Goal: Transaction & Acquisition: Purchase product/service

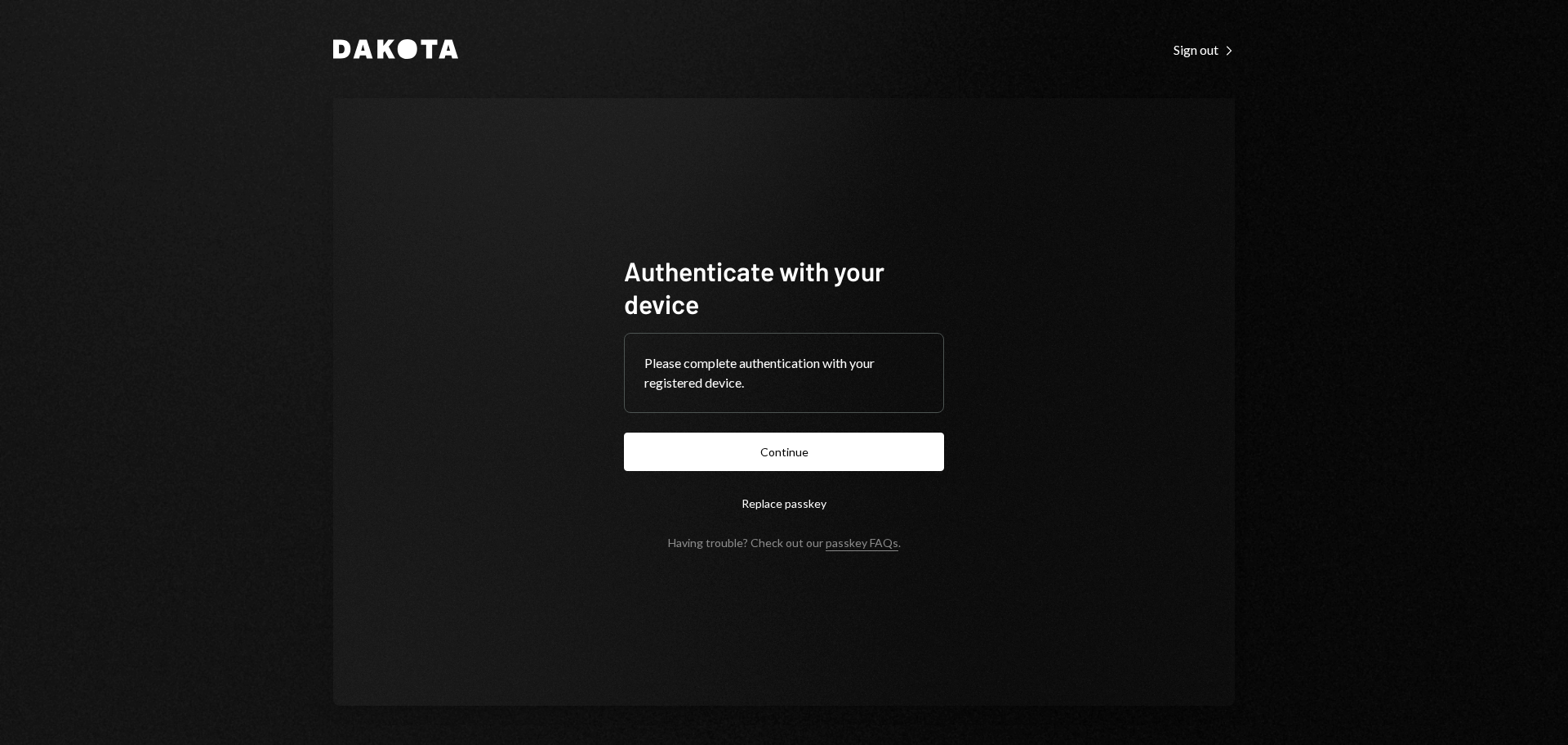
click at [811, 452] on button "Continue" at bounding box center [784, 451] width 320 height 38
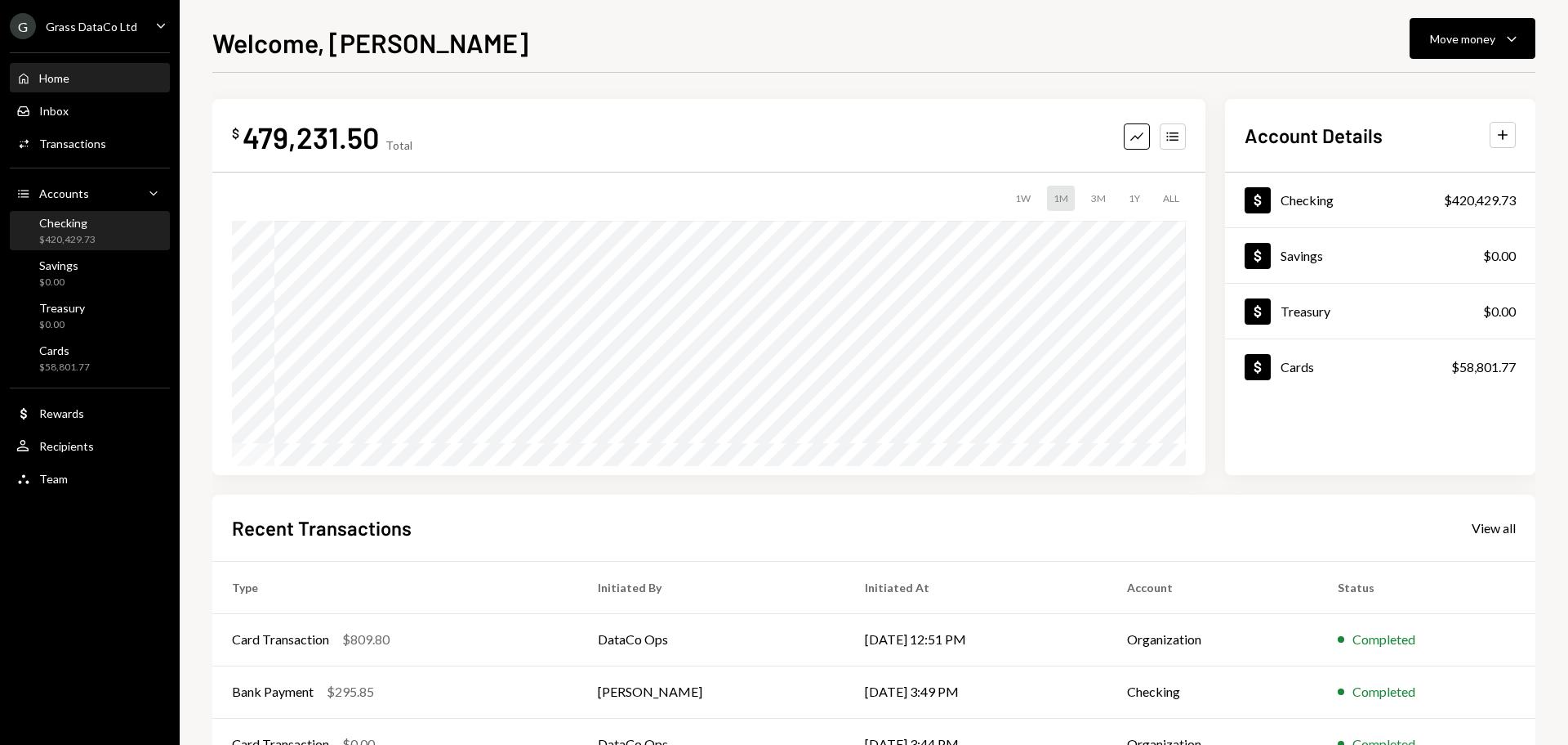
click at [77, 229] on div "Checking" at bounding box center [67, 222] width 57 height 14
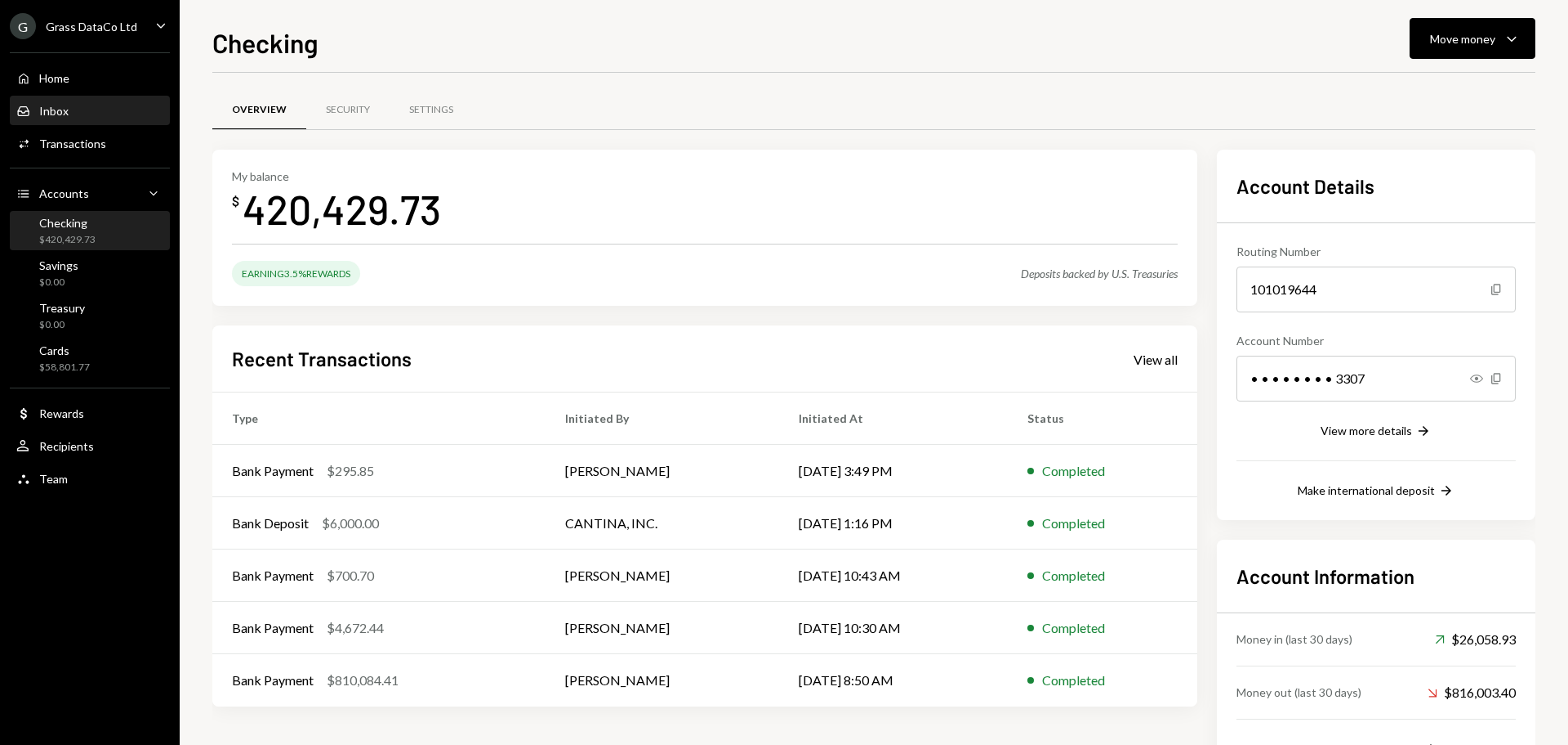
click at [65, 114] on div "Inbox" at bounding box center [54, 111] width 30 height 14
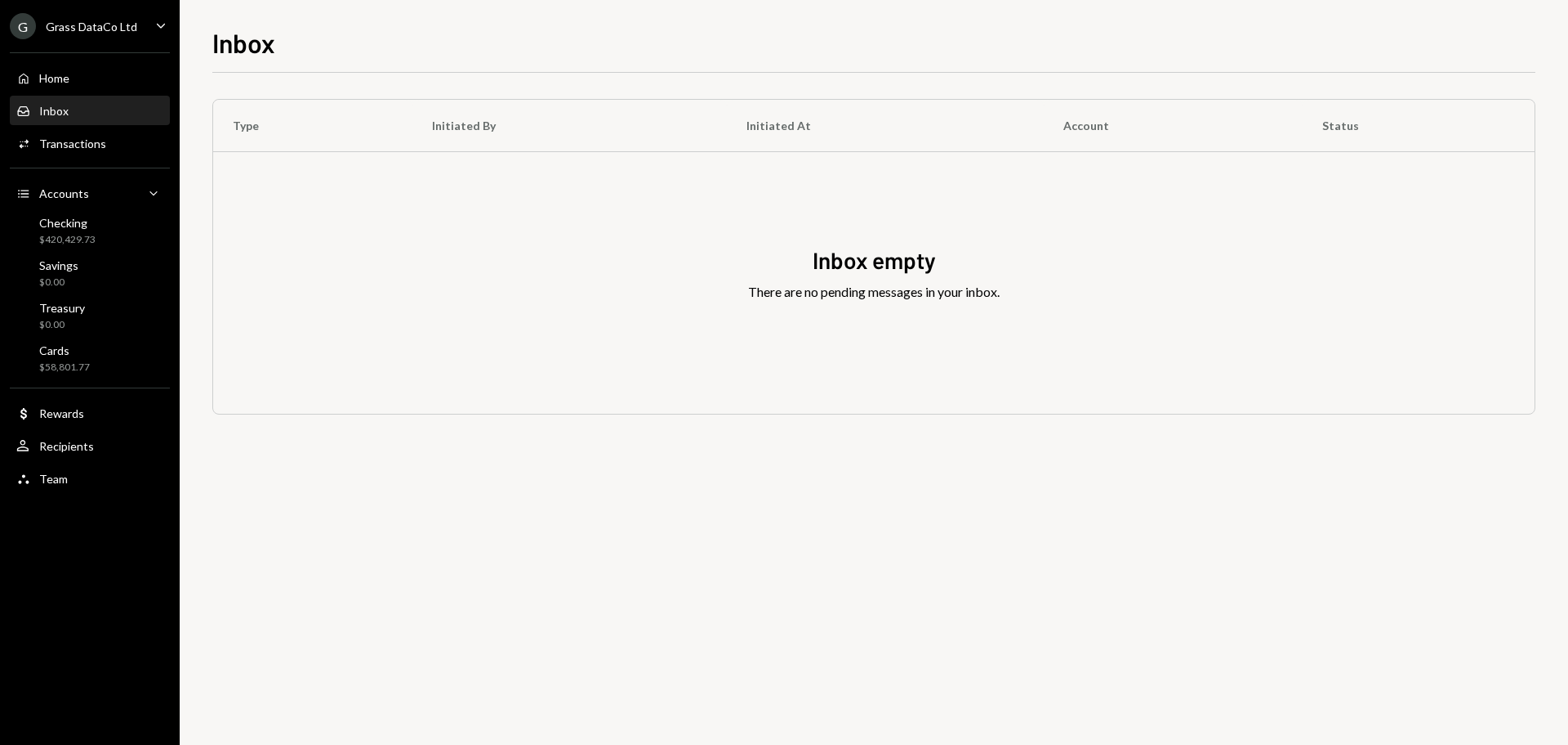
click at [85, 33] on div "Grass DataCo Ltd" at bounding box center [91, 26] width 92 height 14
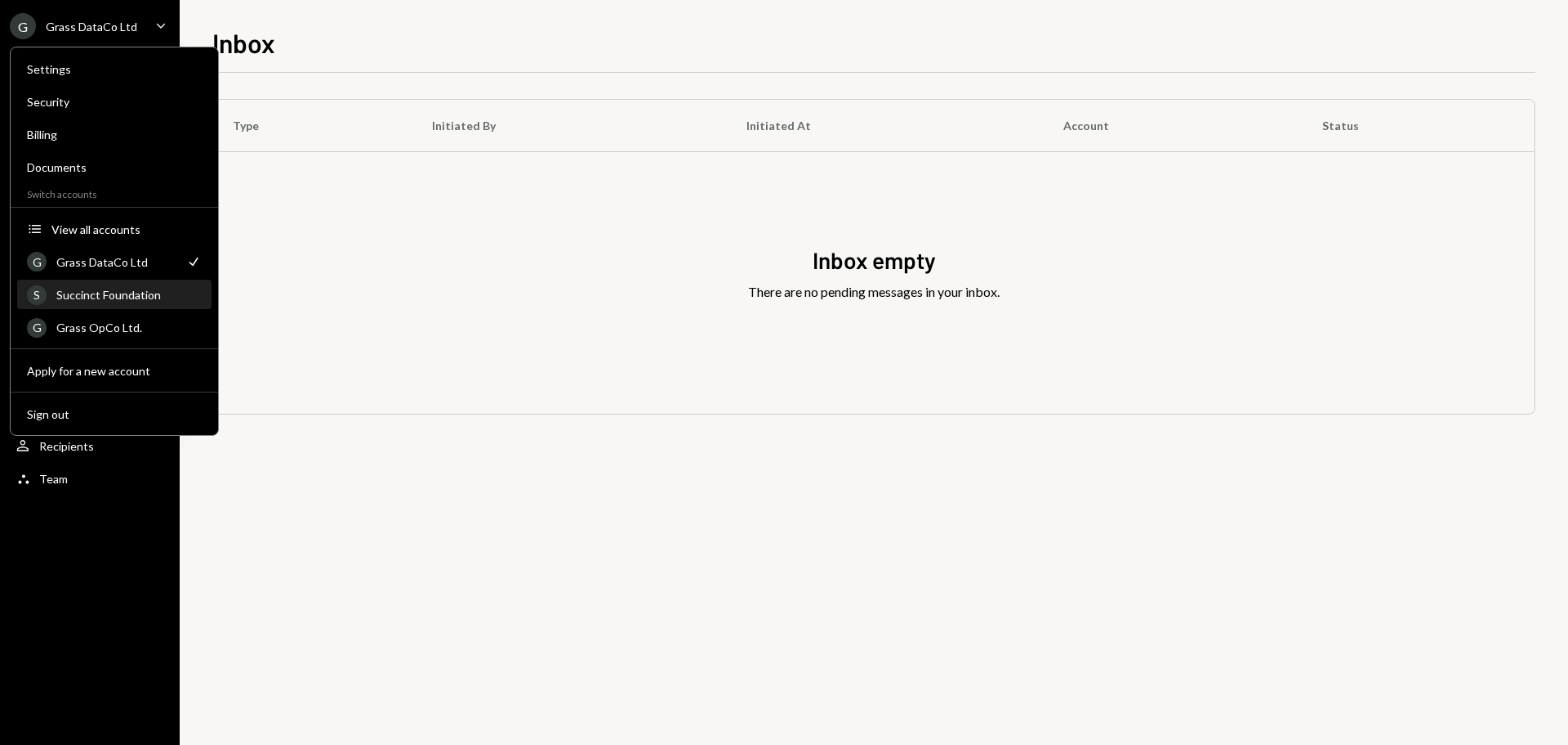
click at [97, 301] on div "Succinct Foundation" at bounding box center [129, 294] width 146 height 14
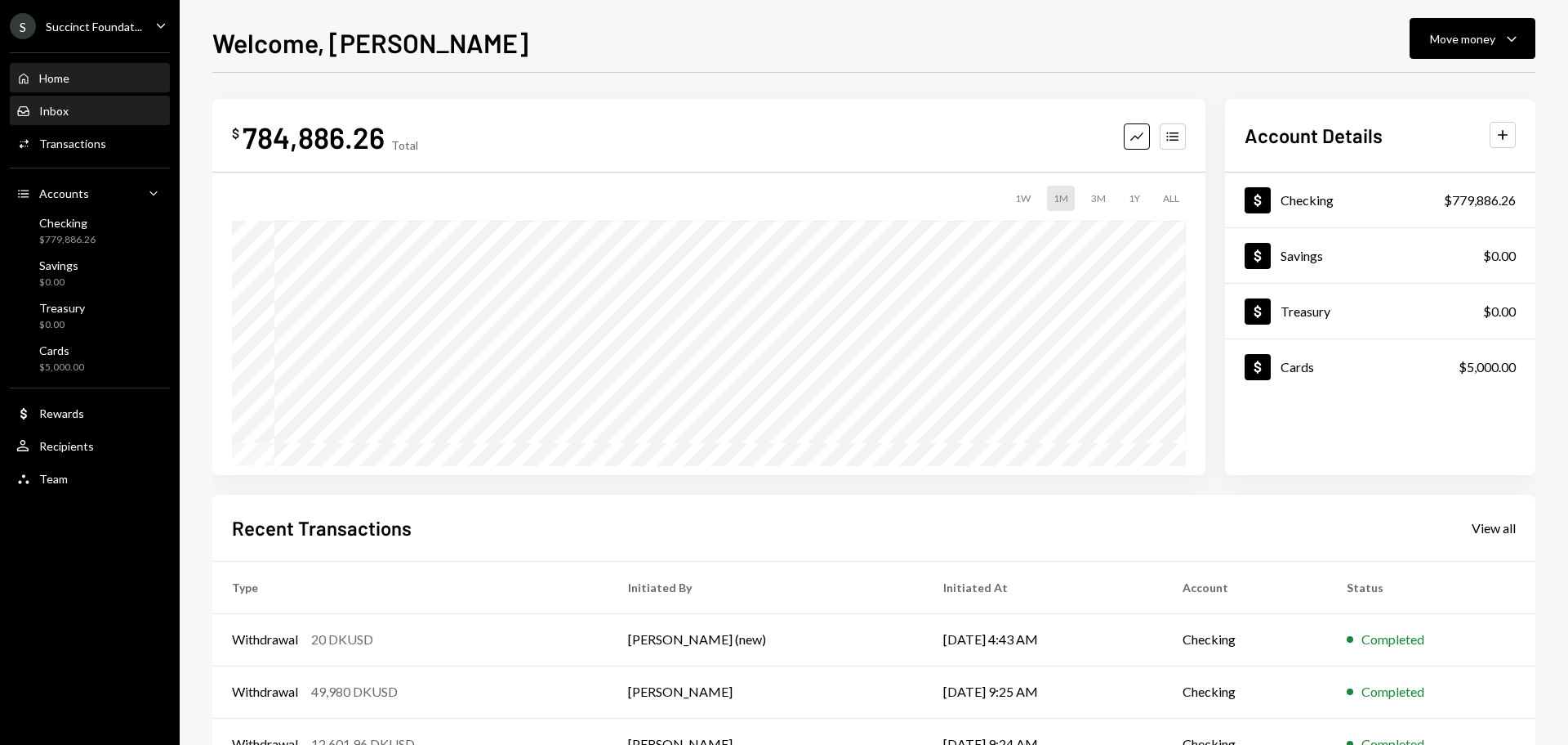
click at [69, 112] on div "Inbox Inbox" at bounding box center [90, 111] width 147 height 15
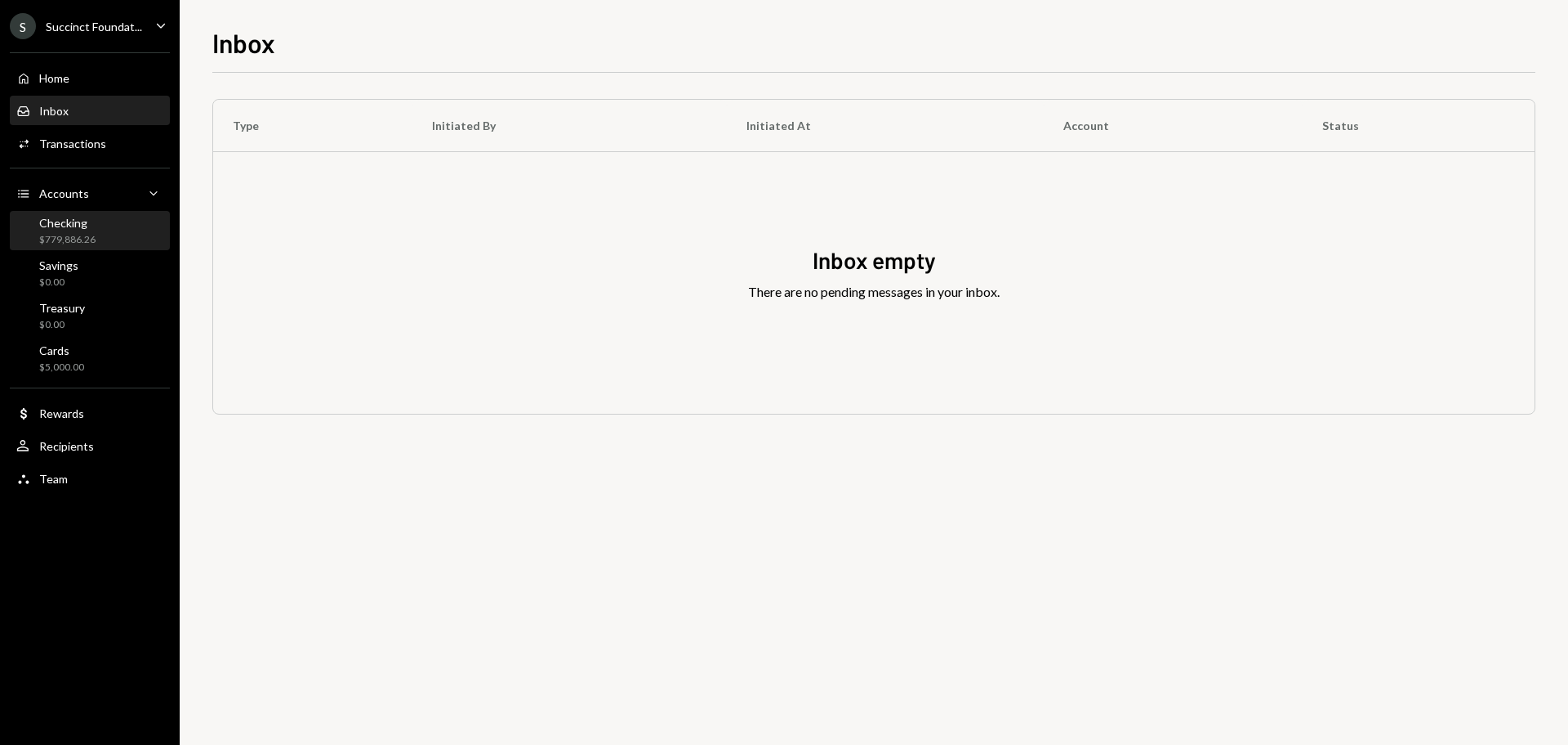
click at [77, 225] on div "Checking" at bounding box center [67, 222] width 57 height 14
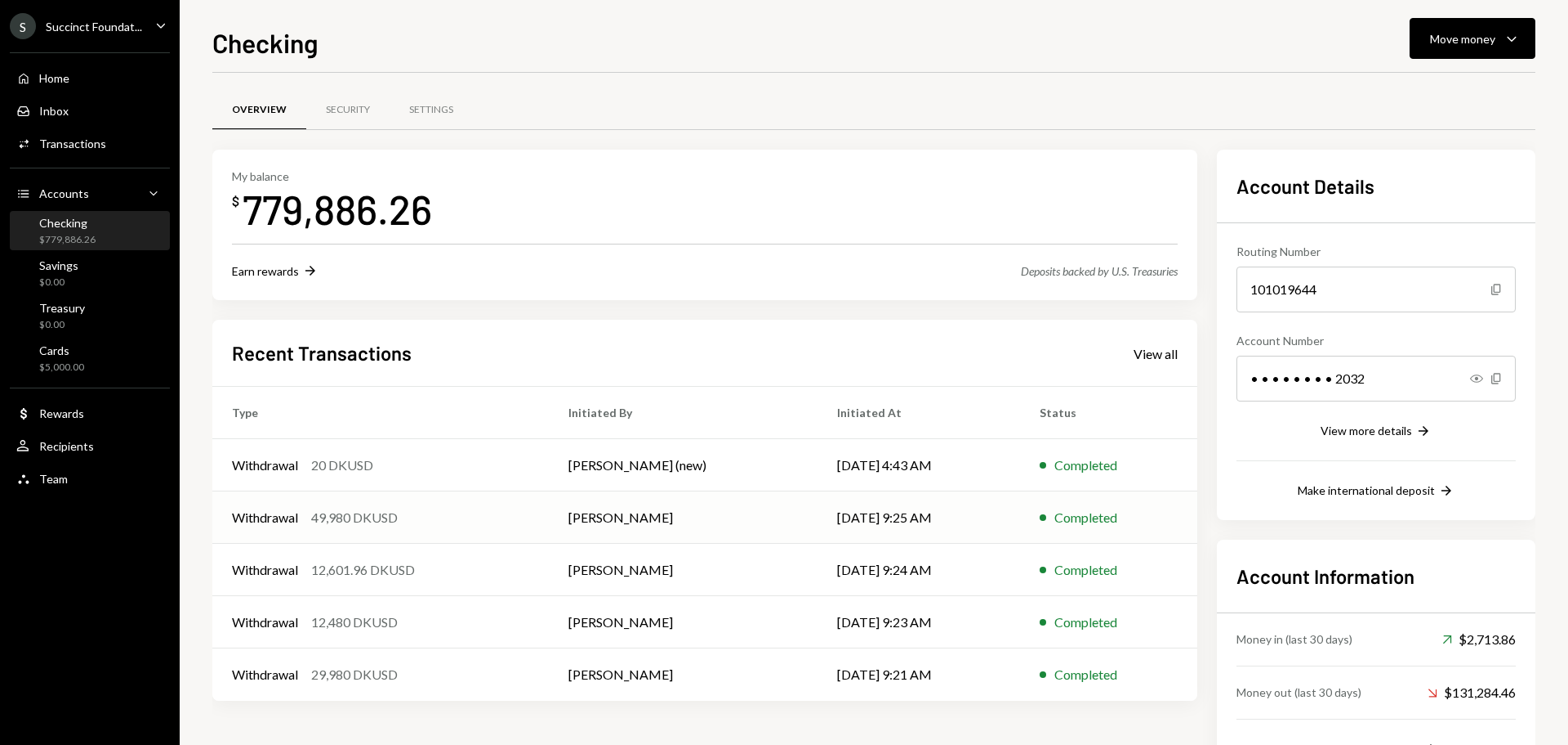
scroll to position [66, 0]
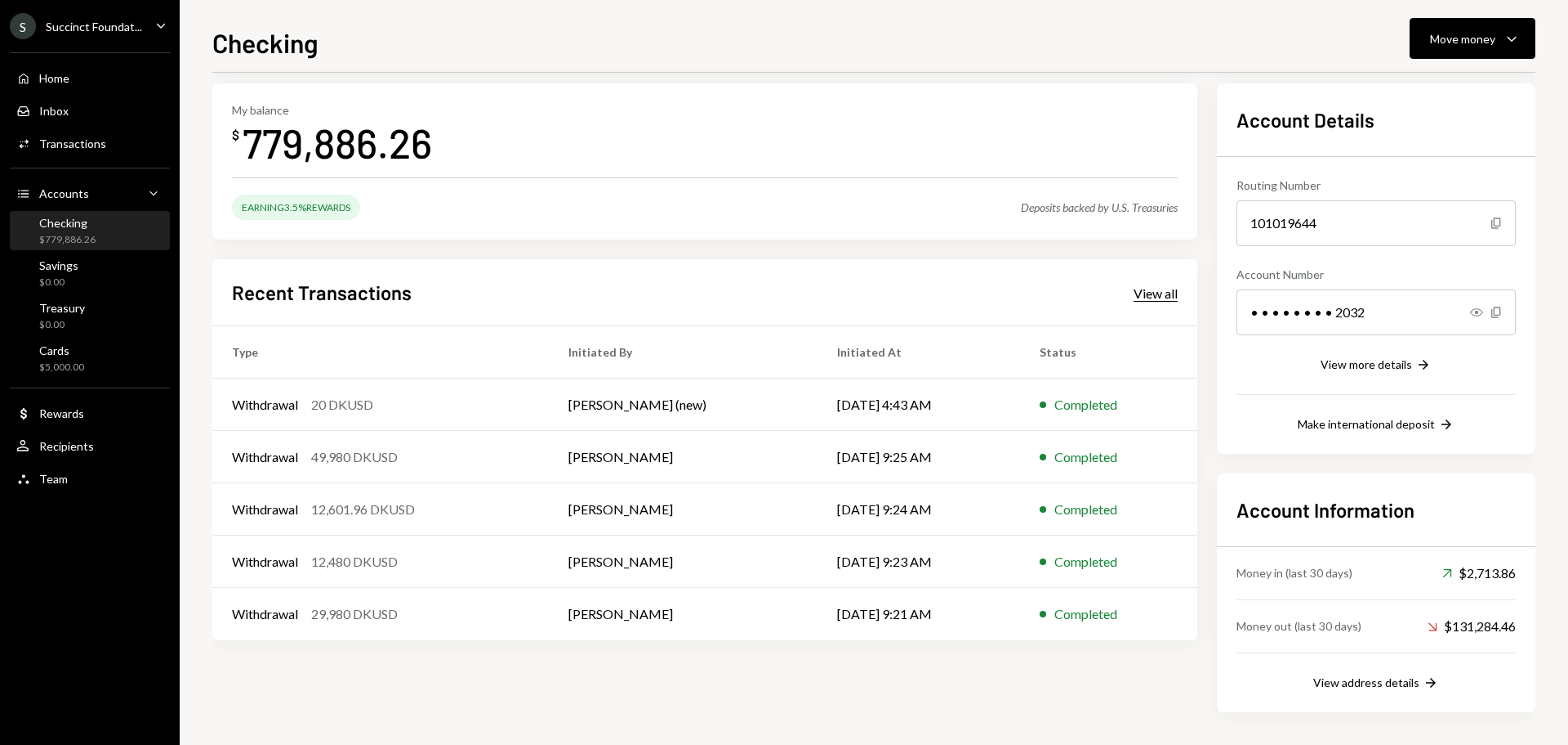
click at [1172, 297] on div "View all" at bounding box center [1156, 294] width 45 height 17
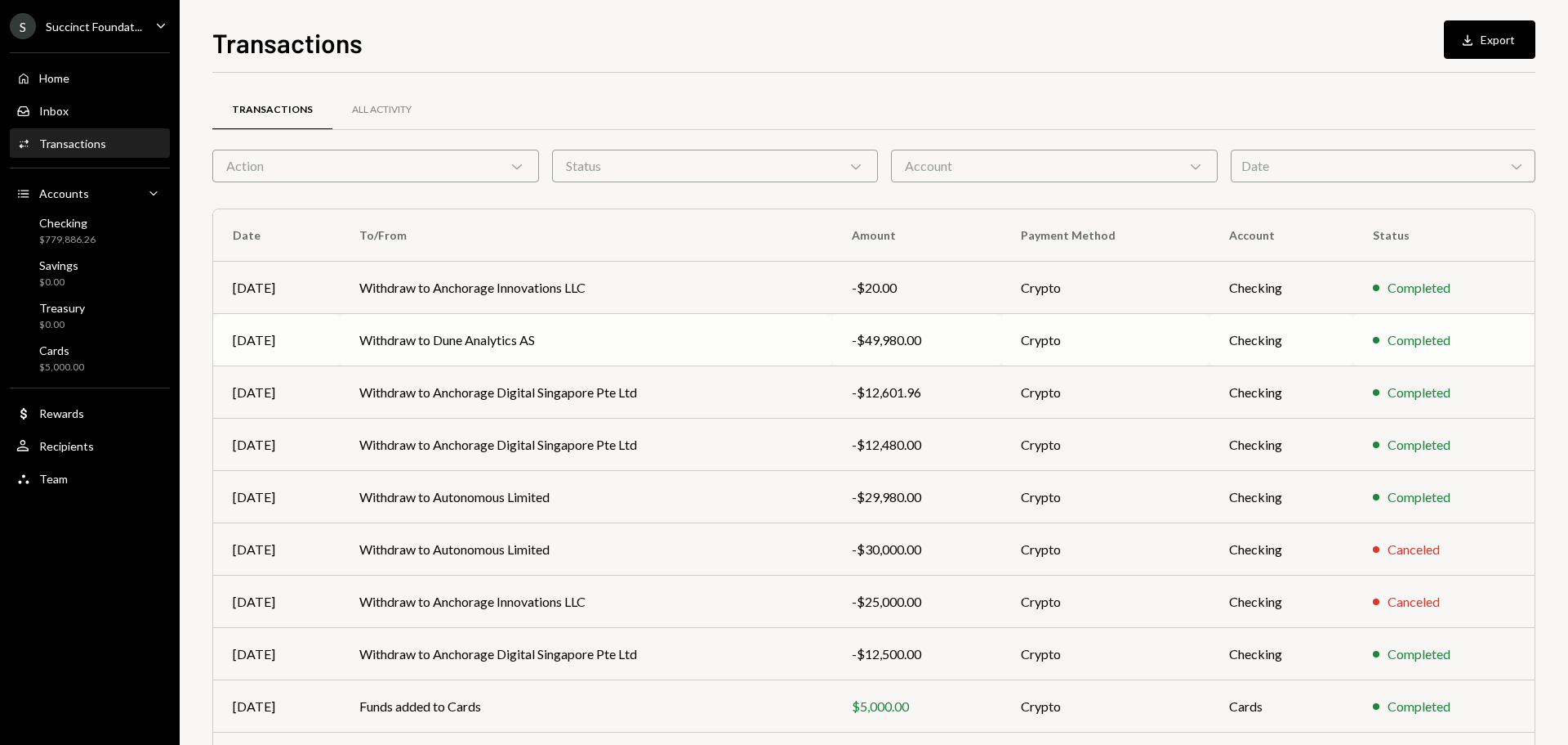
scroll to position [109, 0]
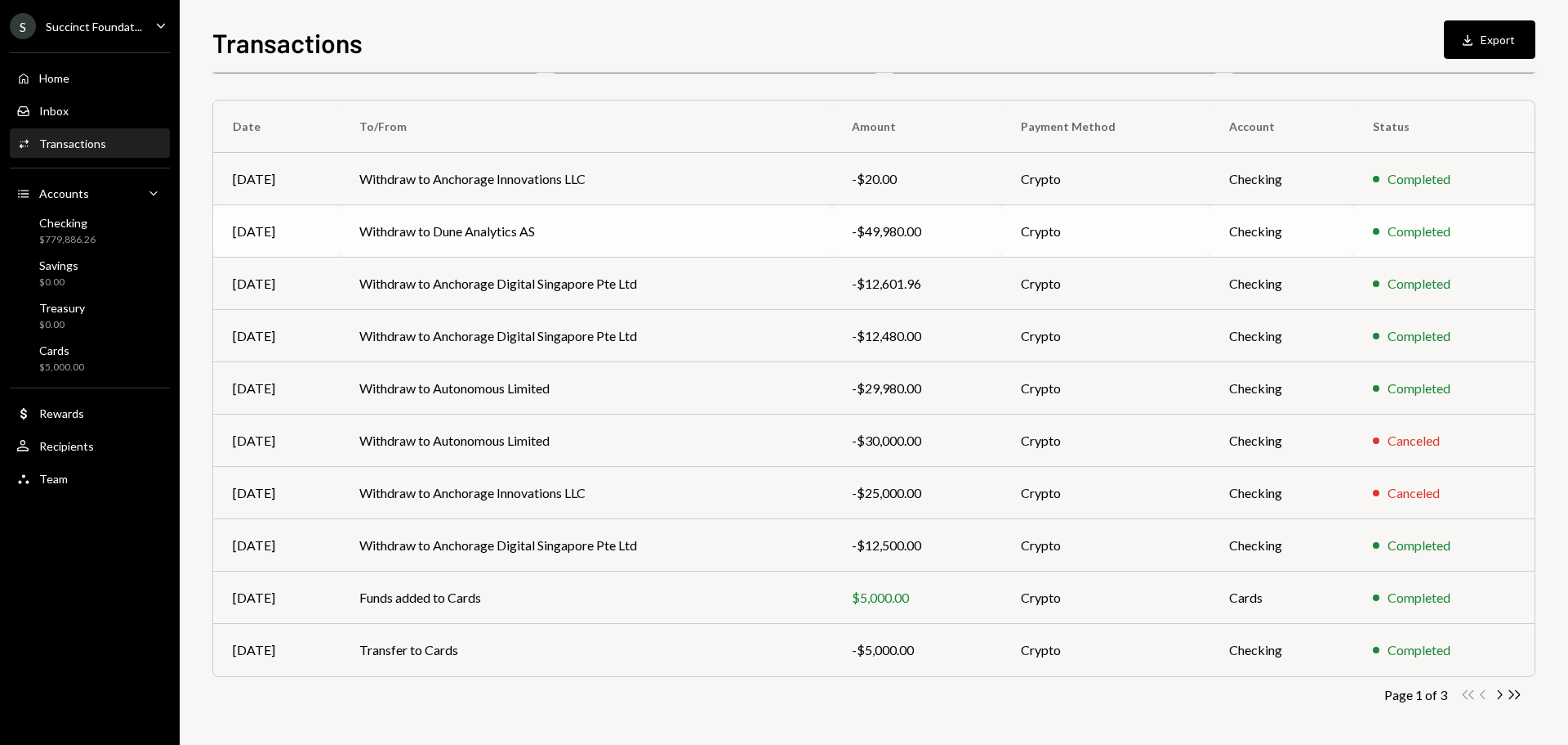
click at [422, 229] on td "Withdraw to Dune Analytics AS" at bounding box center [586, 231] width 493 height 52
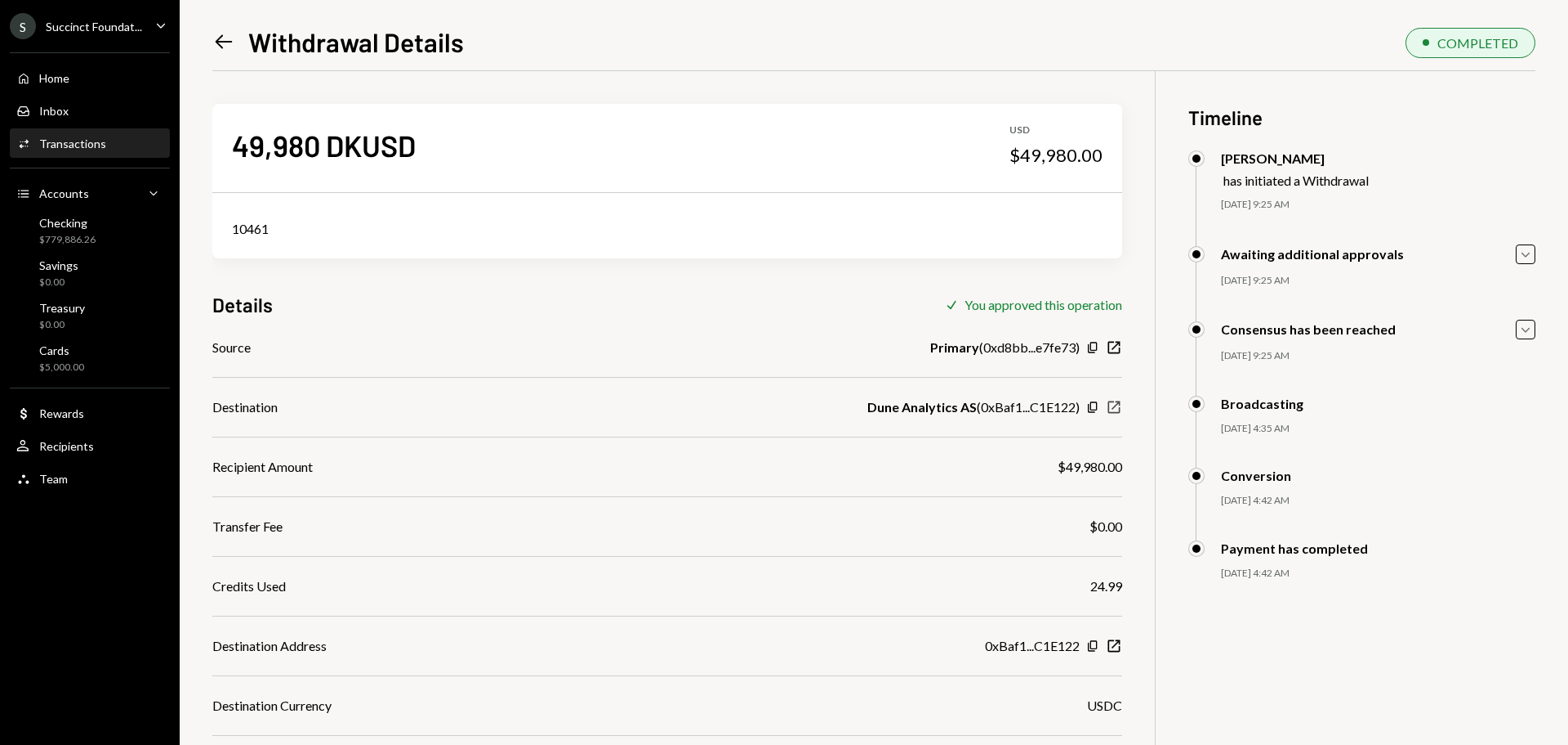
click at [1114, 409] on icon "New Window" at bounding box center [1114, 407] width 17 height 17
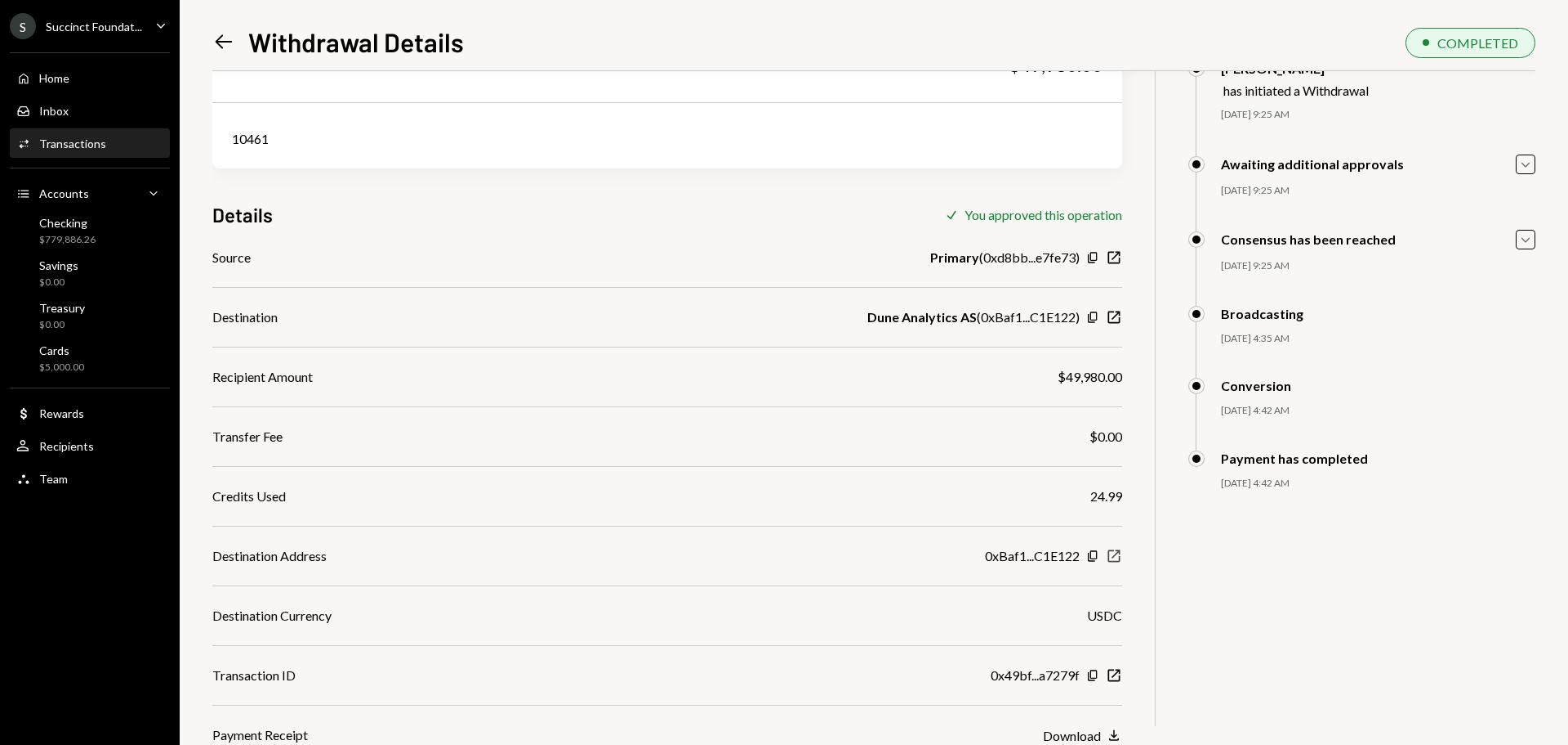
click at [1116, 555] on icon "New Window" at bounding box center [1114, 556] width 17 height 17
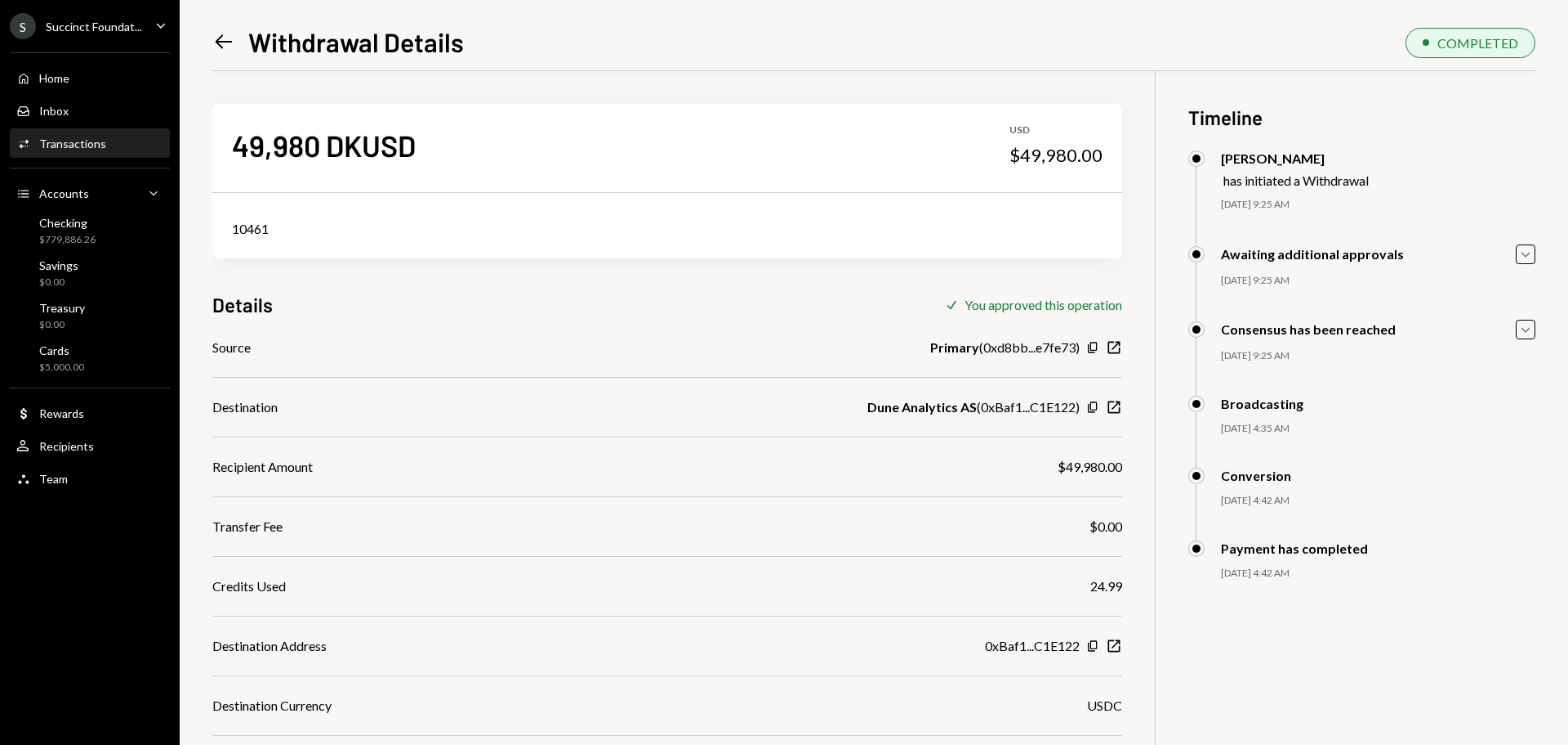
scroll to position [90, 0]
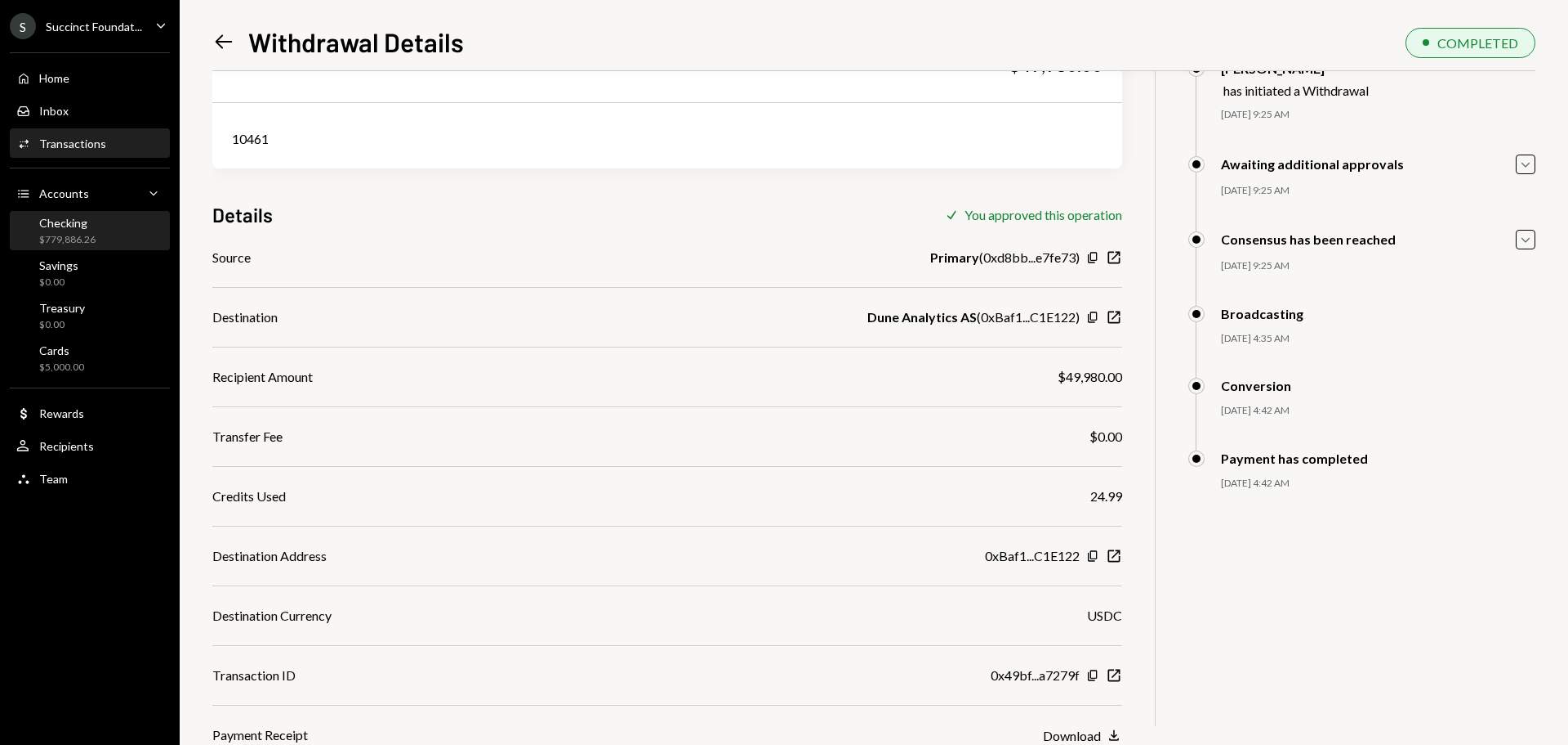
click at [71, 242] on div "$779,886.26" at bounding box center [67, 240] width 57 height 14
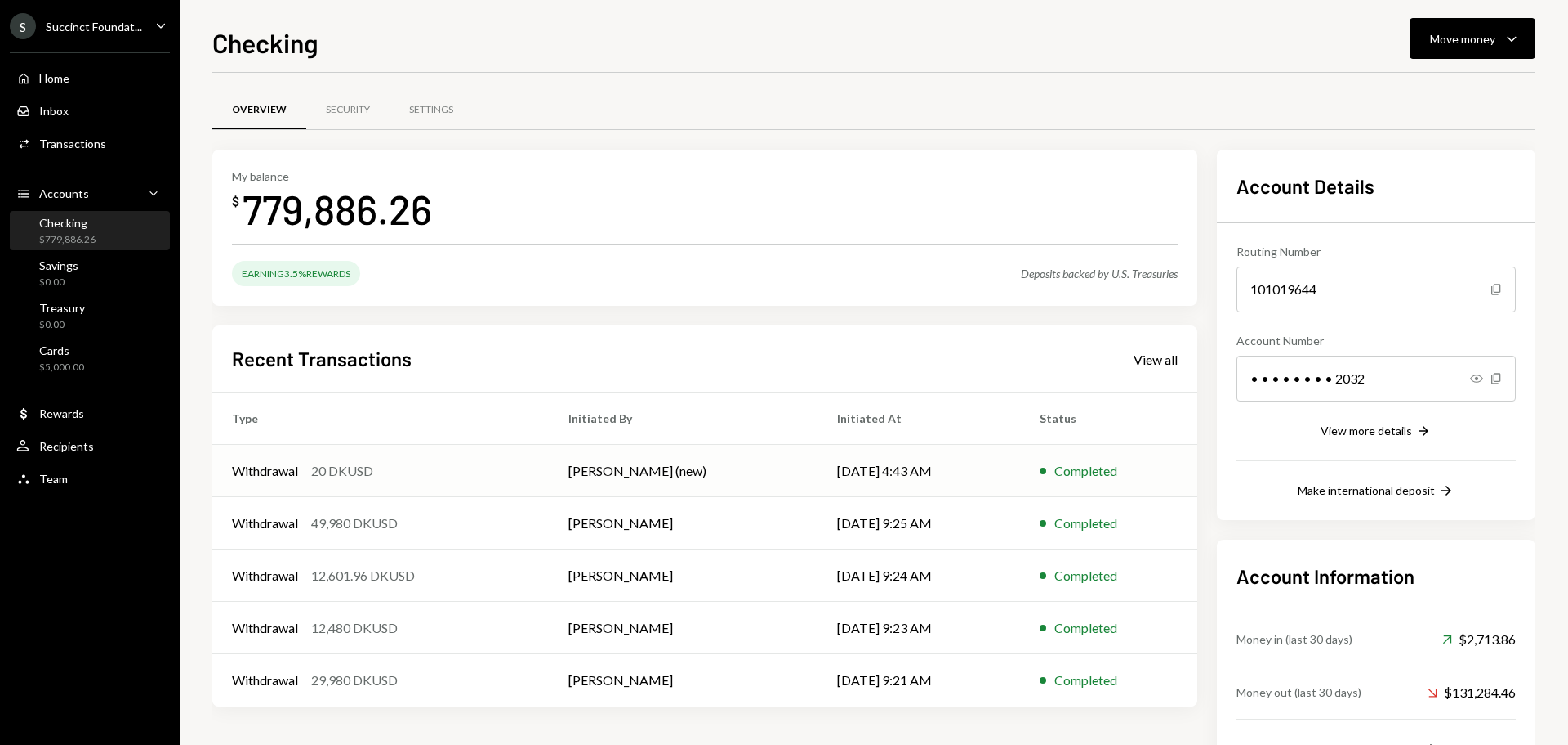
click at [443, 481] on td "Withdrawal 20 DKUSD" at bounding box center [381, 471] width 337 height 52
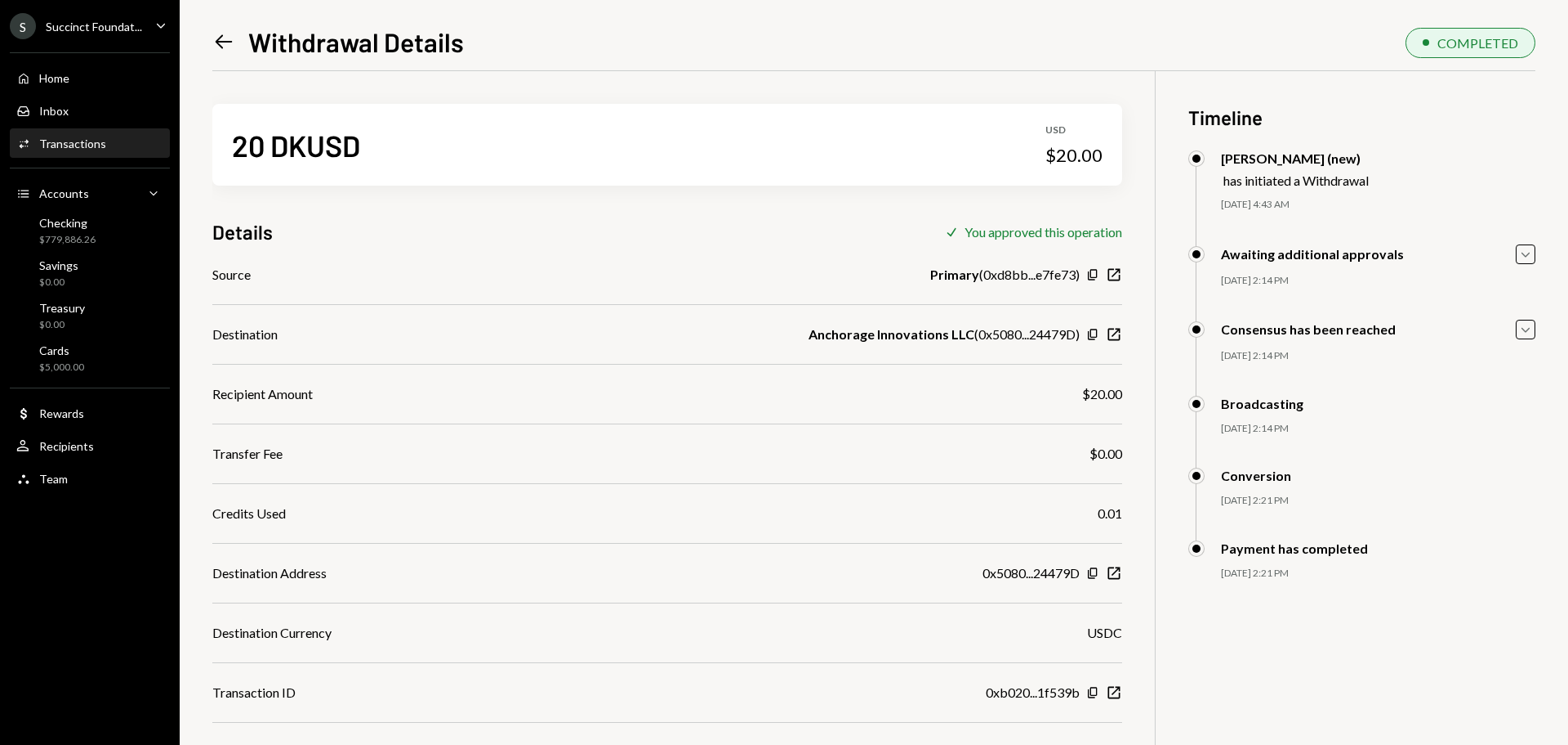
scroll to position [72, 0]
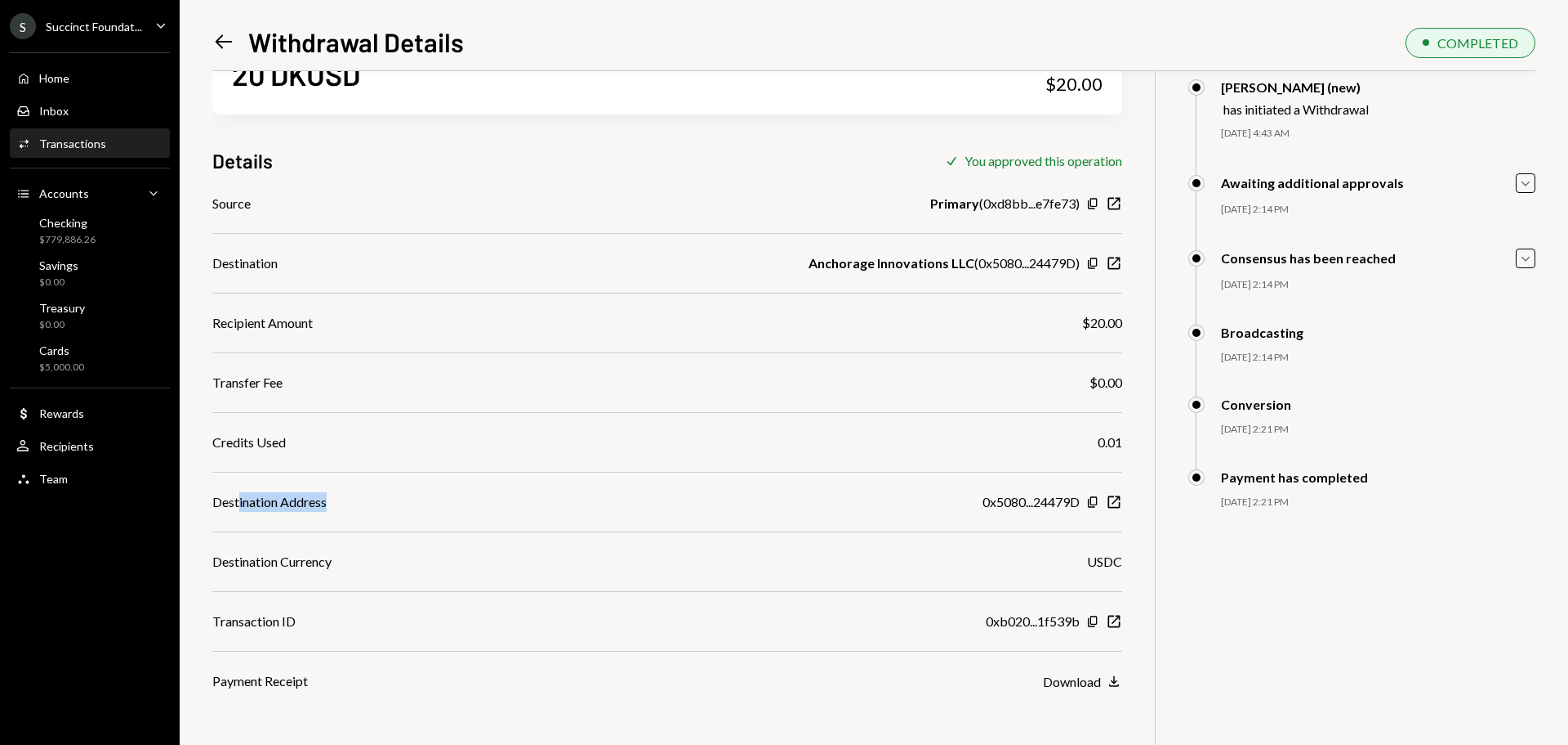
drag, startPoint x: 241, startPoint y: 505, endPoint x: 924, endPoint y: 507, distance: 683.0
click at [876, 507] on div "Destination Address 0x5080...24479D Copy New Window" at bounding box center [667, 502] width 910 height 20
drag, startPoint x: 1006, startPoint y: 496, endPoint x: 945, endPoint y: 497, distance: 61.0
click at [946, 497] on div "Destination Address 0x5080...24479D Copy New Window" at bounding box center [667, 502] width 910 height 20
click at [1117, 500] on icon "button" at bounding box center [1114, 502] width 12 height 12
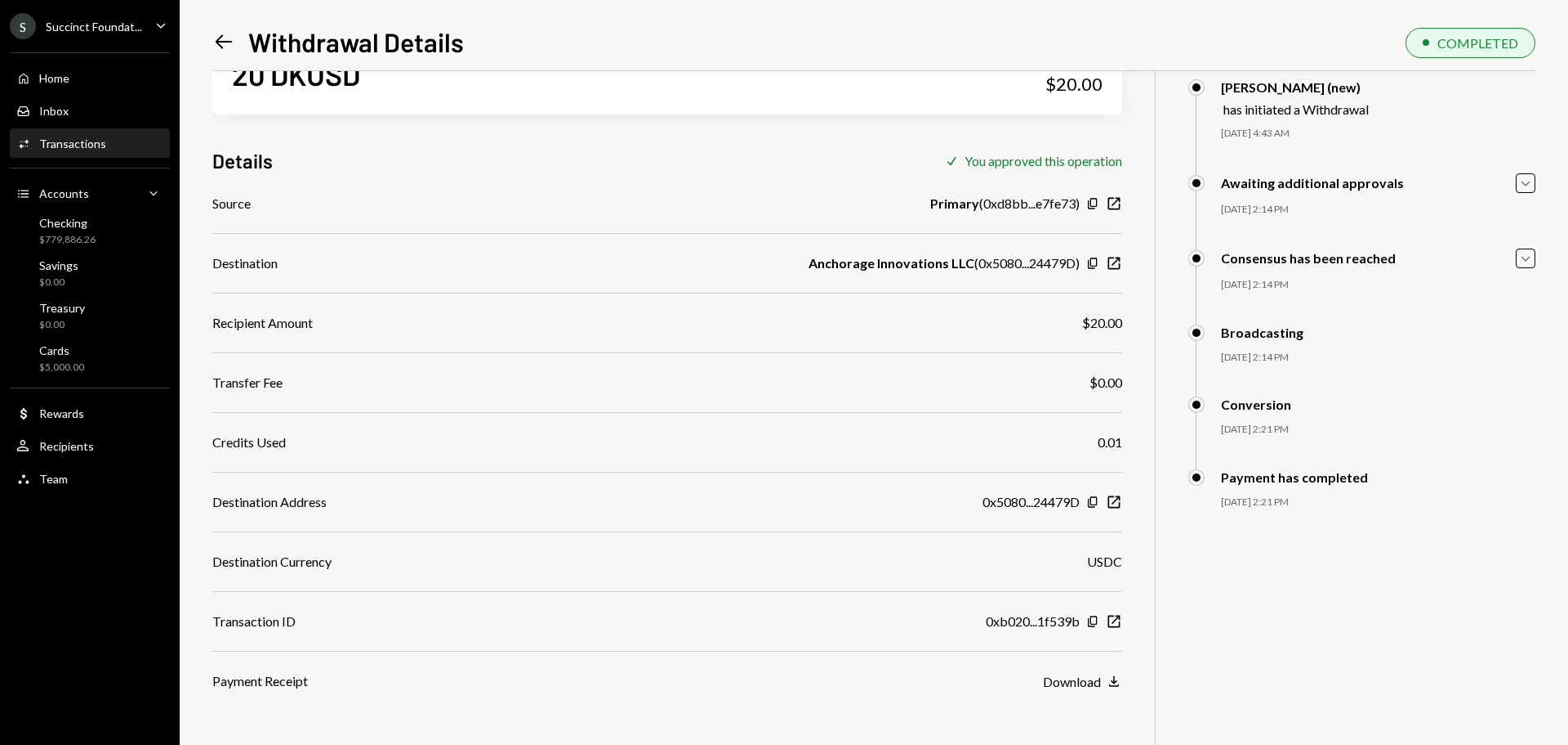
click at [726, 11] on div "Left Arrow Withdrawal Details COMPLETED 20 DKUSD USD $20.00 Details Check You a…" at bounding box center [875, 372] width 1389 height 745
click at [711, 25] on div "Left Arrow Withdrawal Details COMPLETED" at bounding box center [874, 41] width 1323 height 35
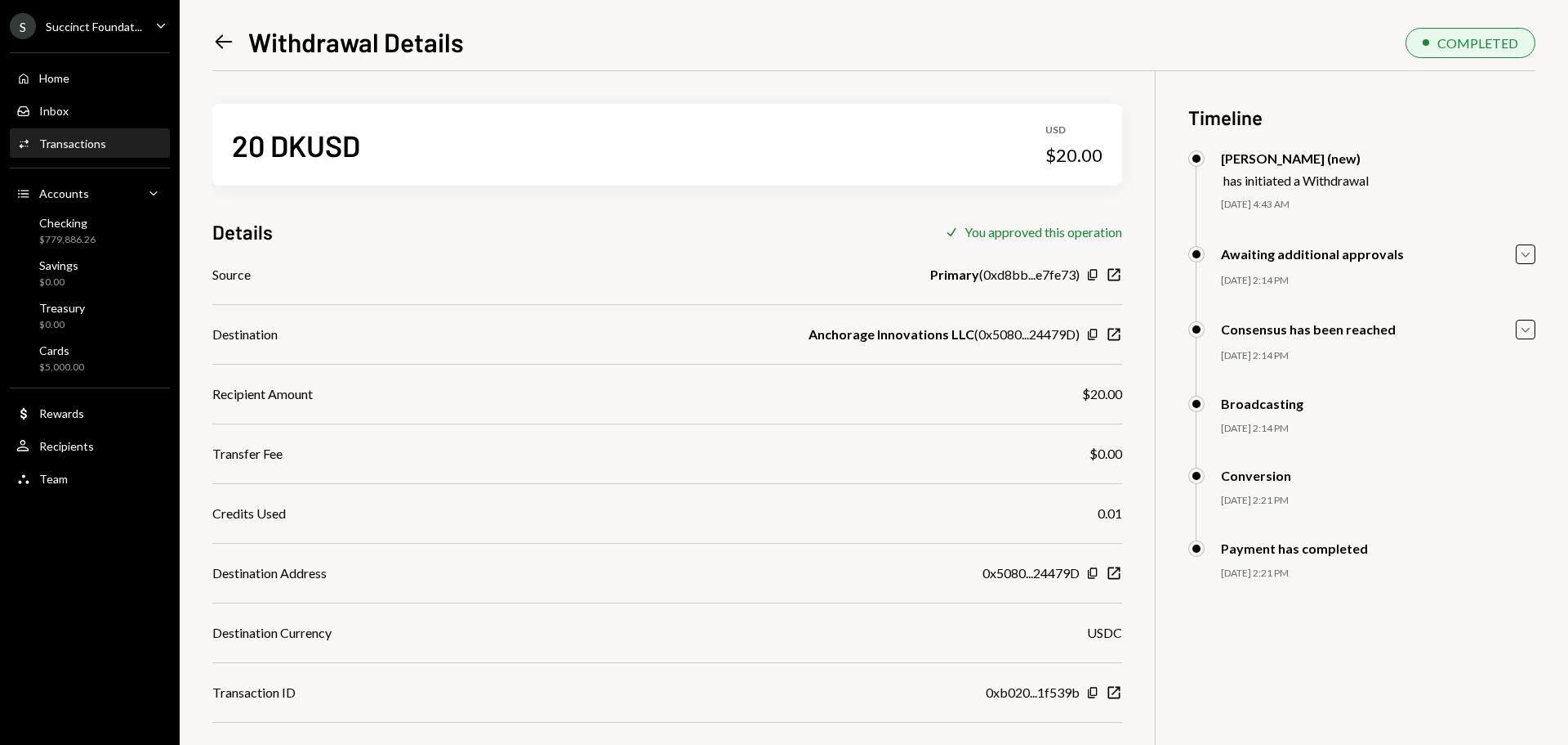
drag, startPoint x: 92, startPoint y: 31, endPoint x: 101, endPoint y: 28, distance: 9.5
click at [93, 31] on div "Succinct Foundat..." at bounding box center [94, 26] width 97 height 14
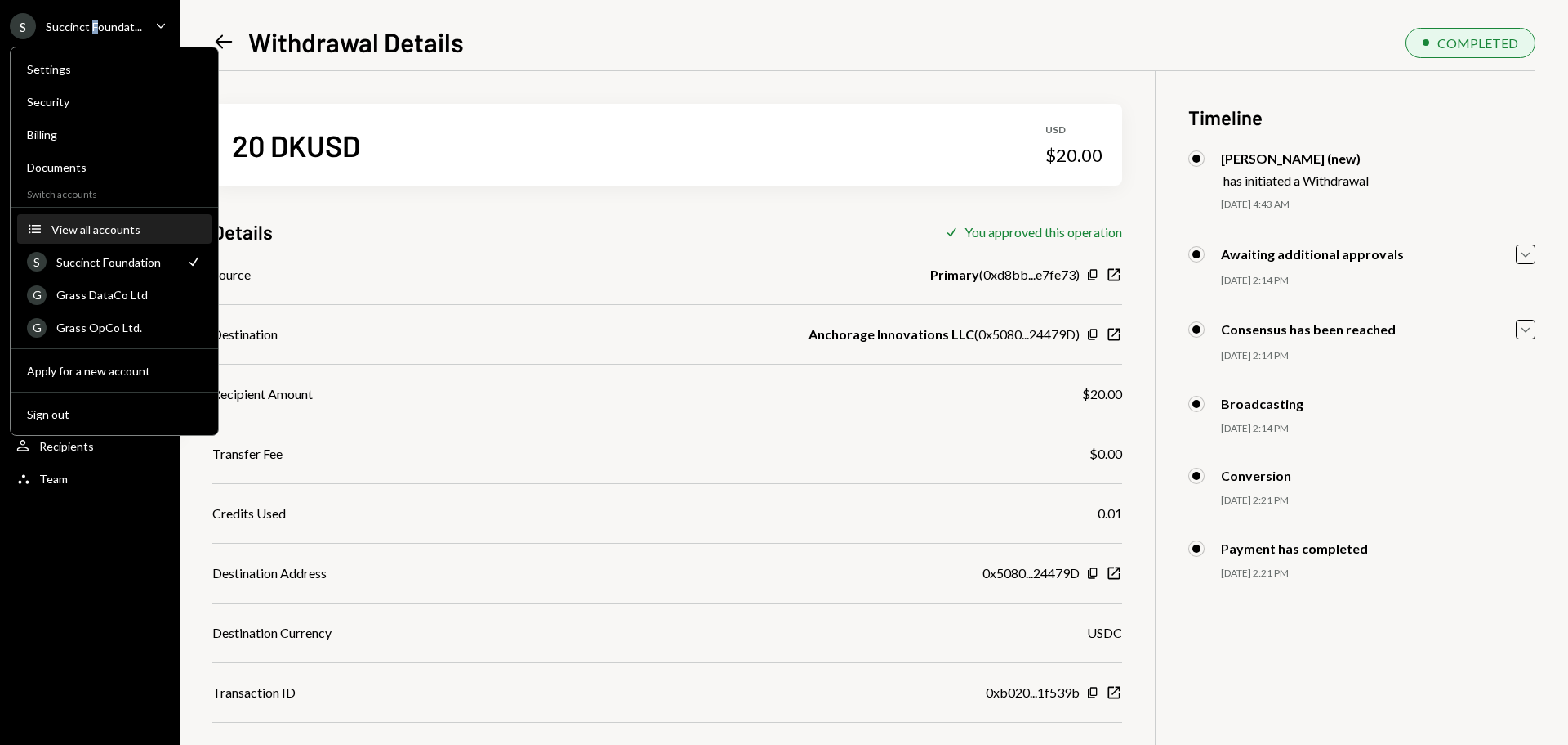
click at [106, 225] on div "View all accounts" at bounding box center [126, 229] width 150 height 14
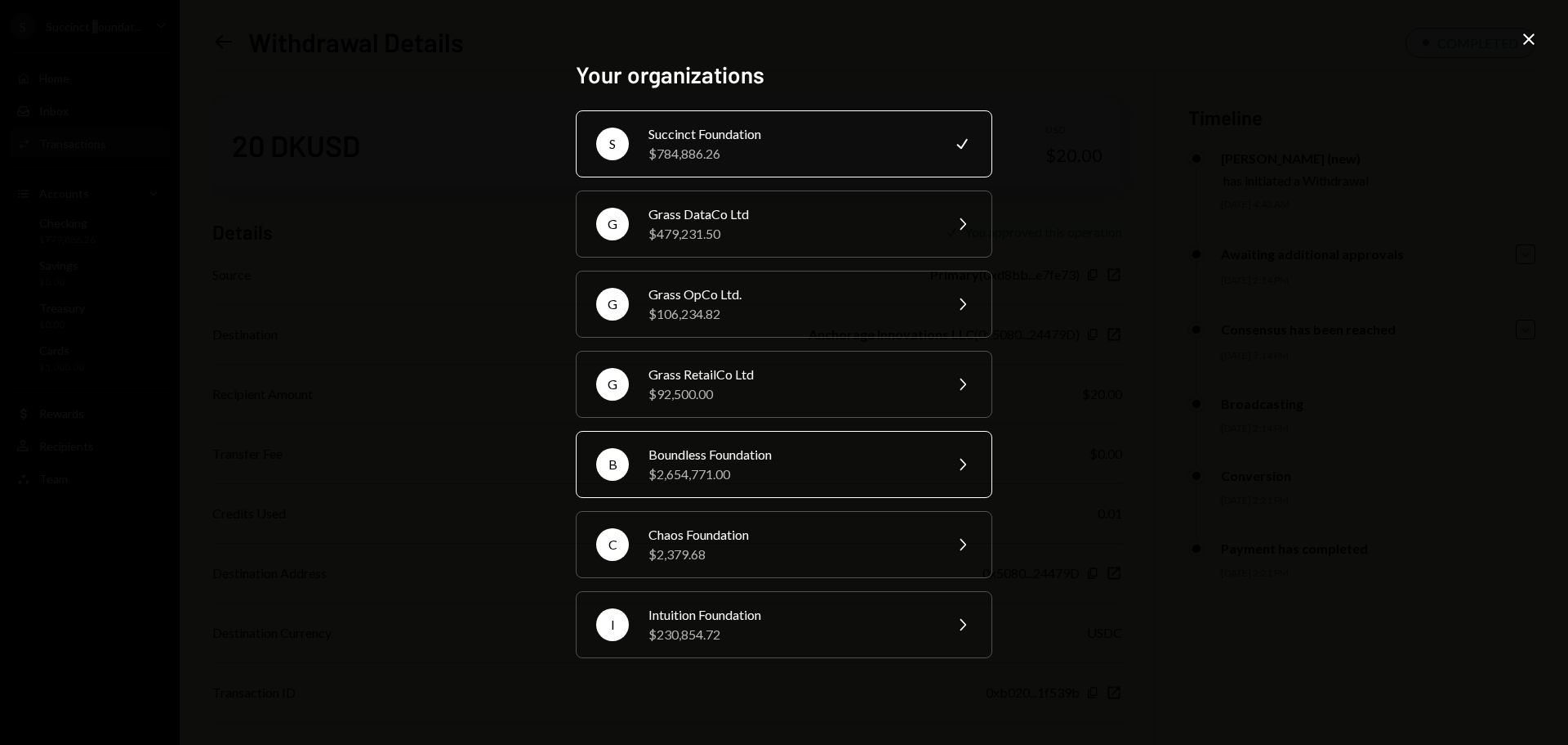
click at [718, 478] on div "$2,654,771.00" at bounding box center [791, 474] width 284 height 20
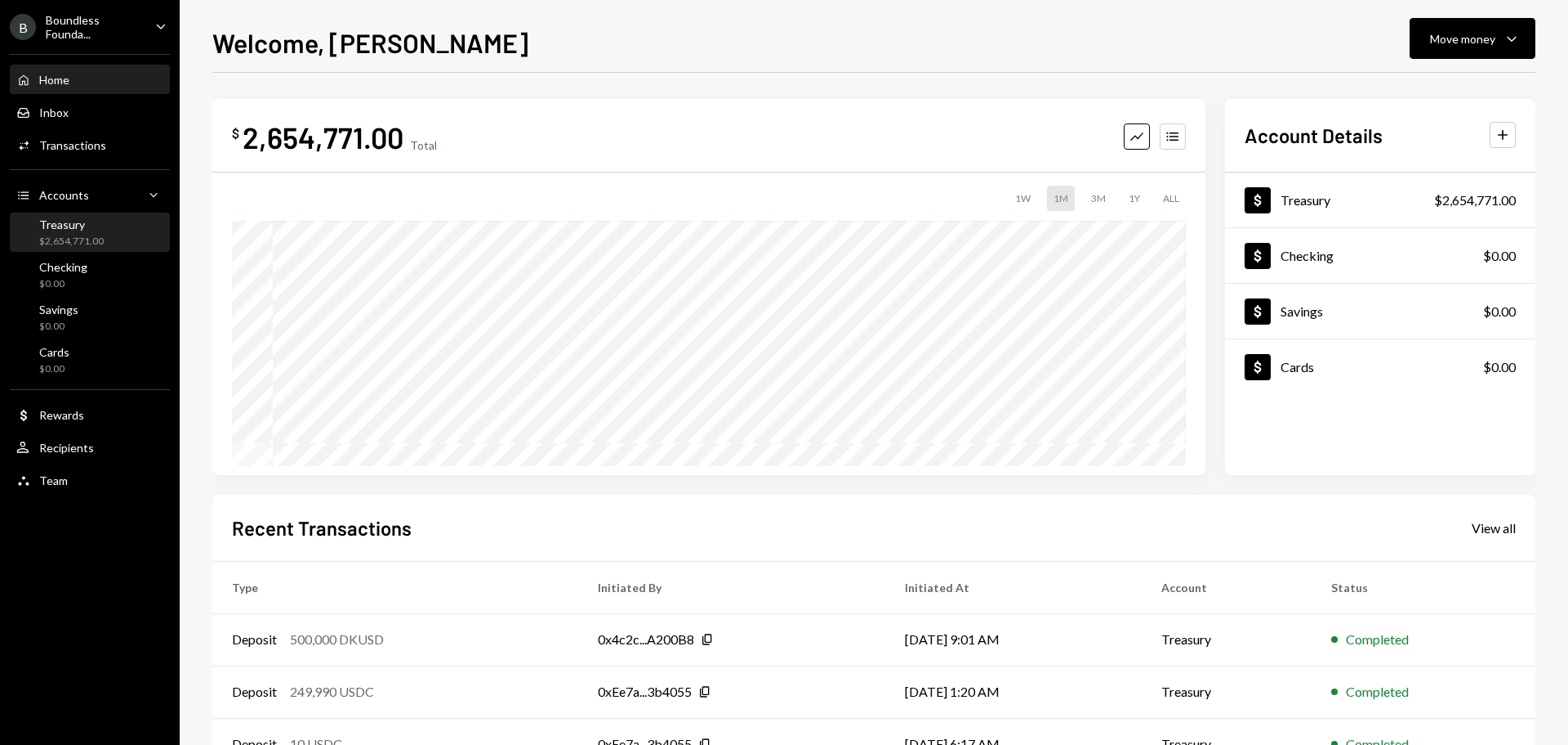
click at [90, 228] on div "Treasury" at bounding box center [71, 224] width 65 height 14
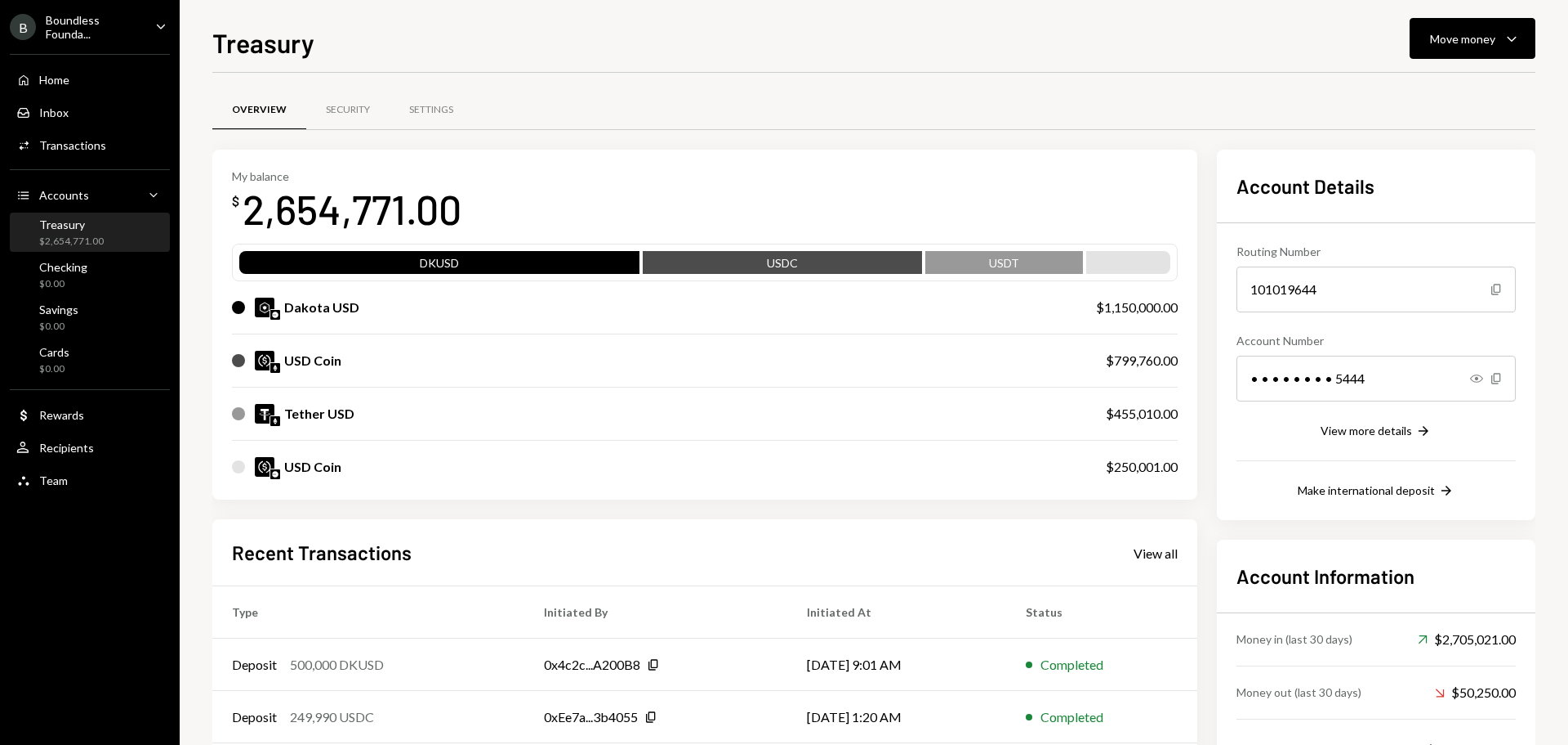
click at [901, 27] on div "Treasury Move money Caret Down" at bounding box center [874, 41] width 1323 height 36
click at [83, 467] on div "Team Team" at bounding box center [90, 480] width 147 height 28
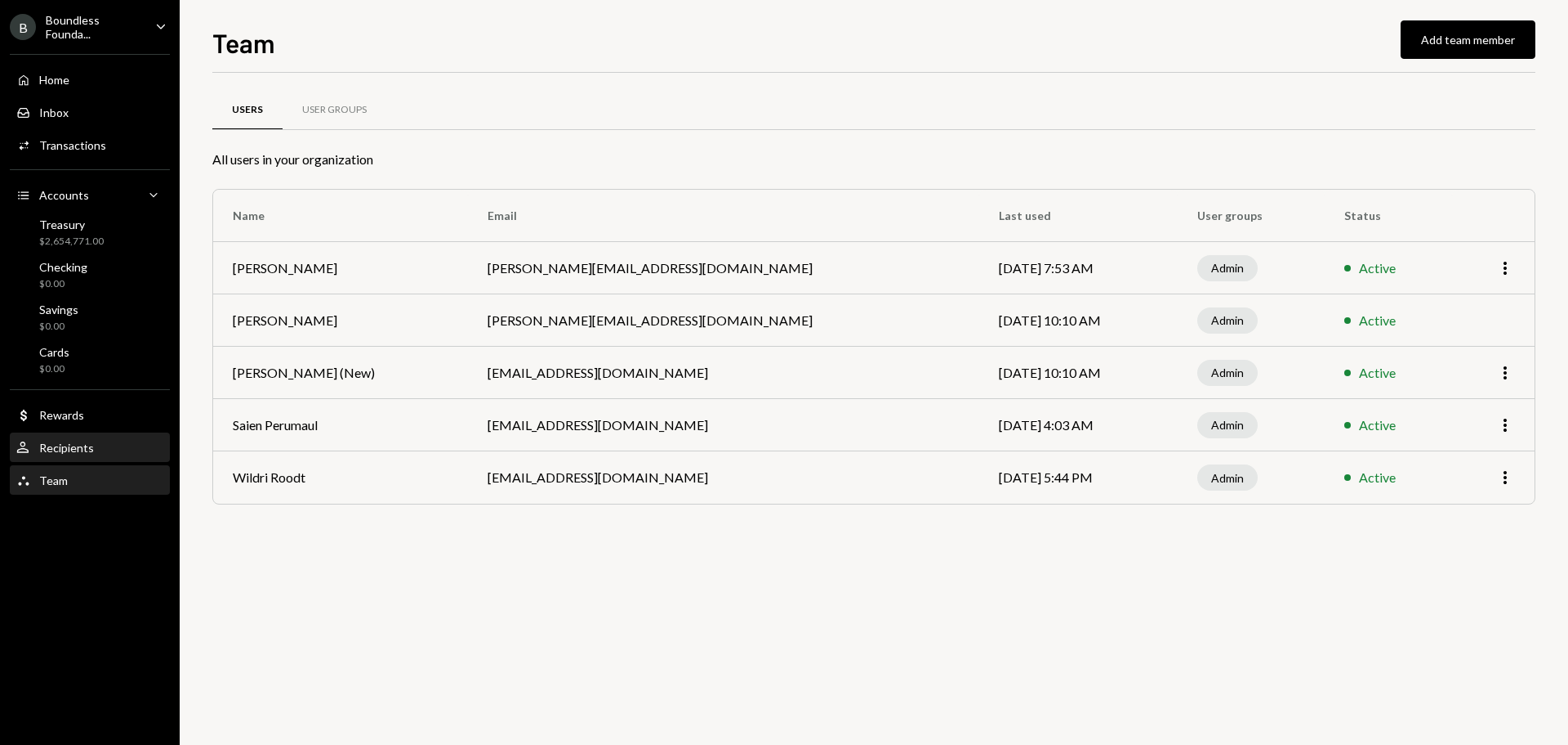
click at [83, 458] on div "User Recipients" at bounding box center [90, 448] width 147 height 28
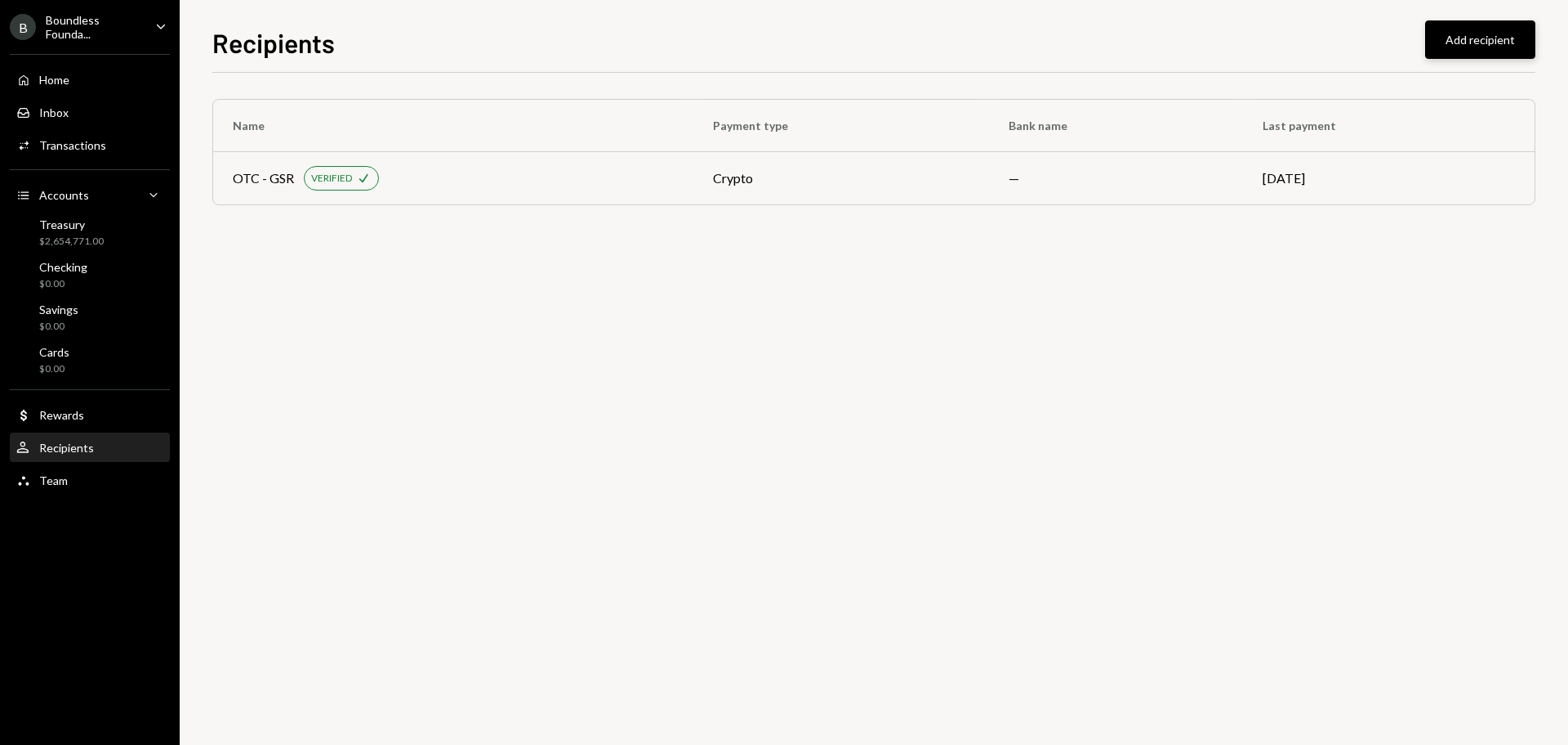
click at [1450, 48] on button "Add recipient" at bounding box center [1480, 39] width 110 height 38
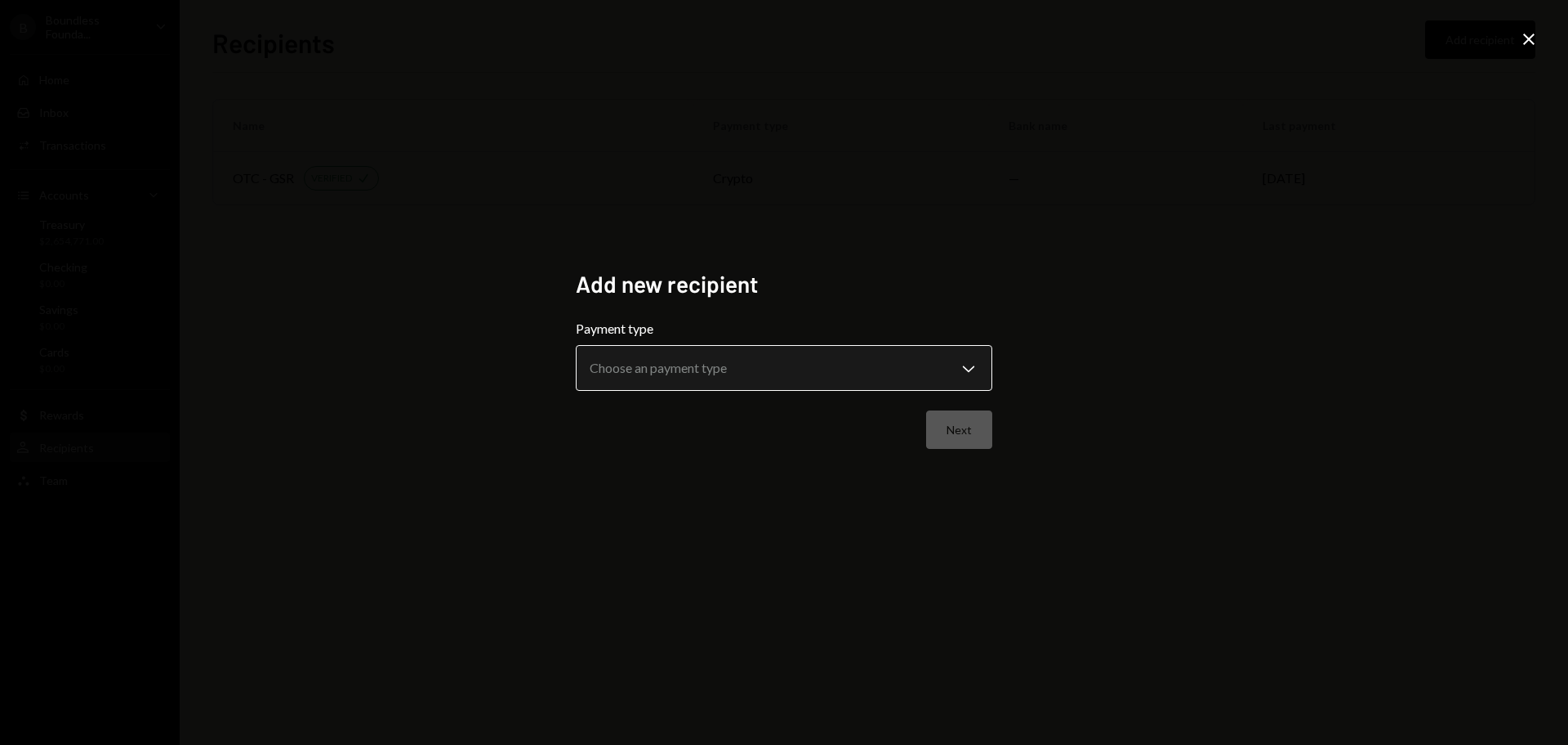
click at [749, 361] on body "**********" at bounding box center [784, 372] width 1568 height 745
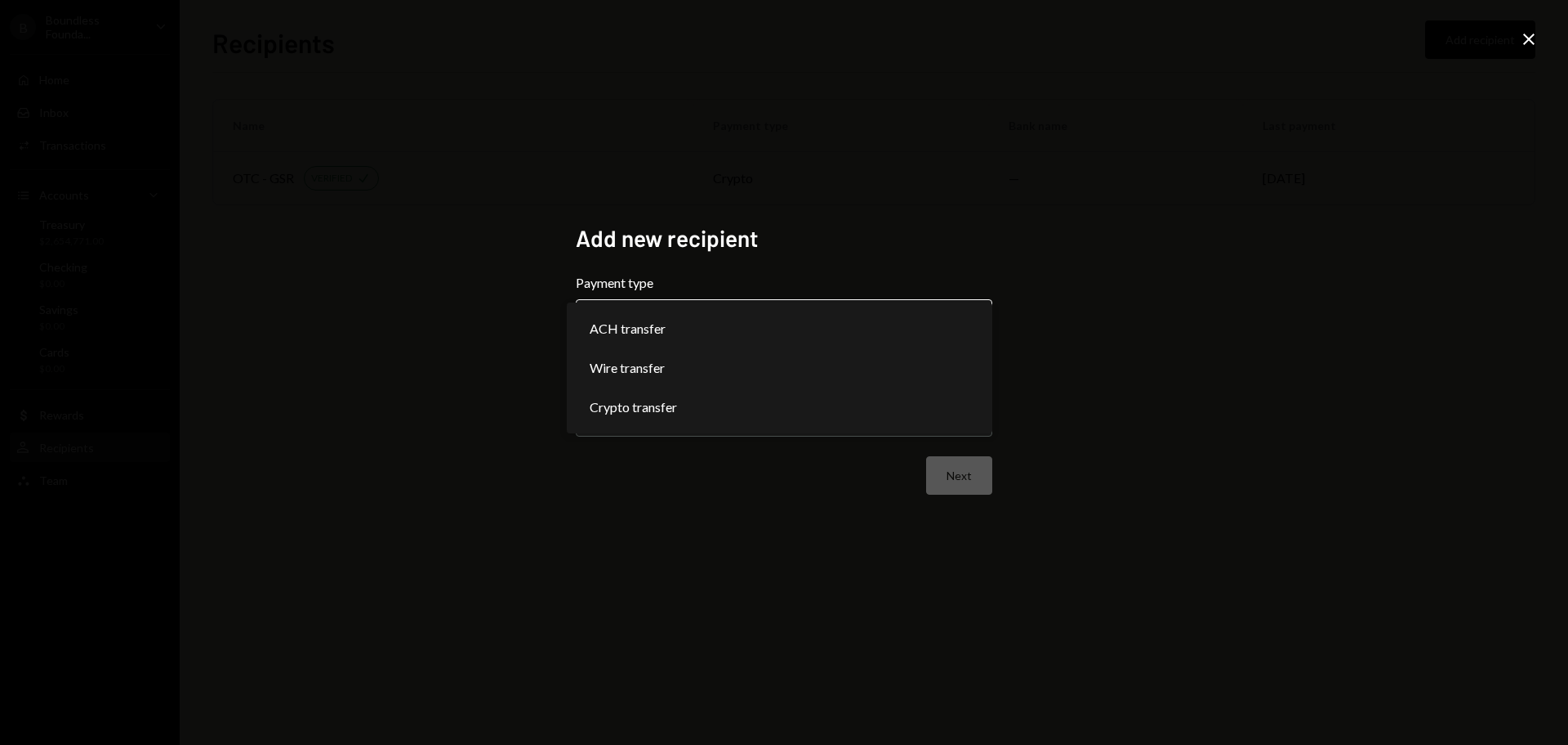
click at [644, 317] on body "**********" at bounding box center [784, 372] width 1568 height 745
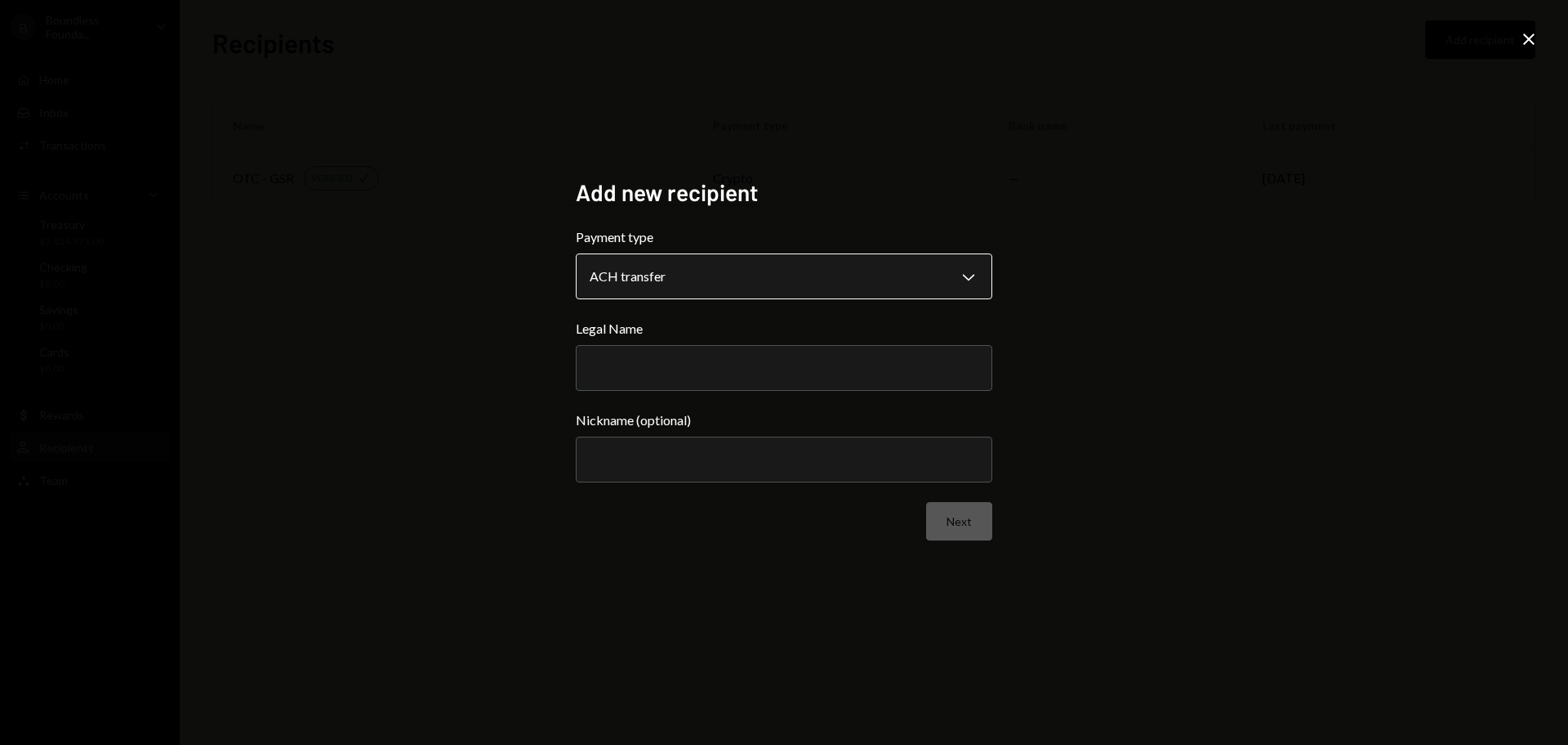
click at [648, 276] on body "**********" at bounding box center [784, 372] width 1568 height 745
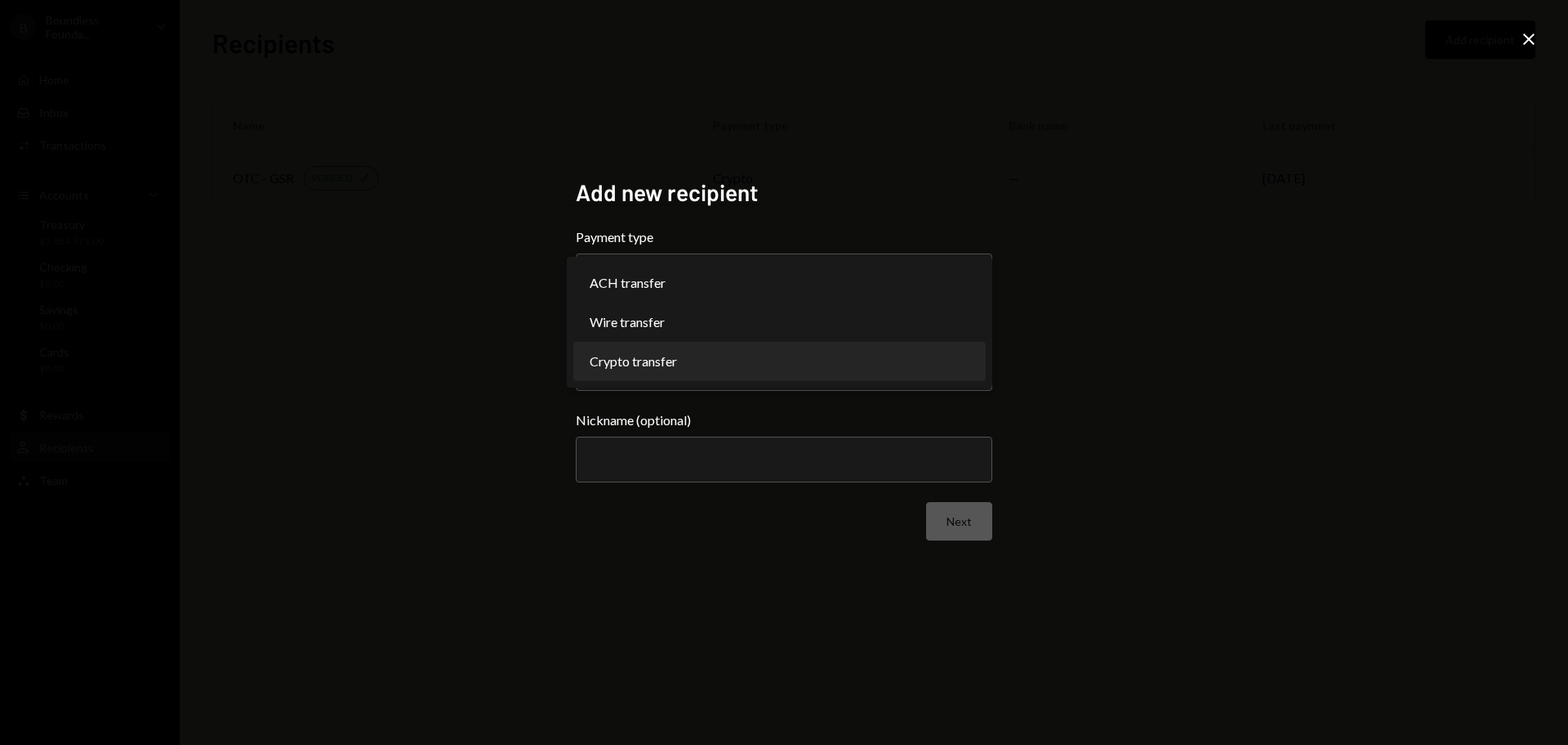
select select "******"
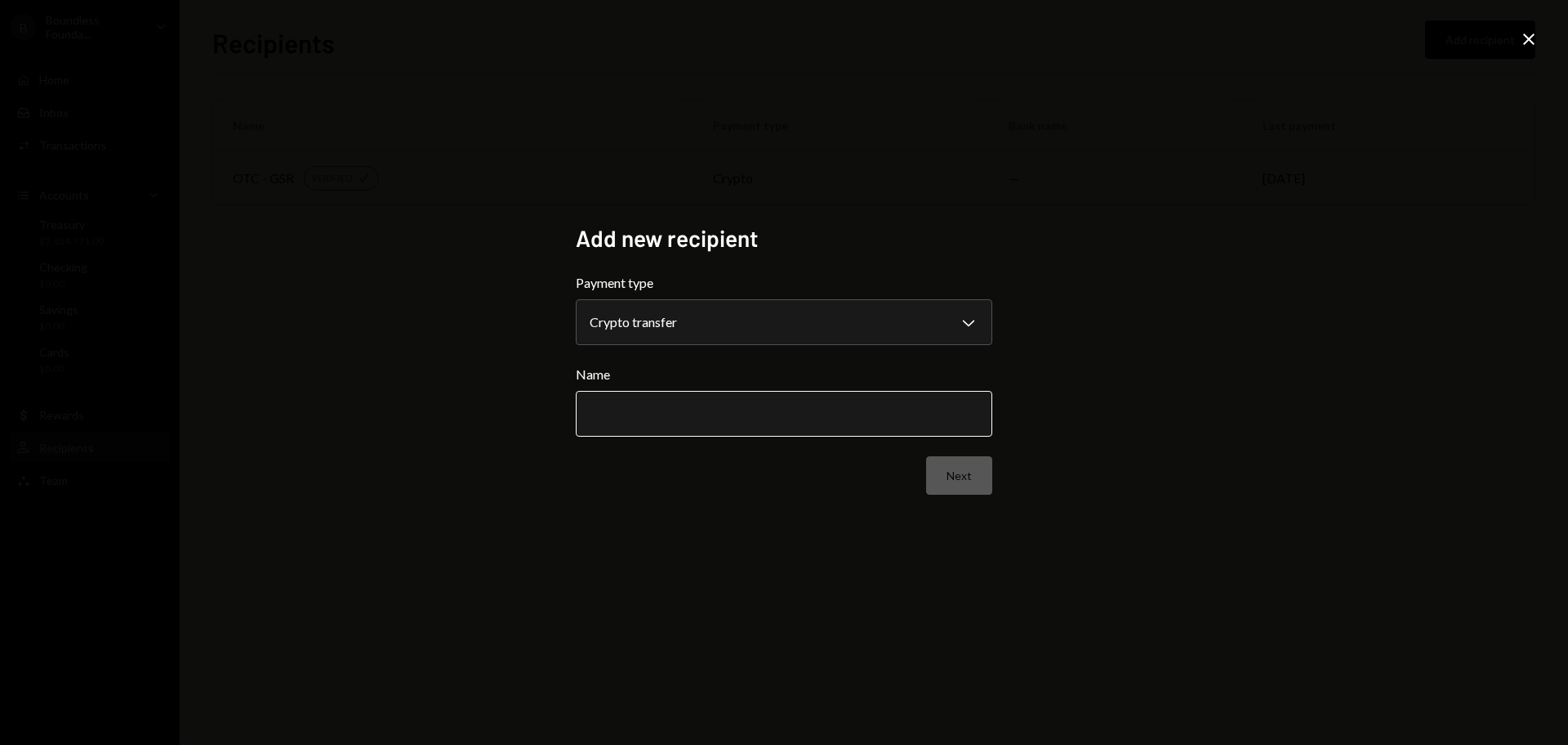
click at [631, 420] on input "Name" at bounding box center [784, 413] width 417 height 46
type input "**********"
click at [965, 457] on button "Next" at bounding box center [959, 475] width 66 height 38
click at [616, 315] on body "B Boundless Founda... Caret Down Home Home Inbox Inbox Activities Transactions …" at bounding box center [784, 372] width 1568 height 745
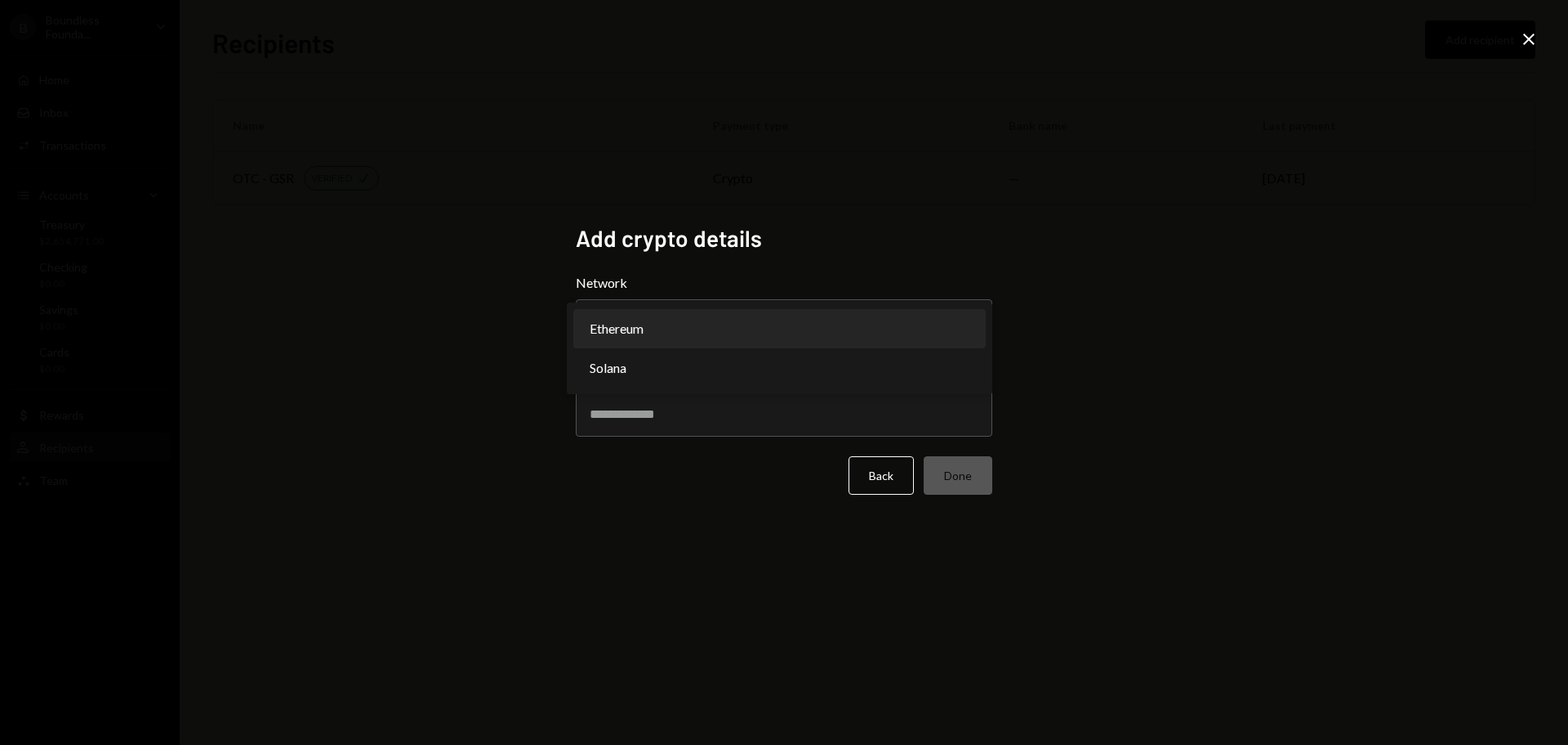
select select "**********"
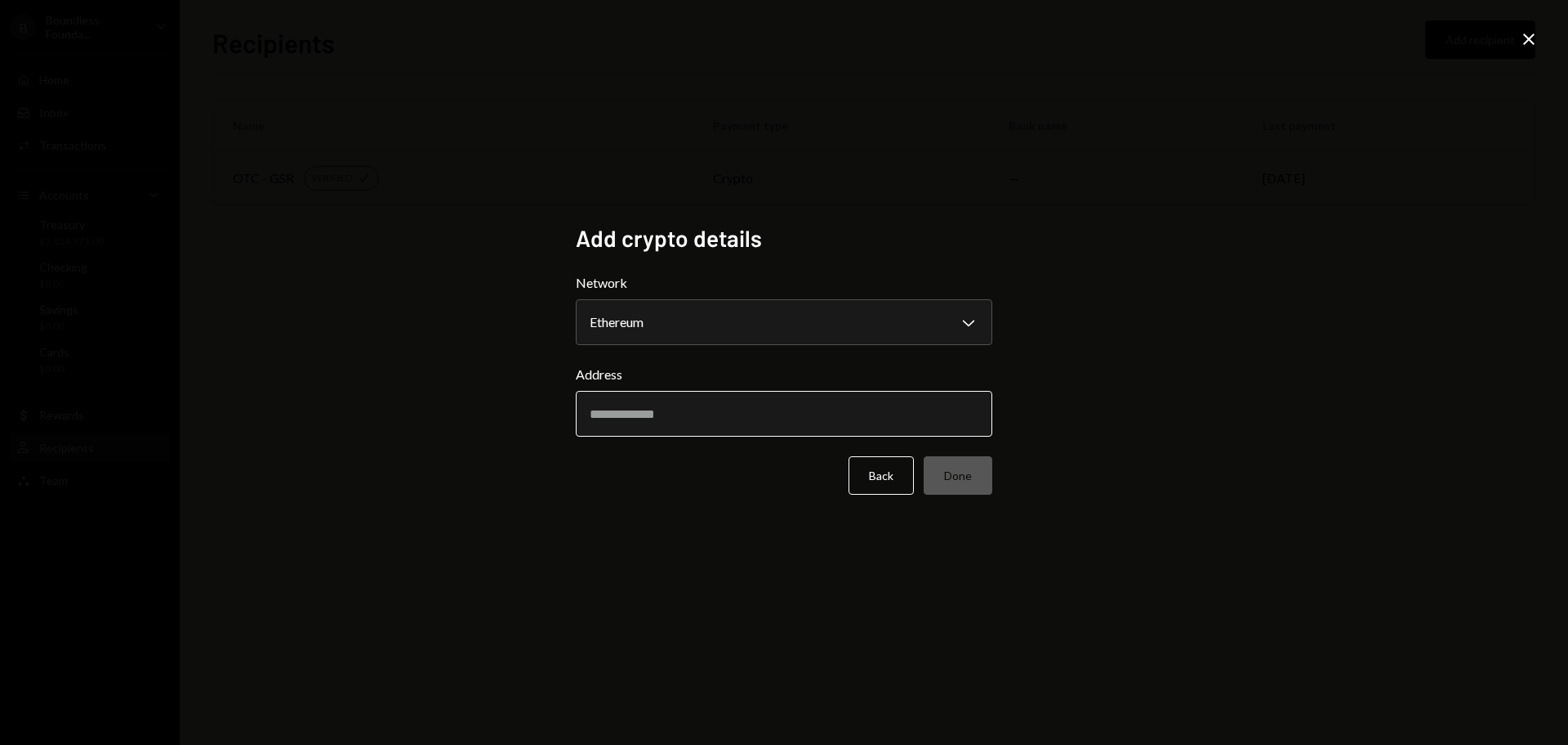
click at [628, 408] on input "Address" at bounding box center [784, 413] width 417 height 46
click at [529, 416] on div "Add crypto details Network Ethereum Chevron Down ******** ****** Address Back D…" at bounding box center [784, 372] width 1568 height 745
click at [664, 412] on input "Address" at bounding box center [784, 413] width 417 height 46
drag, startPoint x: 670, startPoint y: 419, endPoint x: 666, endPoint y: 406, distance: 13.6
click at [670, 419] on input "Address" at bounding box center [784, 413] width 417 height 46
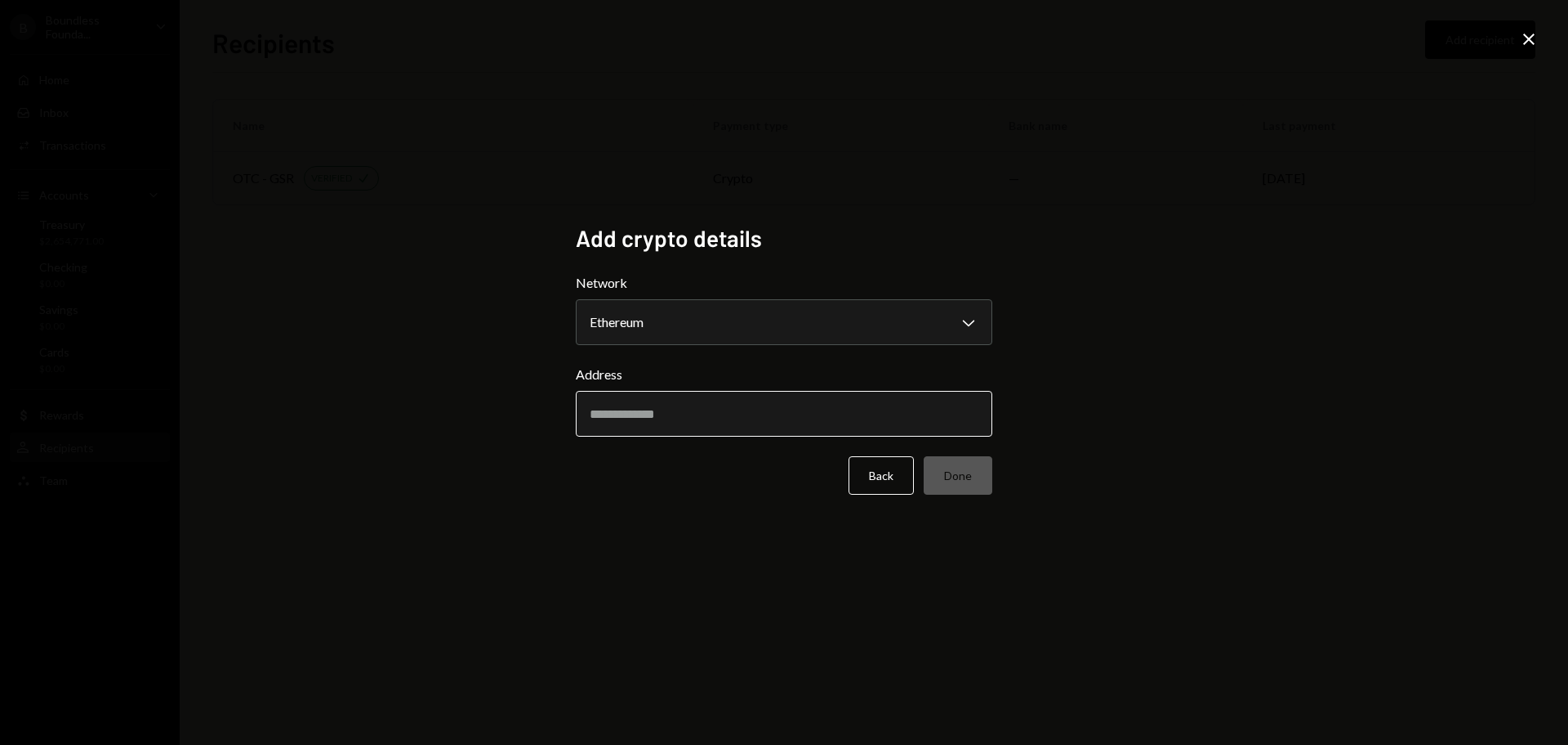
paste input "**********"
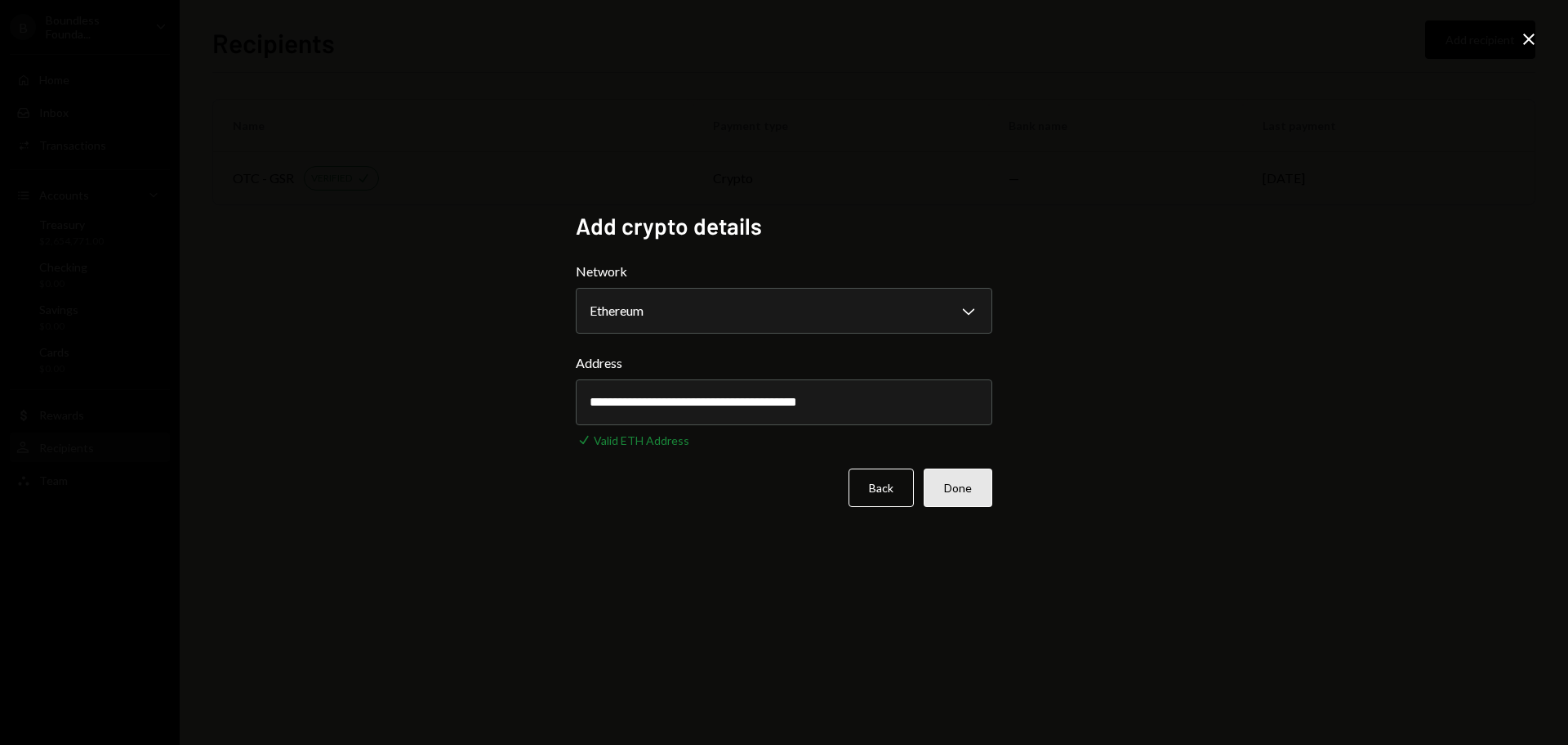
type input "**********"
click at [983, 488] on button "Done" at bounding box center [958, 487] width 69 height 38
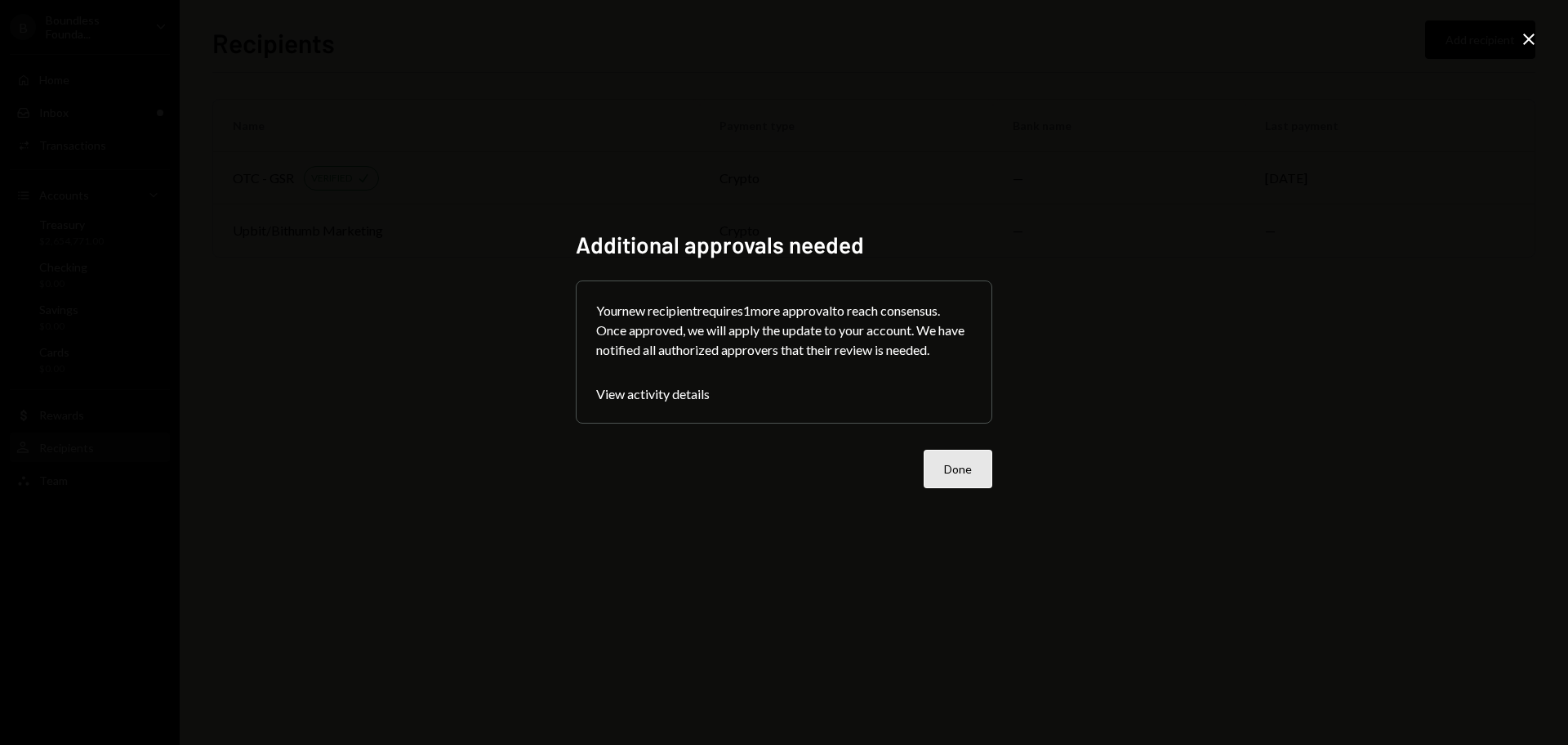
click at [970, 475] on button "Done" at bounding box center [958, 468] width 69 height 38
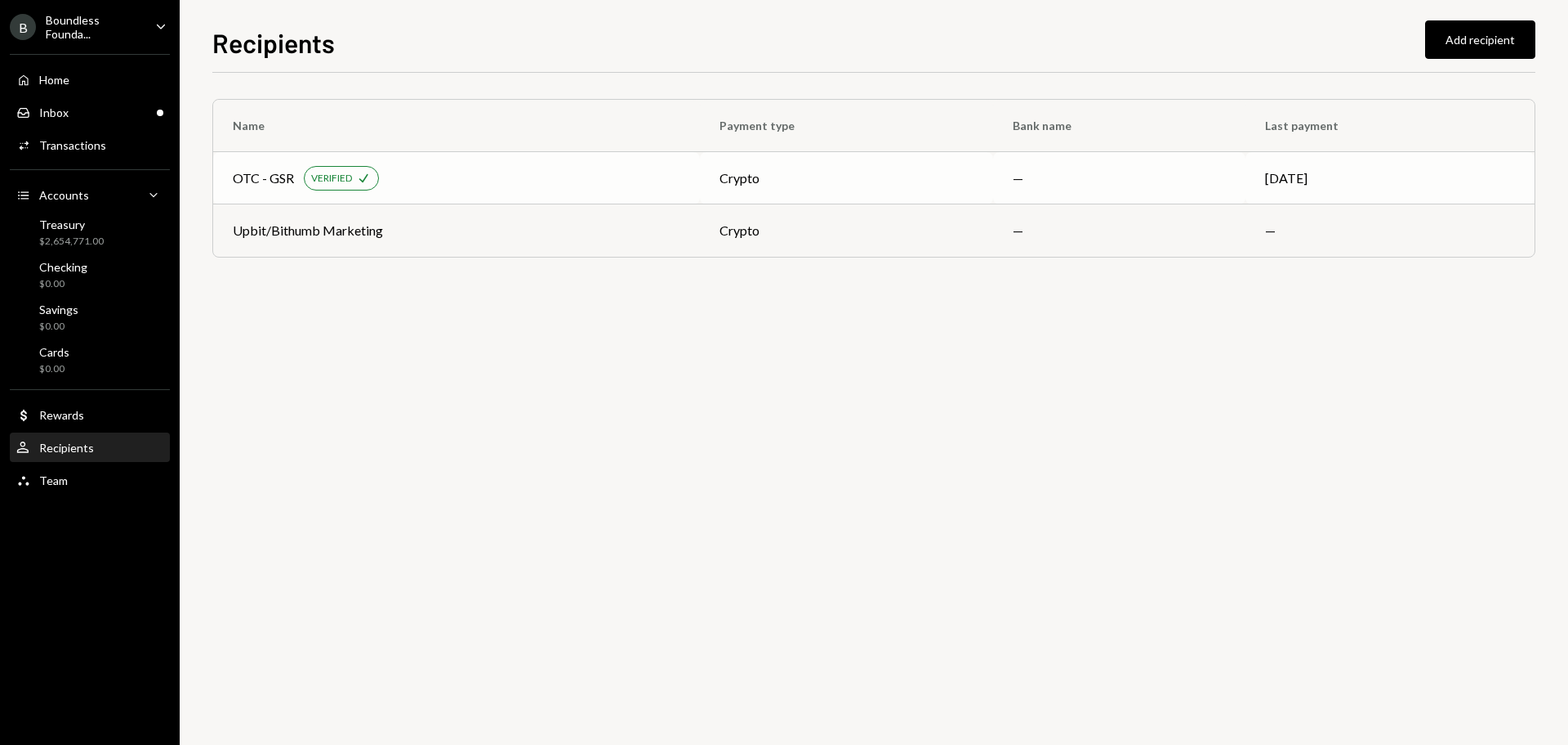
click at [254, 169] on div "OTC - GSR" at bounding box center [264, 177] width 61 height 20
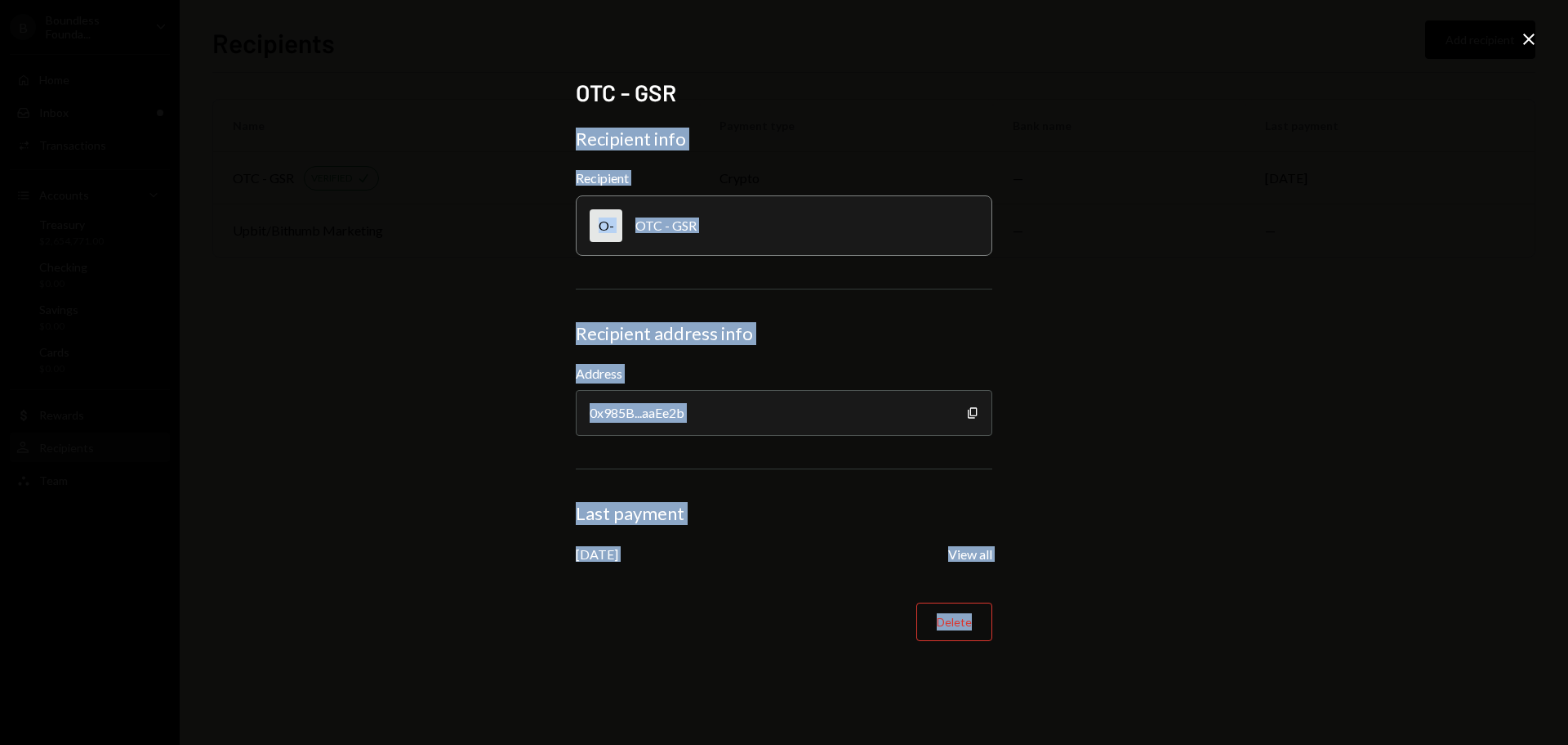
drag, startPoint x: 1539, startPoint y: 46, endPoint x: 1539, endPoint y: 36, distance: 10.0
click at [1539, 45] on div "OTC - GSR Recipient info Recipient O- OTC - GSR Recipient address info Address …" at bounding box center [784, 372] width 1568 height 745
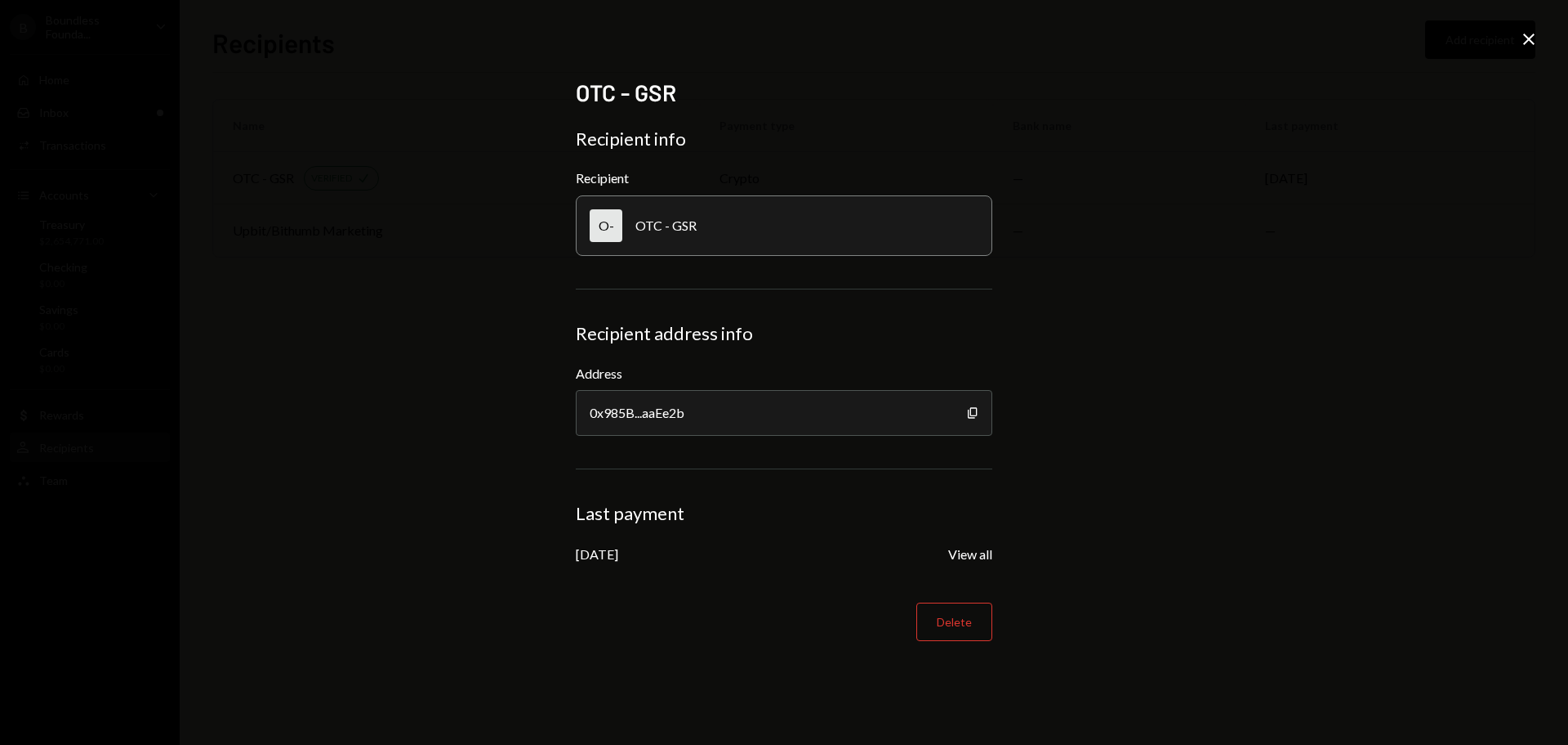
click at [1534, 34] on icon "Close" at bounding box center [1529, 39] width 19 height 20
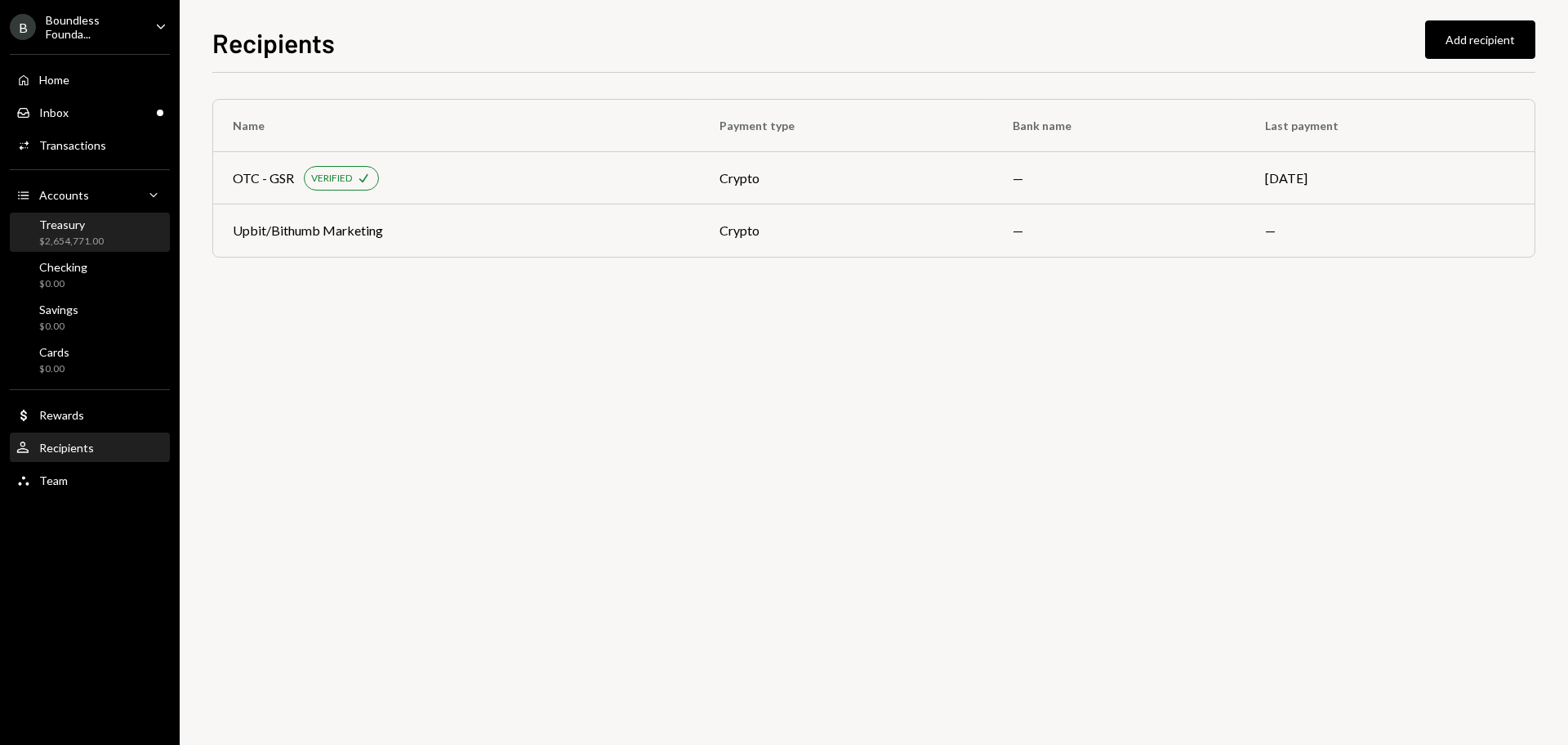
click at [71, 233] on div "Treasury $2,654,771.00" at bounding box center [71, 232] width 65 height 31
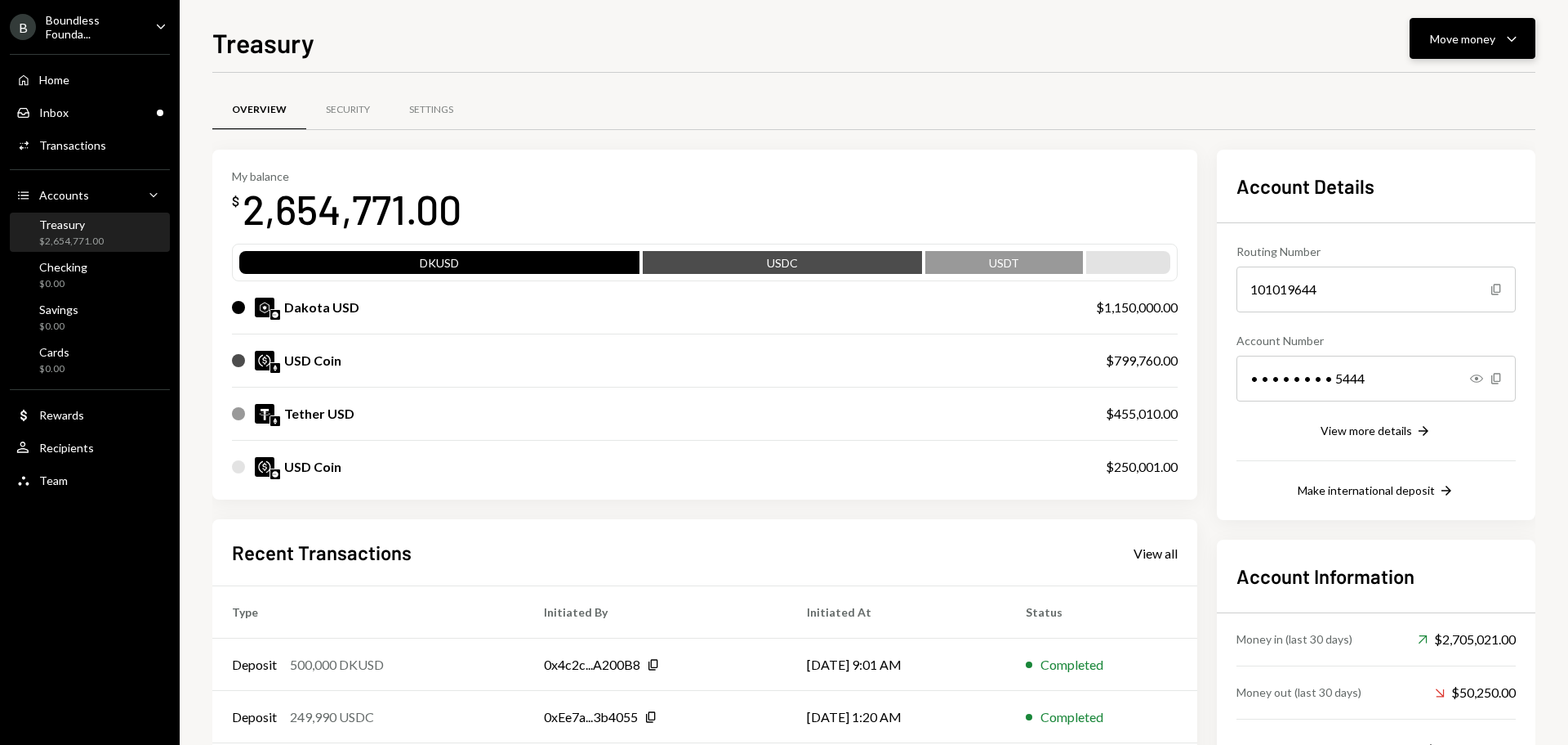
click at [1489, 38] on div "Move money" at bounding box center [1463, 39] width 65 height 17
click at [1422, 98] on div "Withdraw Send" at bounding box center [1447, 88] width 163 height 37
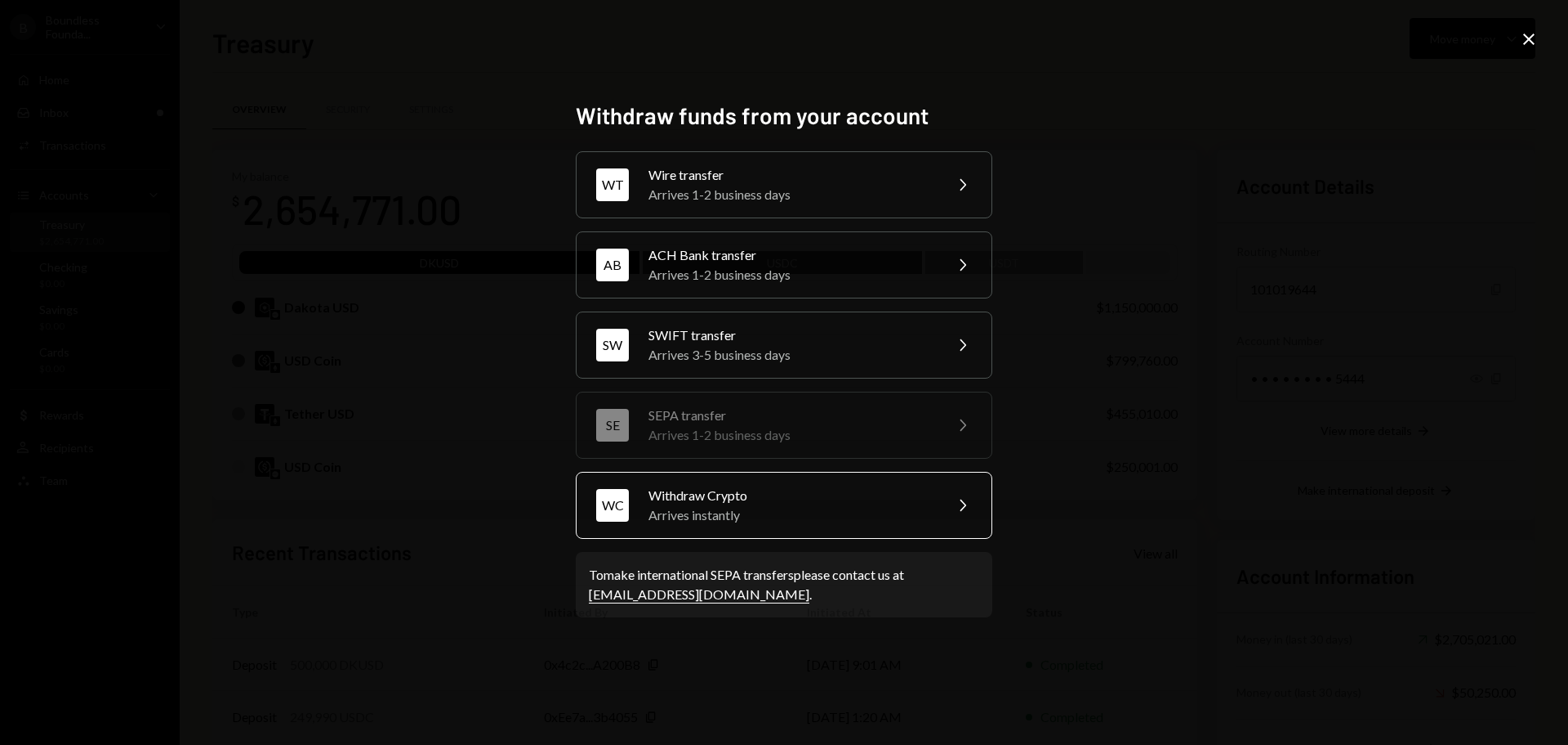
click at [724, 499] on div "Withdraw Crypto" at bounding box center [791, 495] width 284 height 20
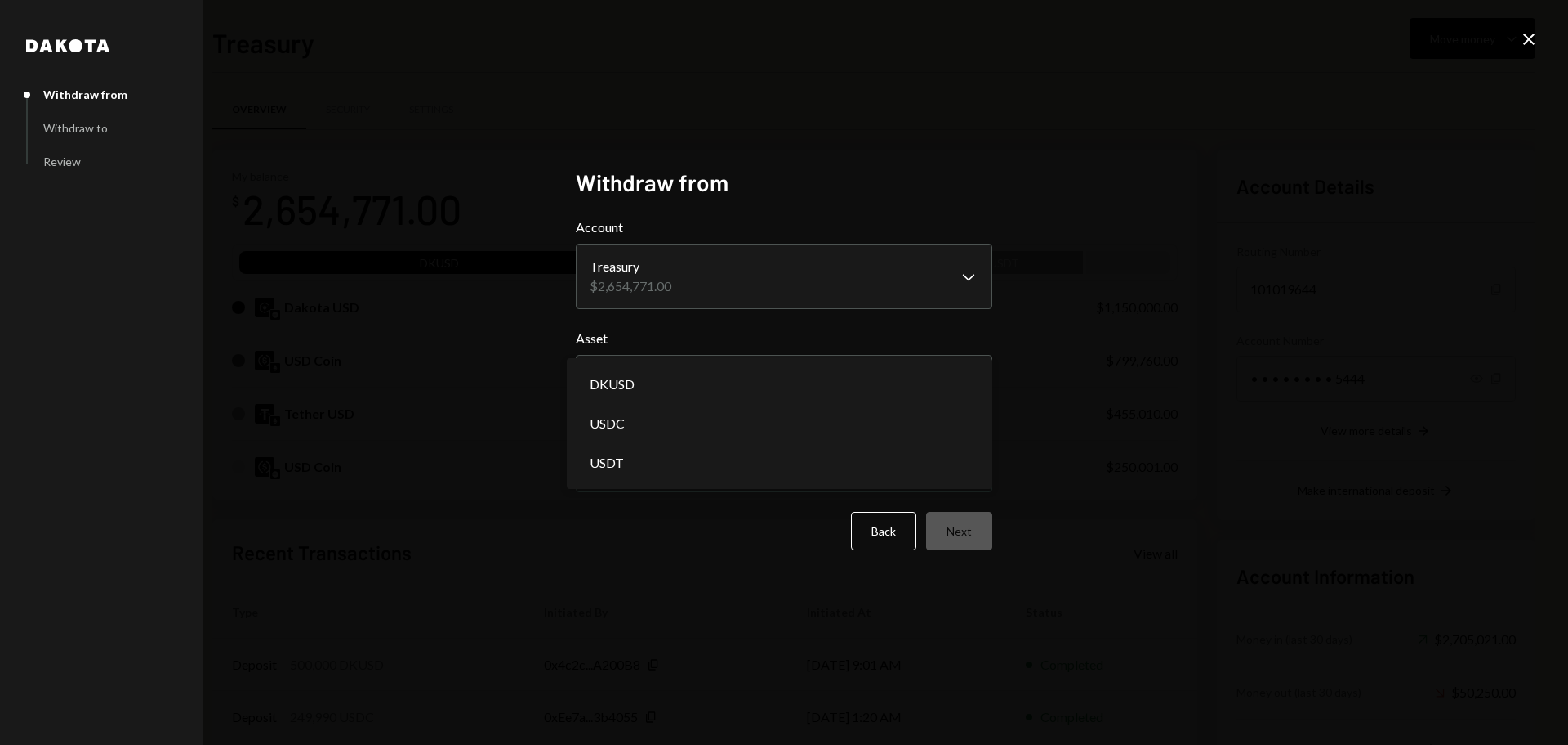
click at [652, 385] on body "B Boundless Founda... Caret Down Home Home Inbox Inbox Activities Transactions …" at bounding box center [784, 372] width 1568 height 745
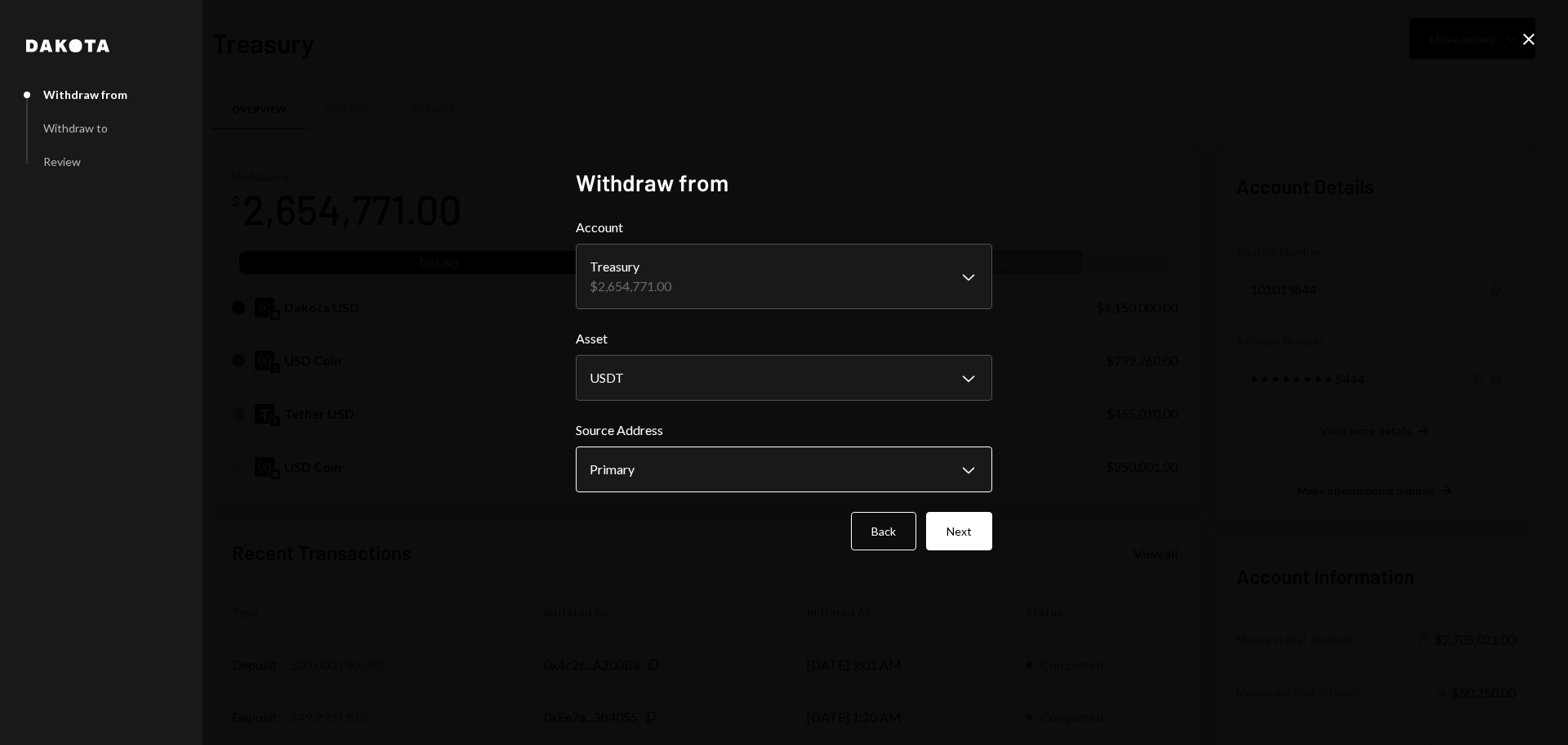
click at [629, 452] on body "B Boundless Founda... Caret Down Home Home Inbox Inbox Activities Transactions …" at bounding box center [784, 372] width 1568 height 745
click at [635, 375] on body "B Boundless Founda... Caret Down Home Home Inbox Inbox Activities Transactions …" at bounding box center [784, 372] width 1568 height 745
select select "****"
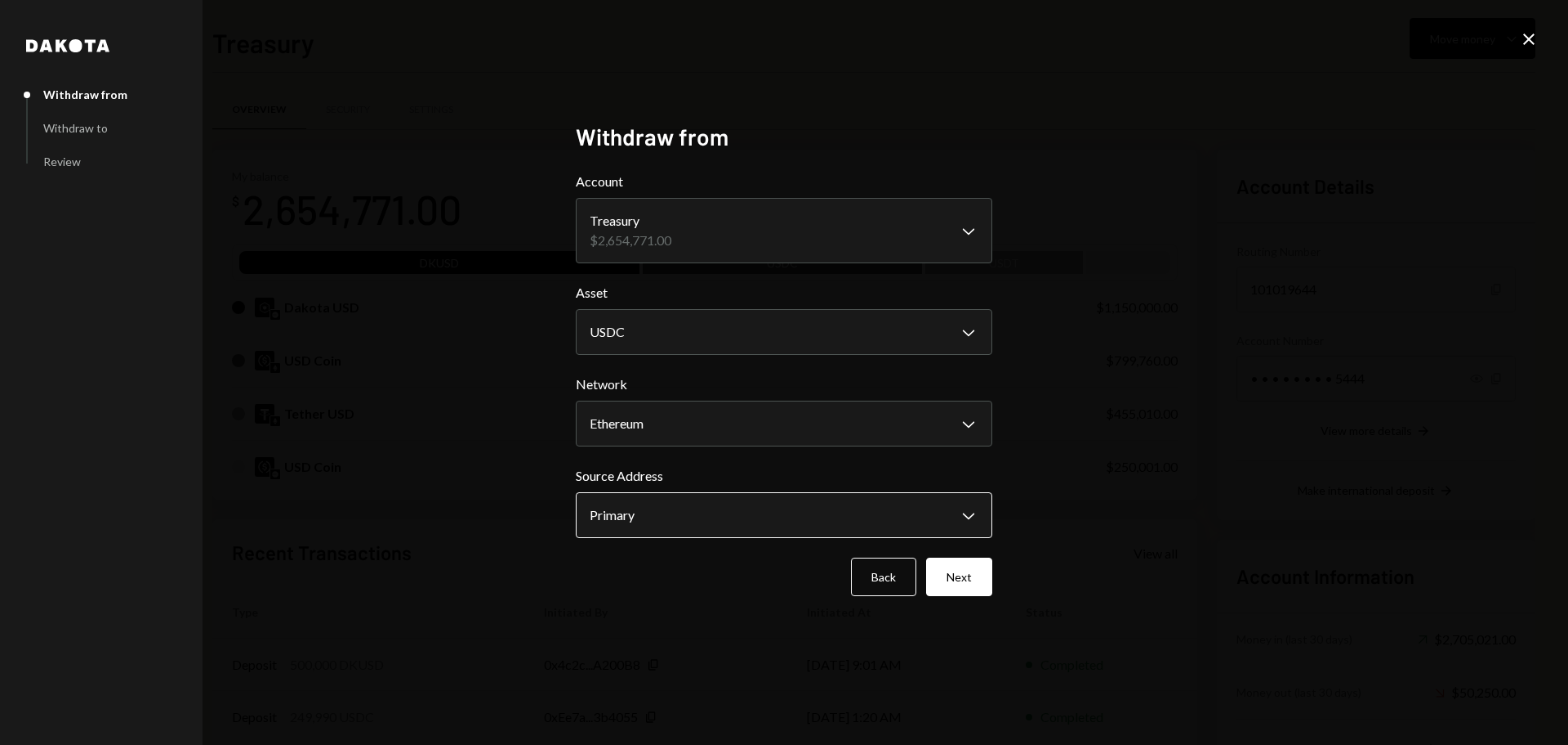
click at [633, 512] on body "B Boundless Founda... Caret Down Home Home Inbox Inbox Activities Transactions …" at bounding box center [784, 372] width 1568 height 745
click at [1529, 33] on icon "Close" at bounding box center [1529, 39] width 19 height 20
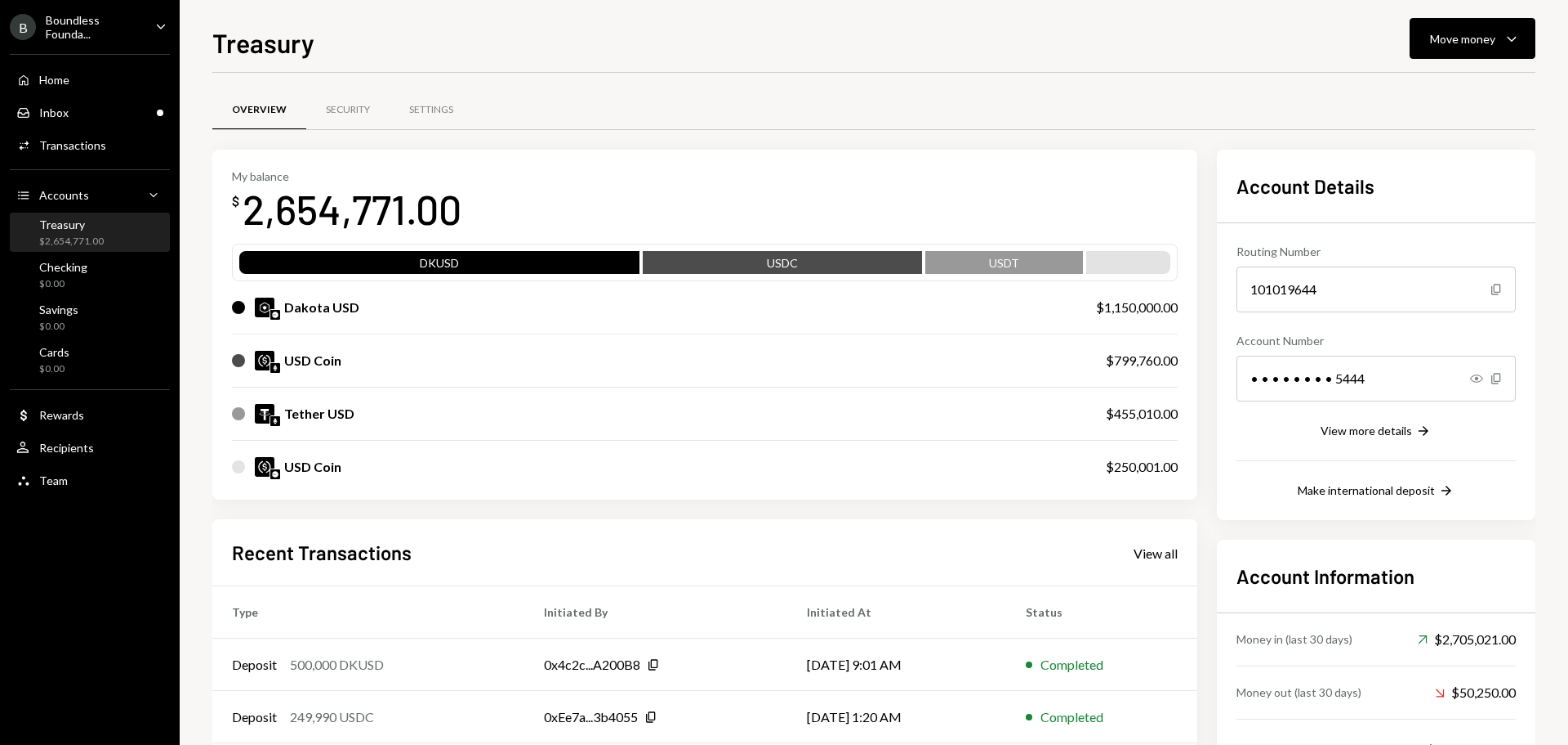
click at [60, 229] on div "Treasury" at bounding box center [71, 224] width 65 height 14
click at [715, 160] on div "My balance $ 2,654,771.00 DKUSD USDC USDT Dakota USD $1,150,000.00 USD Coin $79…" at bounding box center [705, 324] width 985 height 350
click at [1517, 27] on button "Move money Caret Down" at bounding box center [1473, 38] width 126 height 41
click at [1432, 119] on div "Transfer" at bounding box center [1459, 124] width 119 height 17
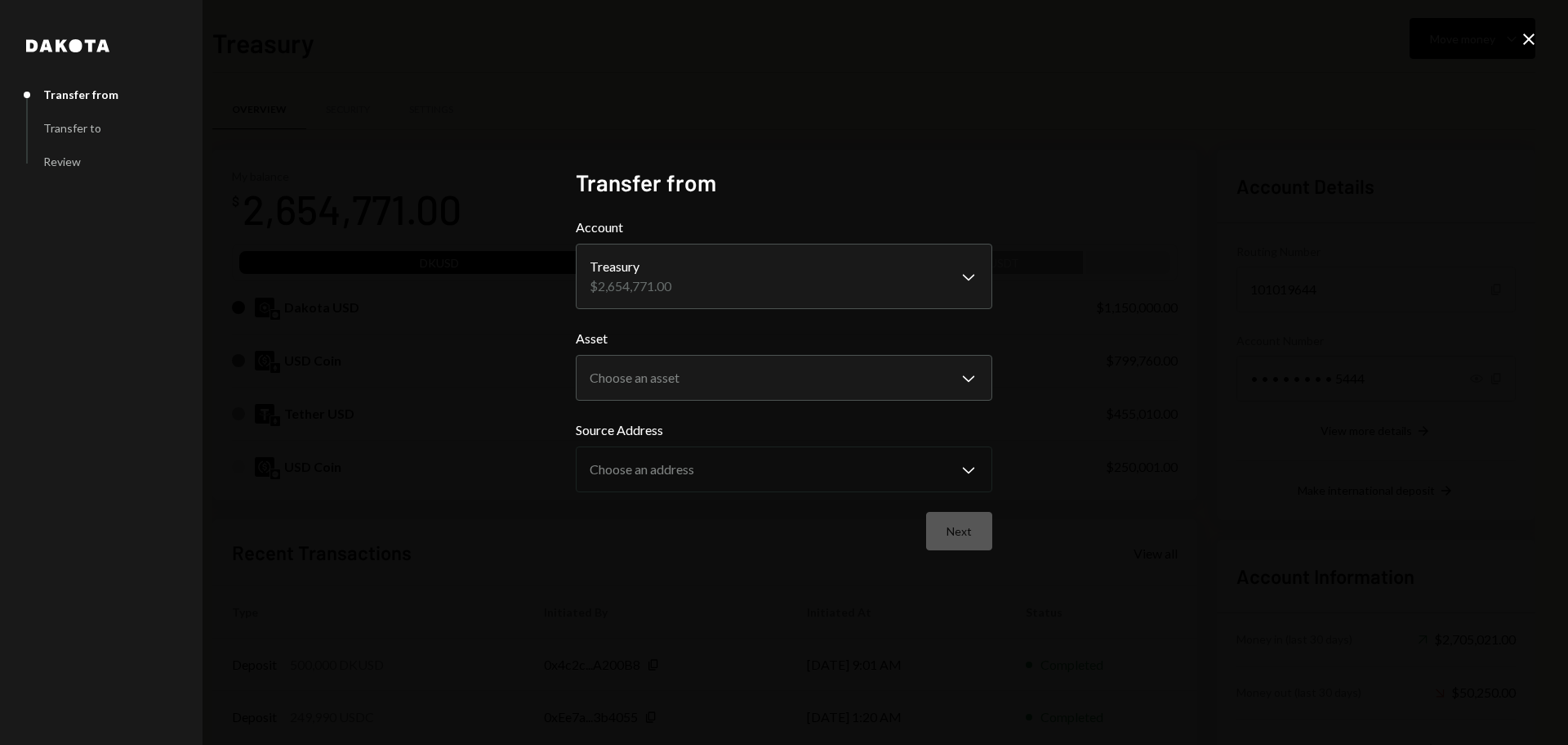
click at [1540, 35] on div "**********" at bounding box center [784, 372] width 1568 height 745
click at [1533, 36] on icon at bounding box center [1529, 39] width 11 height 11
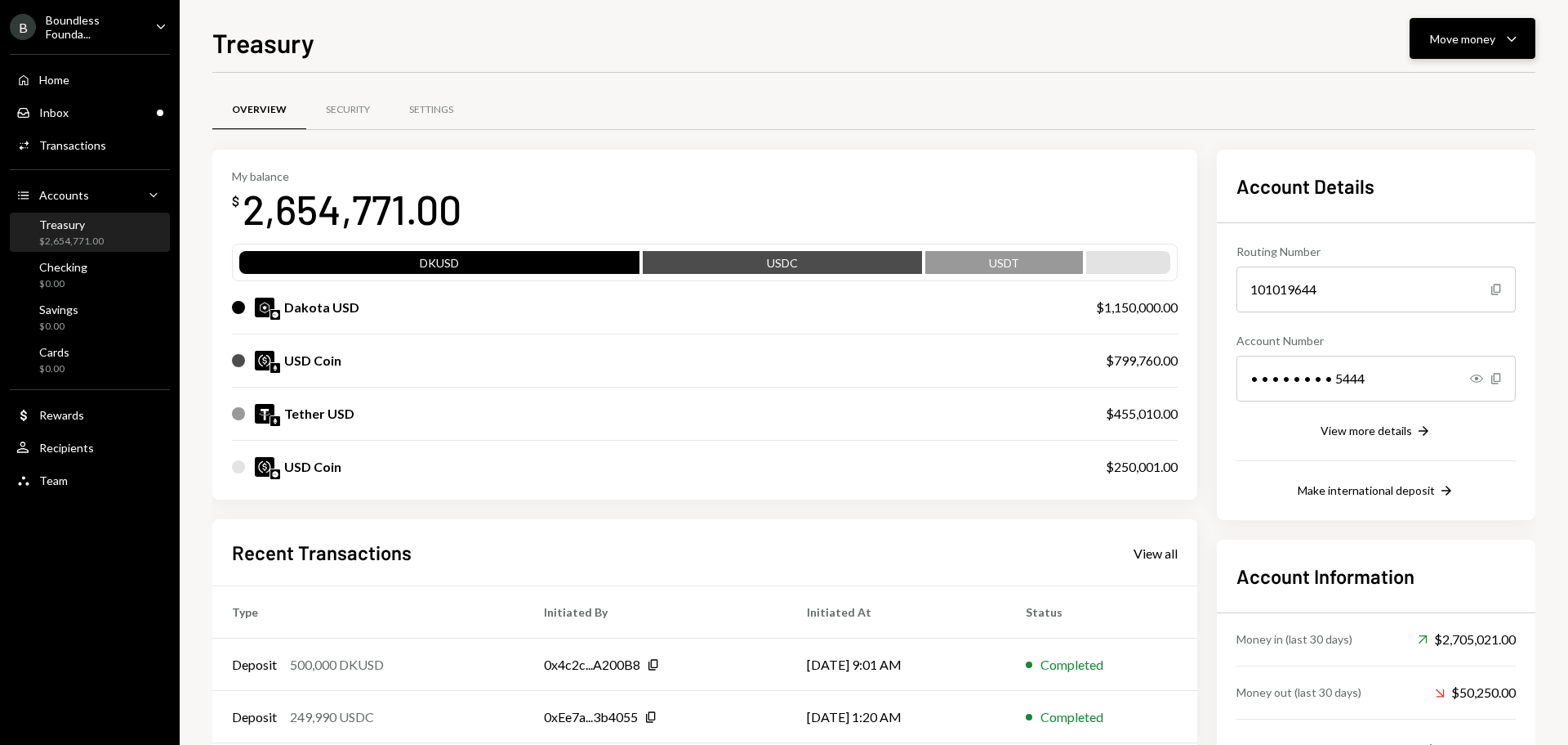
click at [1467, 33] on div "Move money" at bounding box center [1463, 39] width 65 height 17
click at [1439, 215] on div "Swap stablecoins" at bounding box center [1459, 212] width 119 height 17
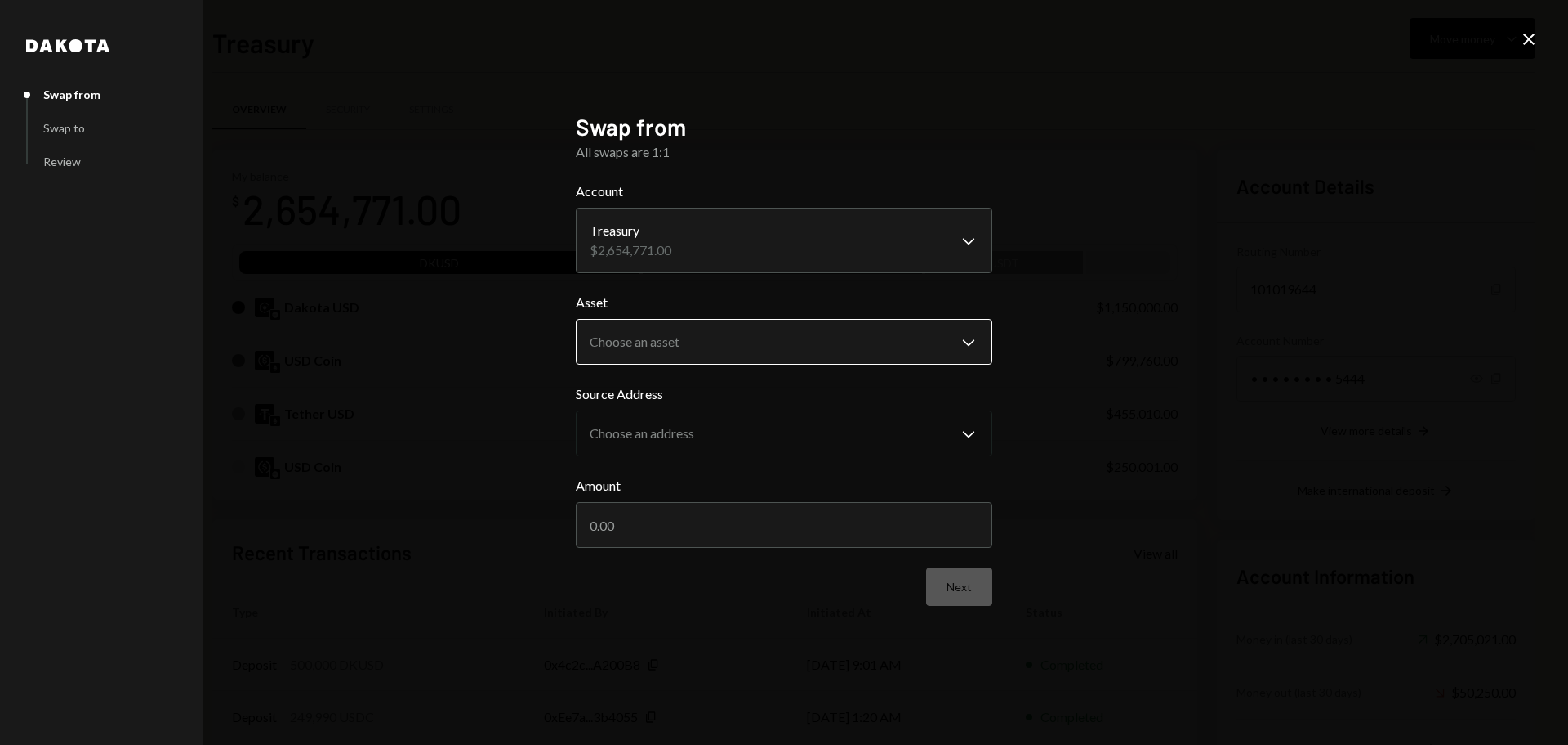
click at [644, 332] on body "B Boundless Founda... Caret Down Home Home Inbox Inbox Activities Transactions …" at bounding box center [784, 372] width 1568 height 745
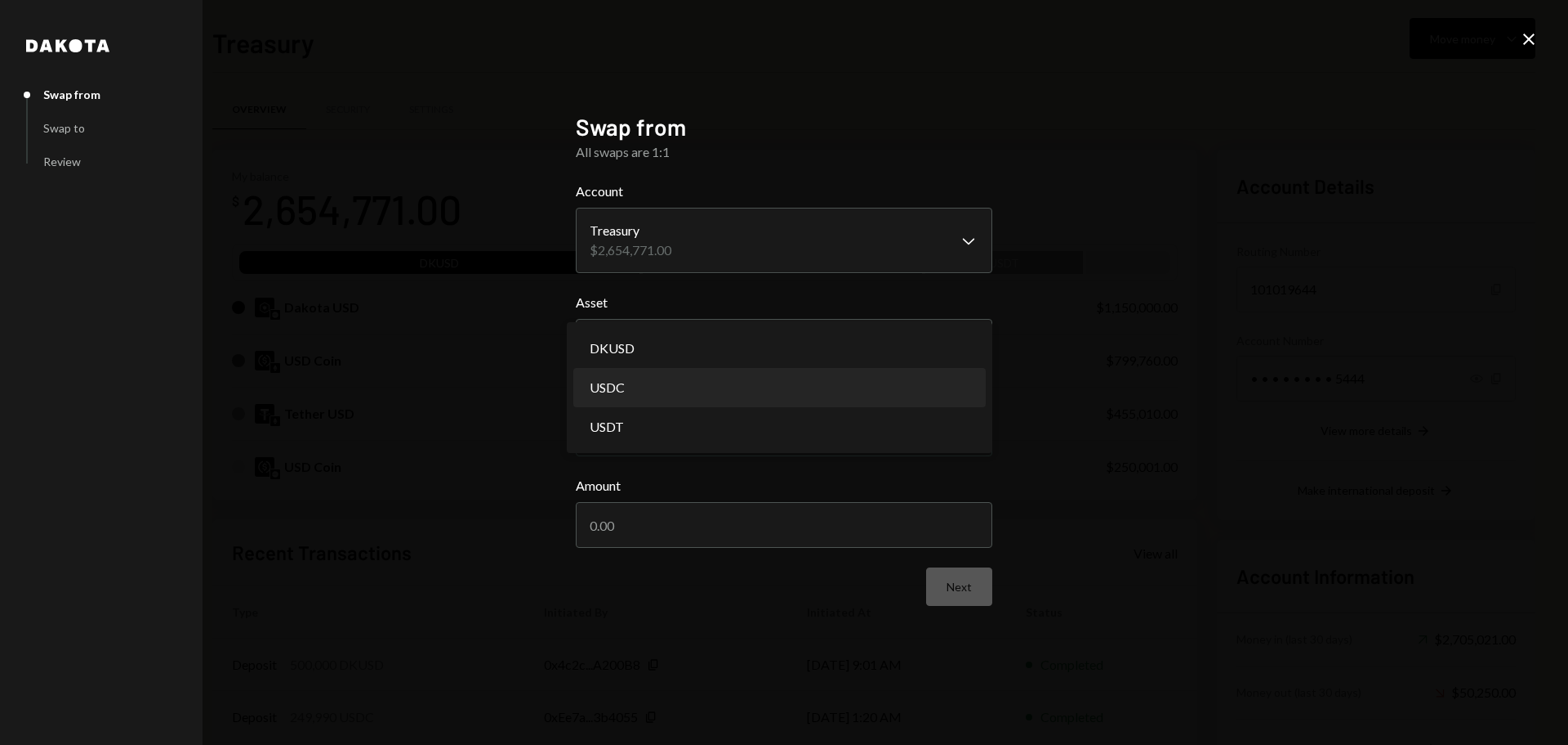
select select "****"
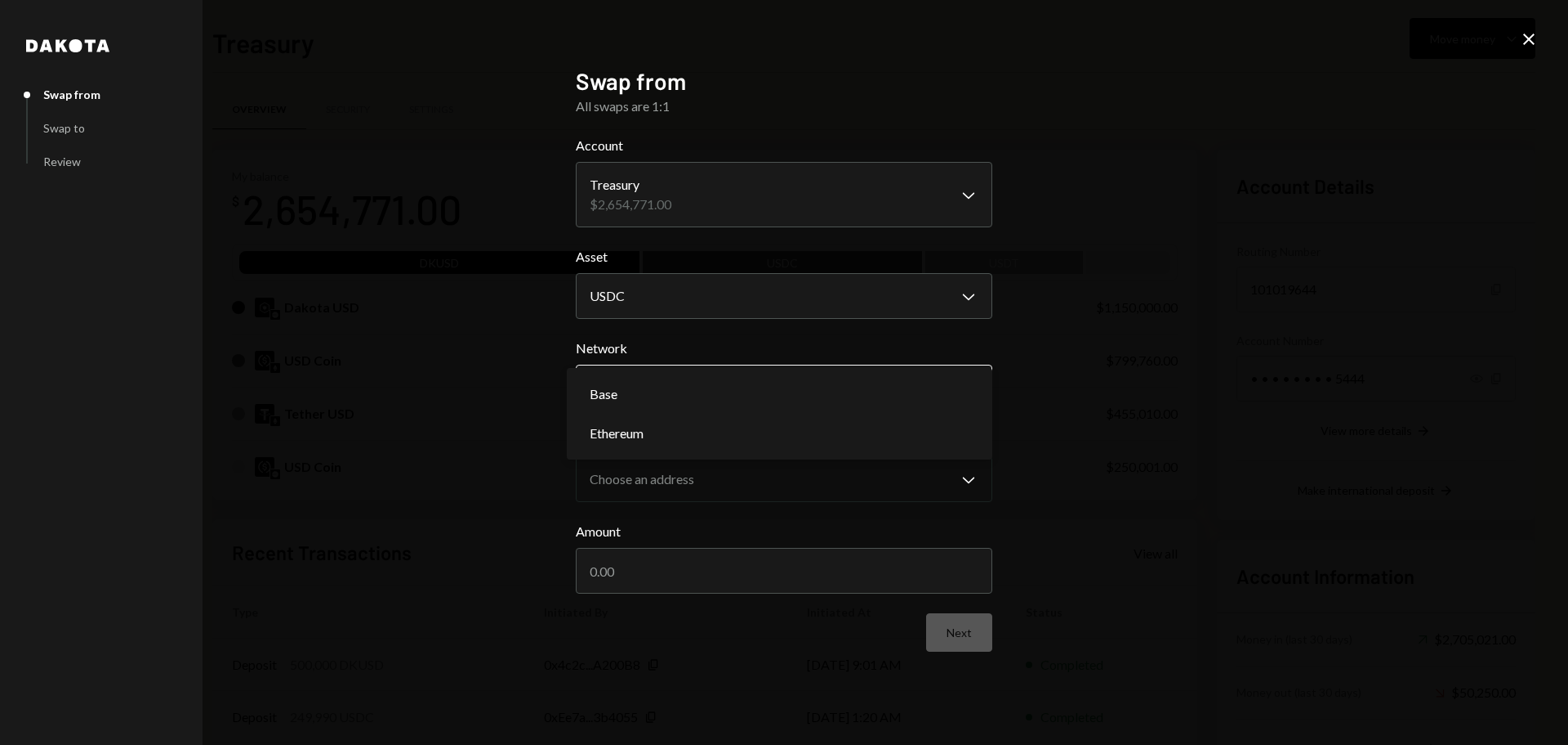
click at [637, 391] on body "B Boundless Founda... Caret Down Home Home Inbox Inbox Activities Transactions …" at bounding box center [784, 372] width 1568 height 745
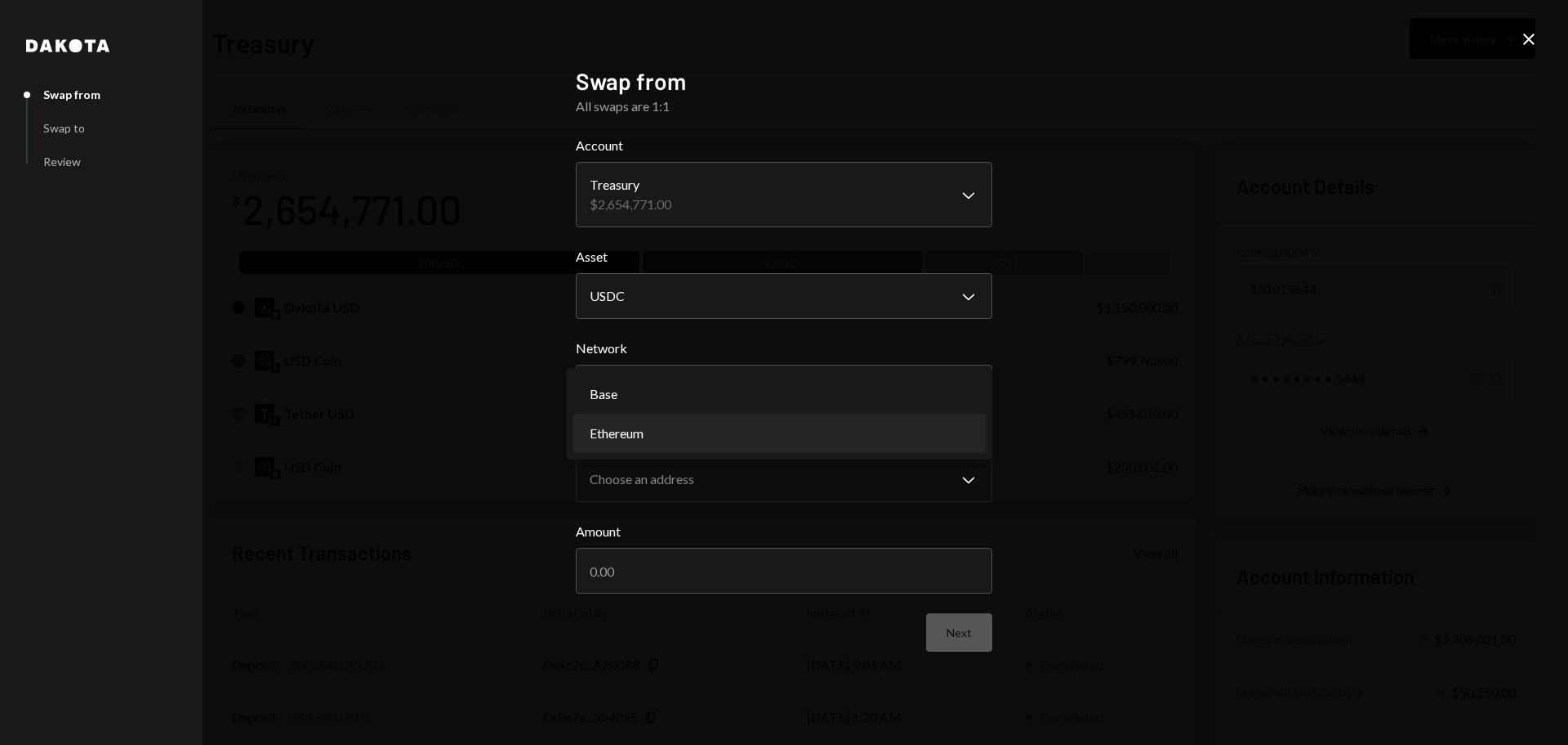
select select "**********"
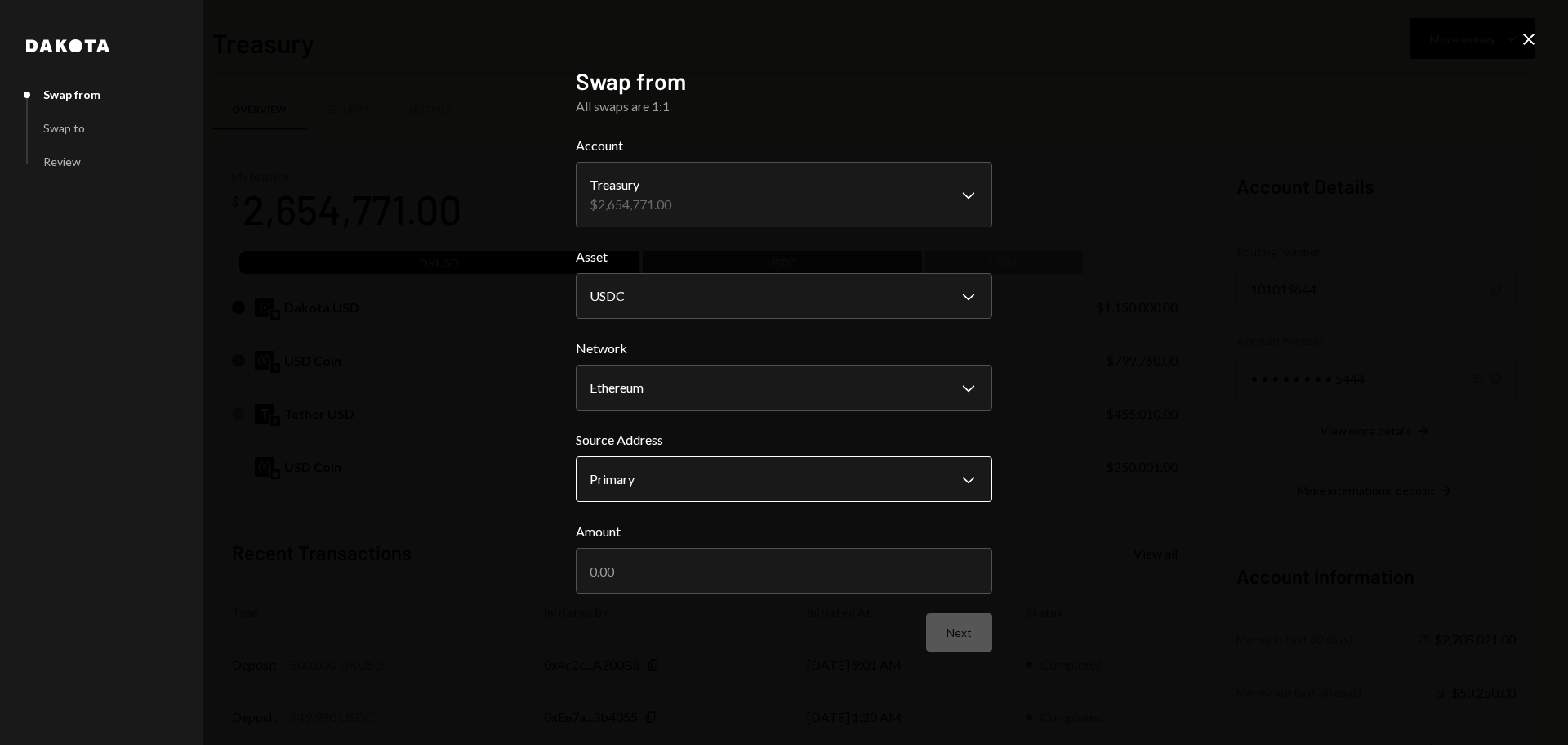
click at [663, 479] on body "B Boundless Founda... Caret Down Home Home Inbox Inbox Activities Transactions …" at bounding box center [784, 372] width 1568 height 745
click at [640, 551] on input "Amount" at bounding box center [784, 570] width 417 height 46
click at [659, 623] on div "Next" at bounding box center [784, 632] width 417 height 38
click at [969, 635] on button "Next" at bounding box center [959, 632] width 66 height 38
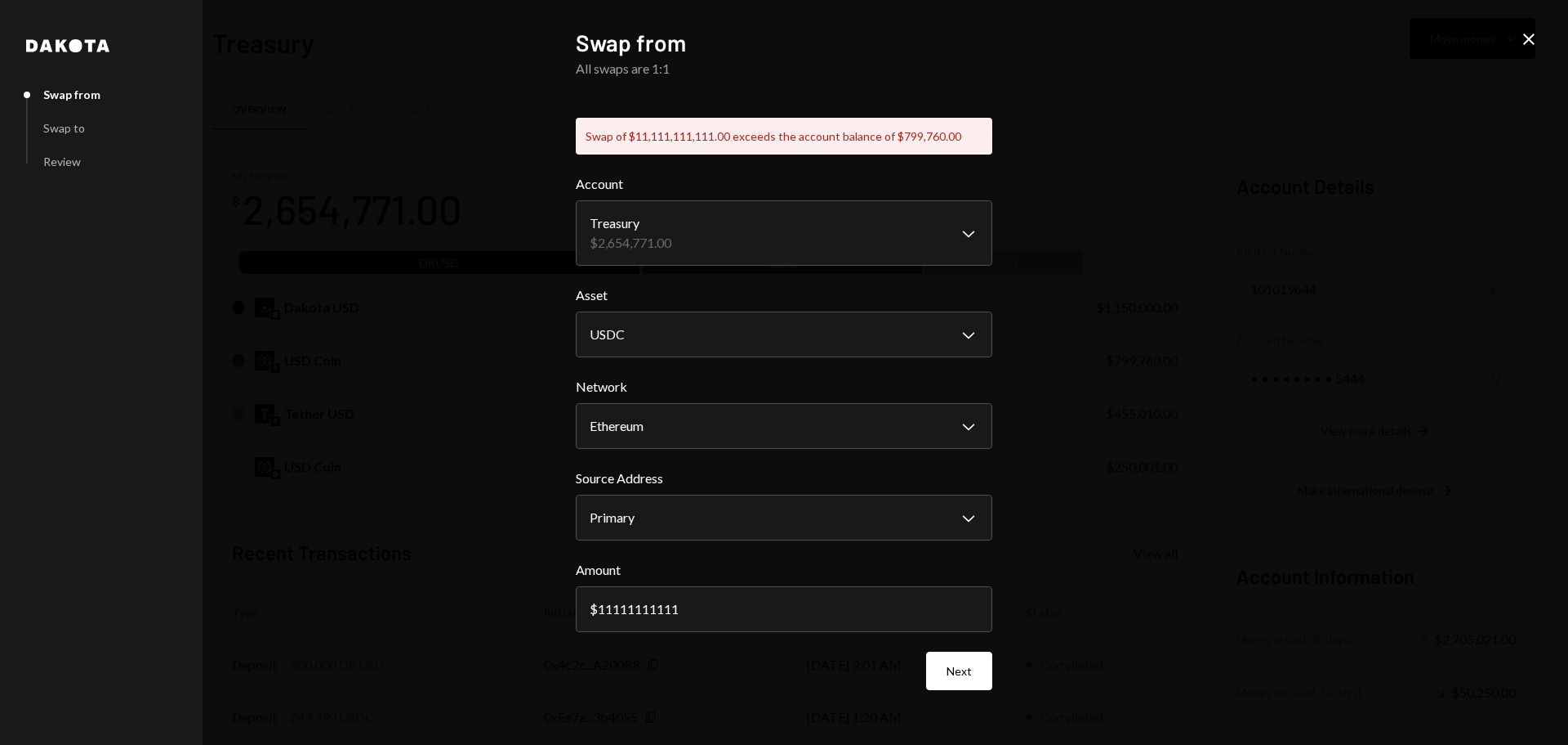
click at [914, 137] on div "Swap of $11,111,111,111.00 exceeds the account balance of $799,760.00" at bounding box center [784, 137] width 417 height 37
copy div "799,760.00"
drag, startPoint x: 724, startPoint y: 606, endPoint x: 460, endPoint y: 602, distance: 264.0
click at [460, 602] on div "**********" at bounding box center [784, 372] width 1568 height 745
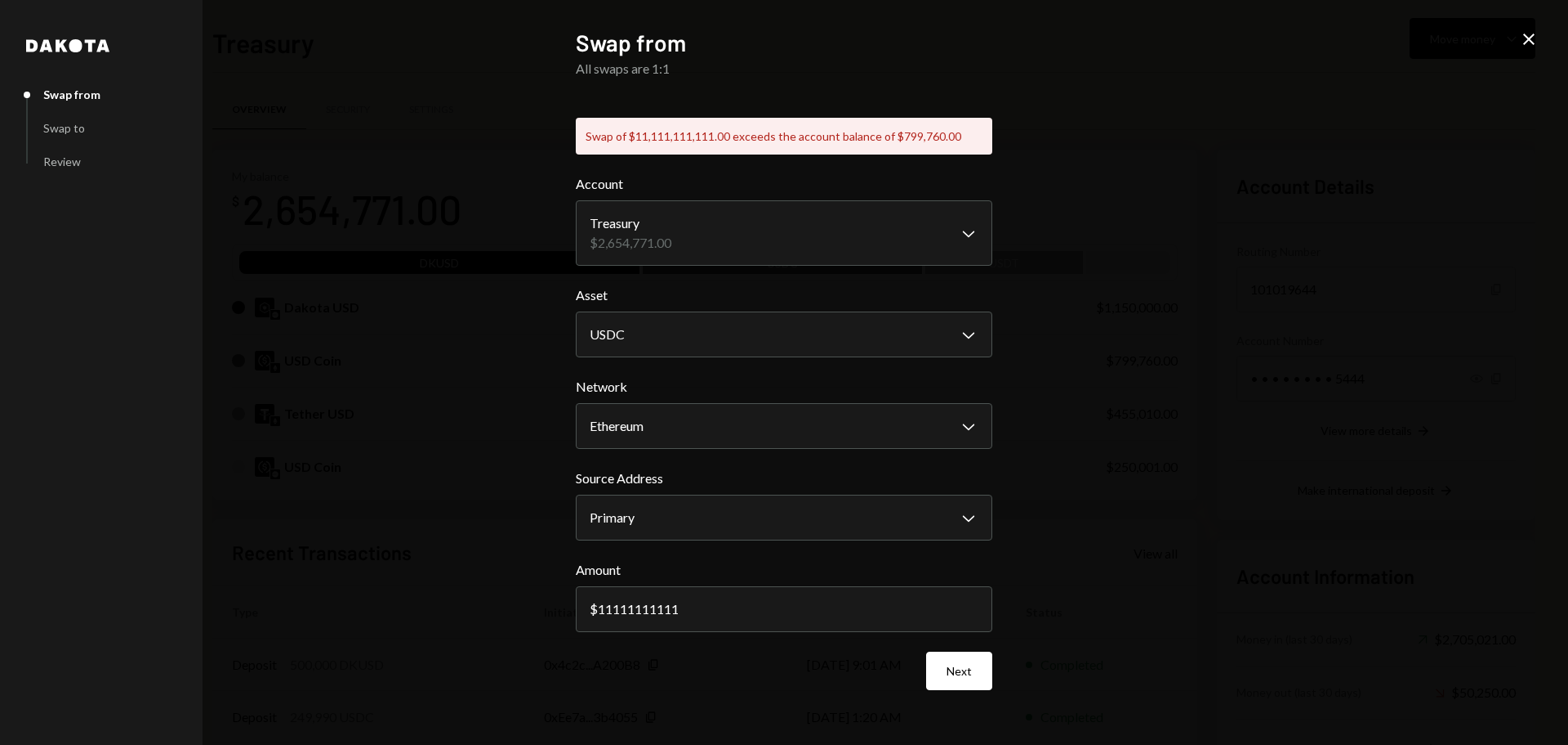
paste input "799760.00"
type input "799760.00"
drag, startPoint x: 664, startPoint y: 677, endPoint x: 708, endPoint y: 673, distance: 44.2
click at [667, 676] on div "Next" at bounding box center [784, 670] width 417 height 38
click at [960, 673] on button "Next" at bounding box center [959, 670] width 66 height 38
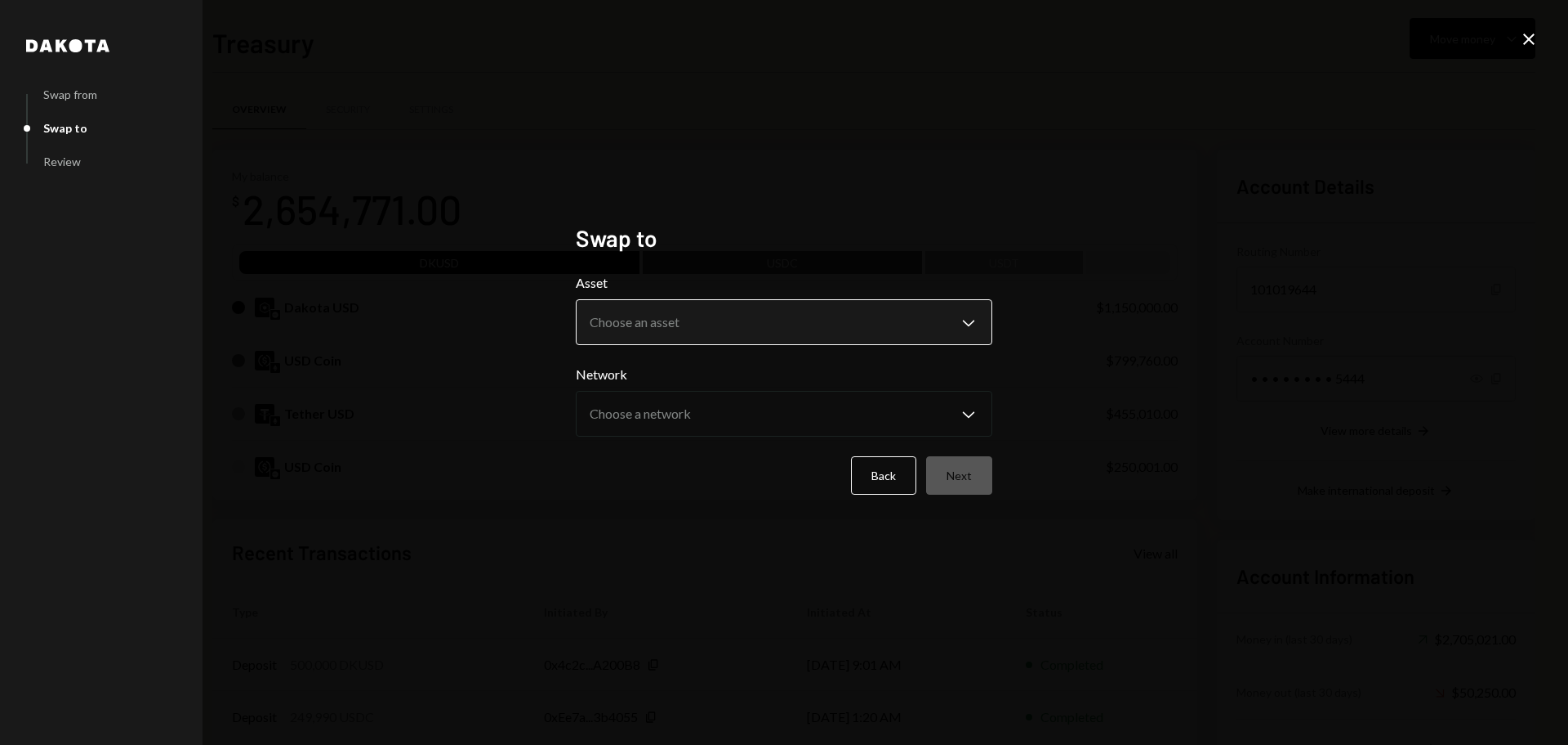
click at [690, 330] on body "B Boundless Founda... Caret Down Home Home Inbox Inbox Activities Transactions …" at bounding box center [784, 372] width 1568 height 745
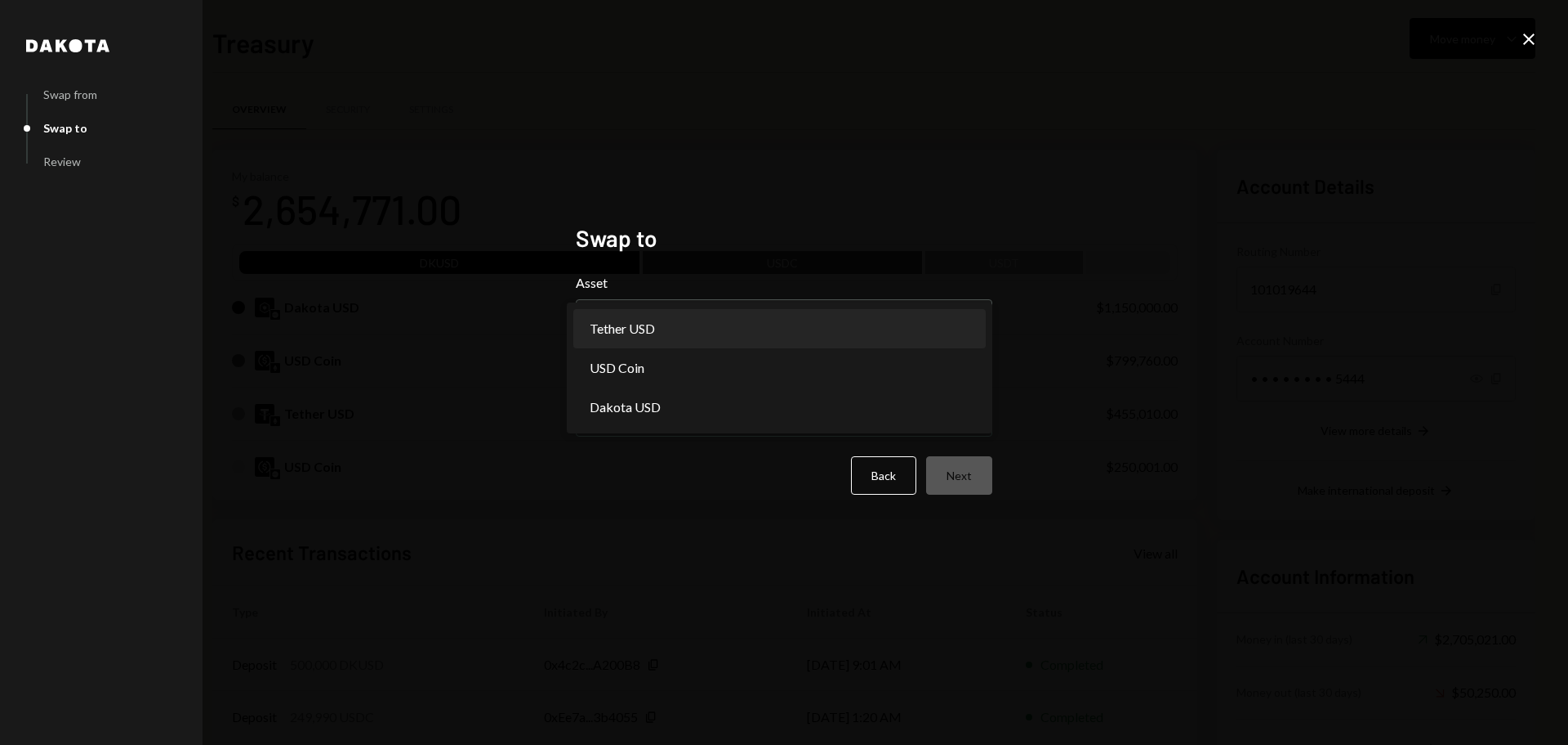
select select "****"
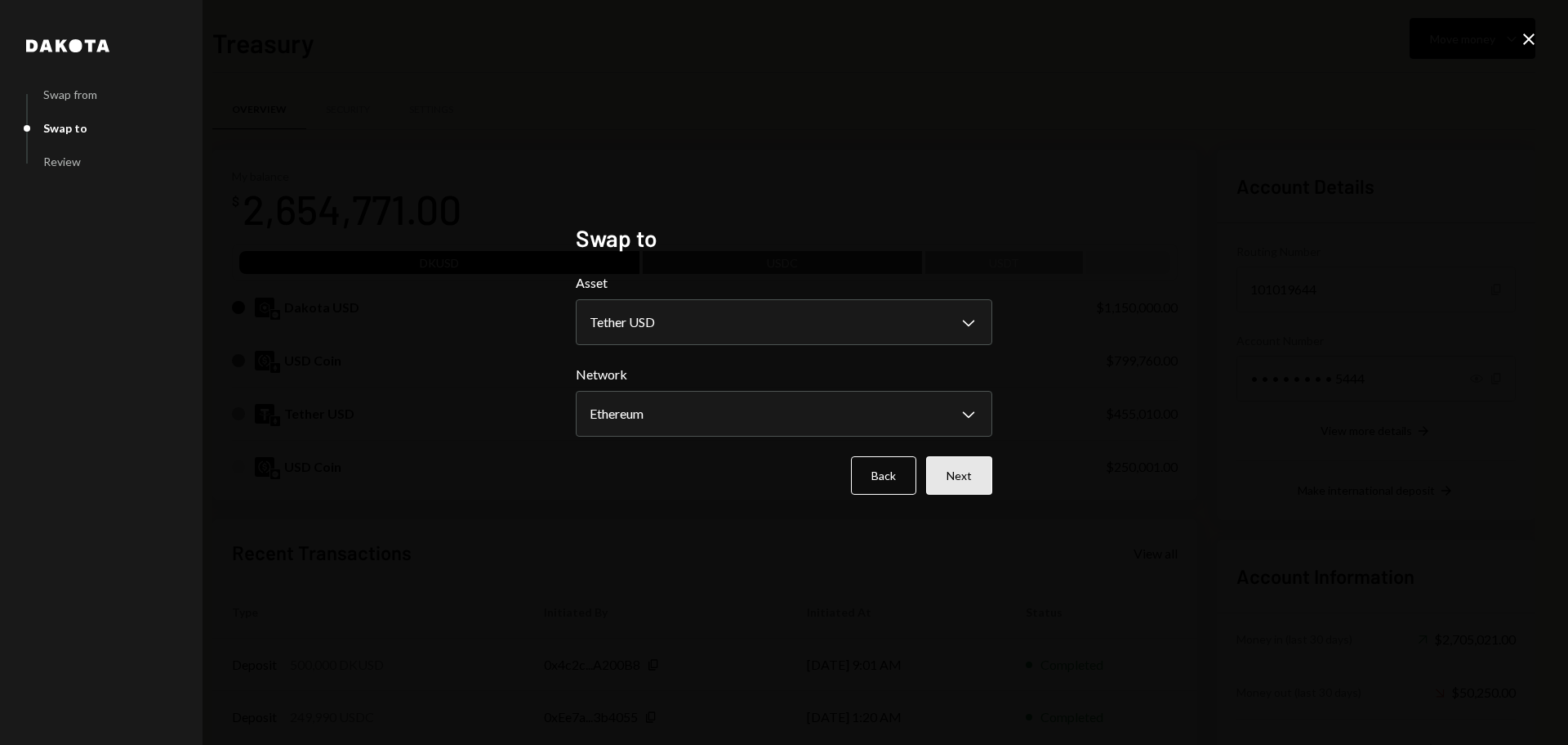
click at [950, 480] on button "Next" at bounding box center [959, 475] width 66 height 38
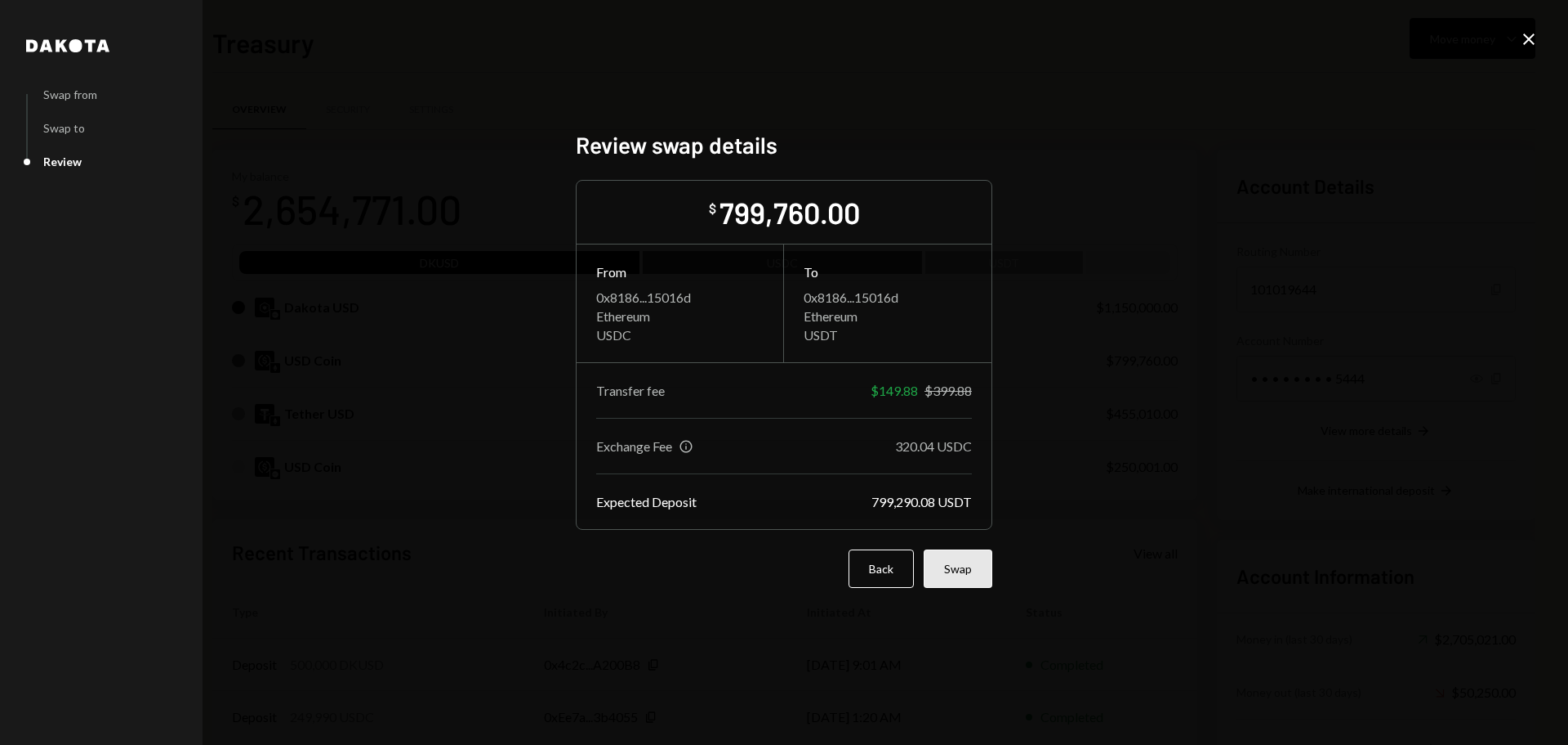
click at [977, 575] on button "Swap" at bounding box center [958, 568] width 69 height 38
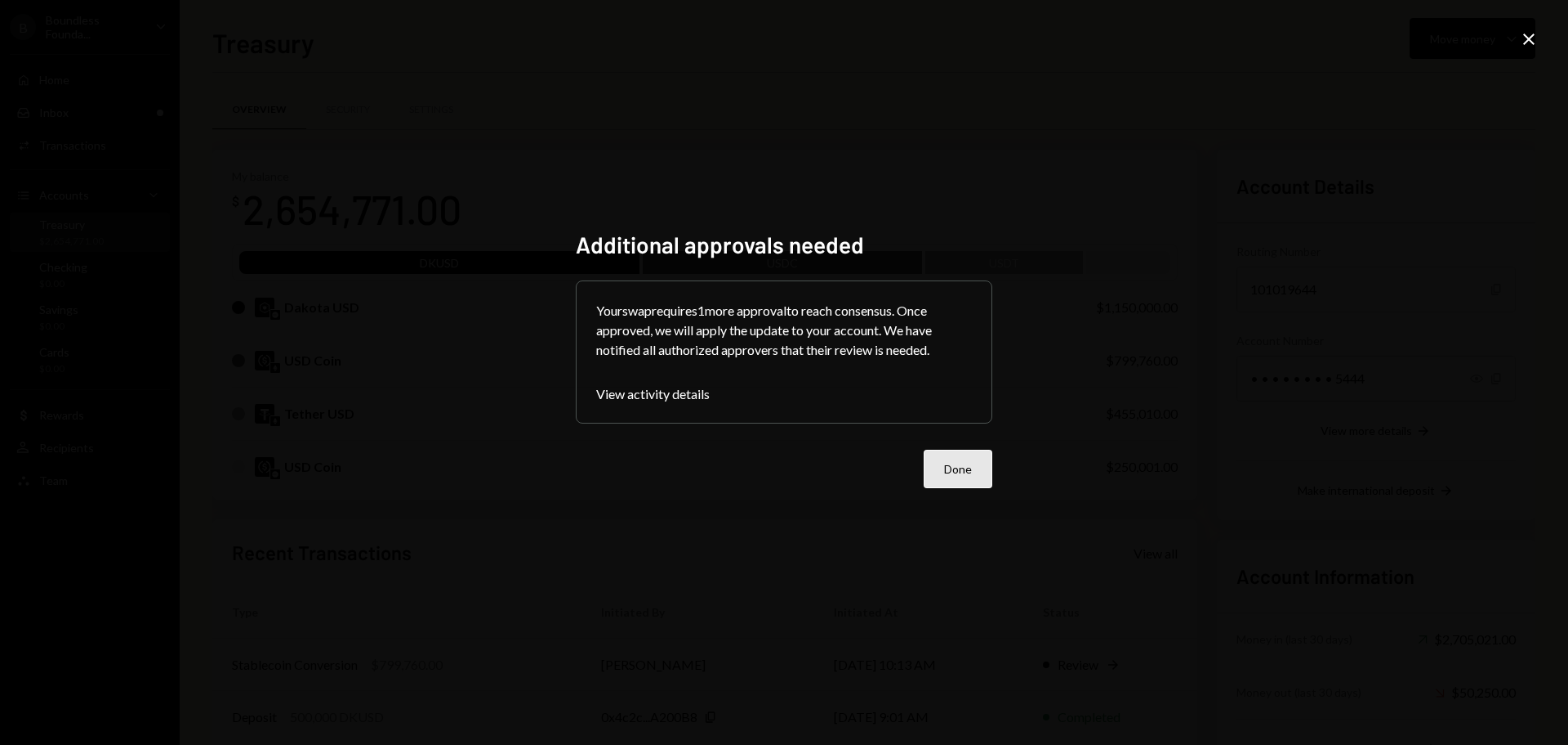
click at [986, 472] on button "Done" at bounding box center [958, 468] width 69 height 38
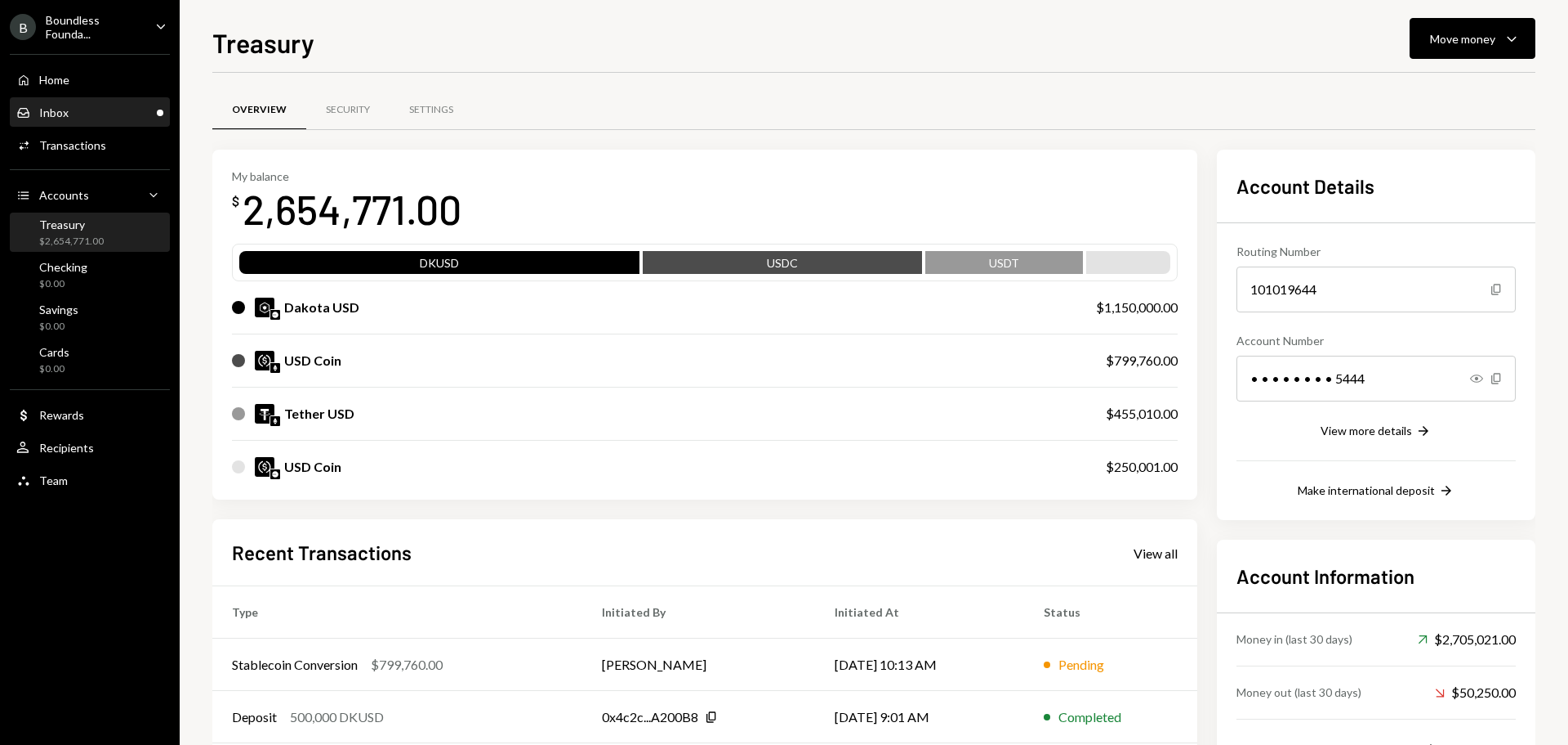
click at [132, 117] on div "Inbox Inbox" at bounding box center [90, 113] width 147 height 15
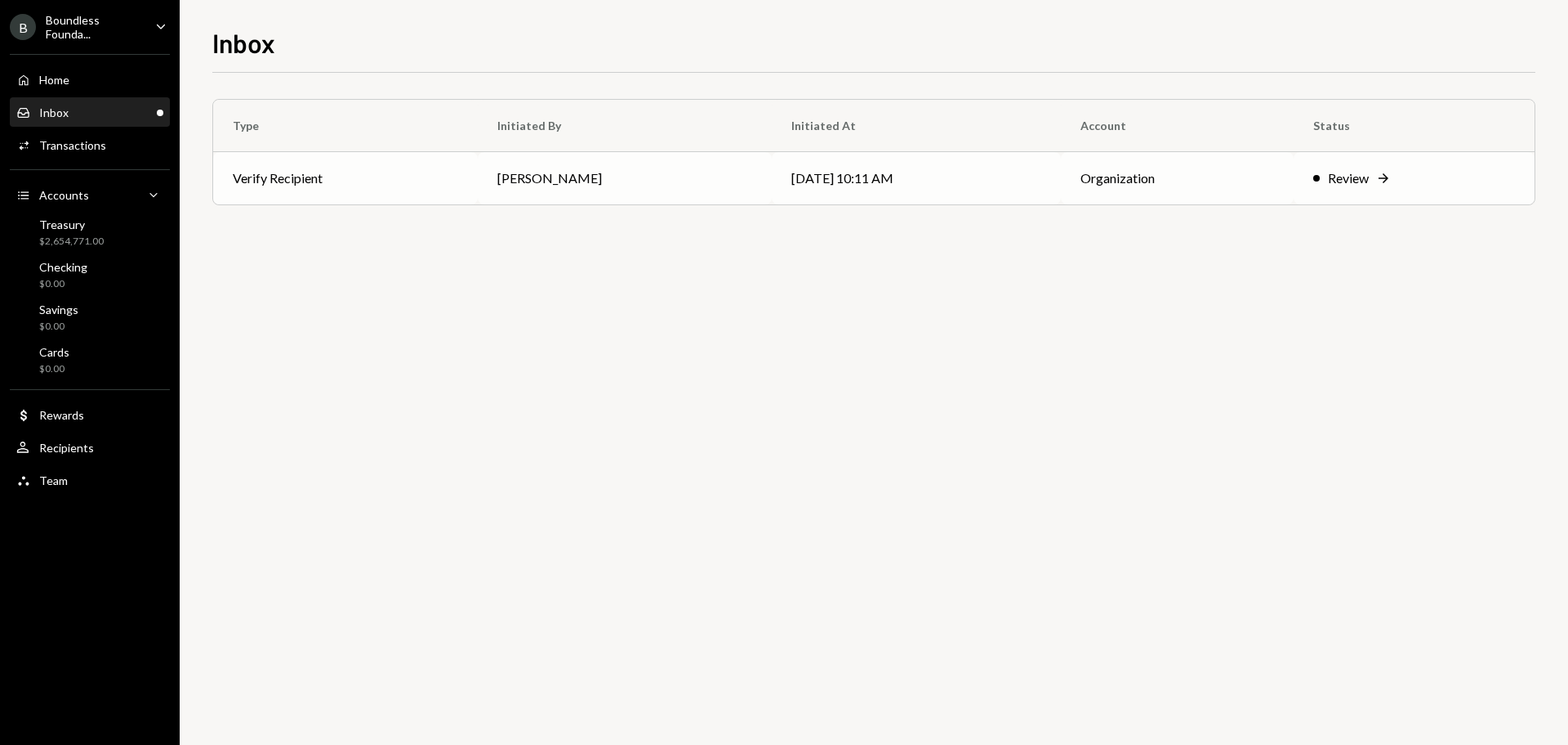
click at [444, 188] on td "Verify Recipient" at bounding box center [345, 178] width 265 height 52
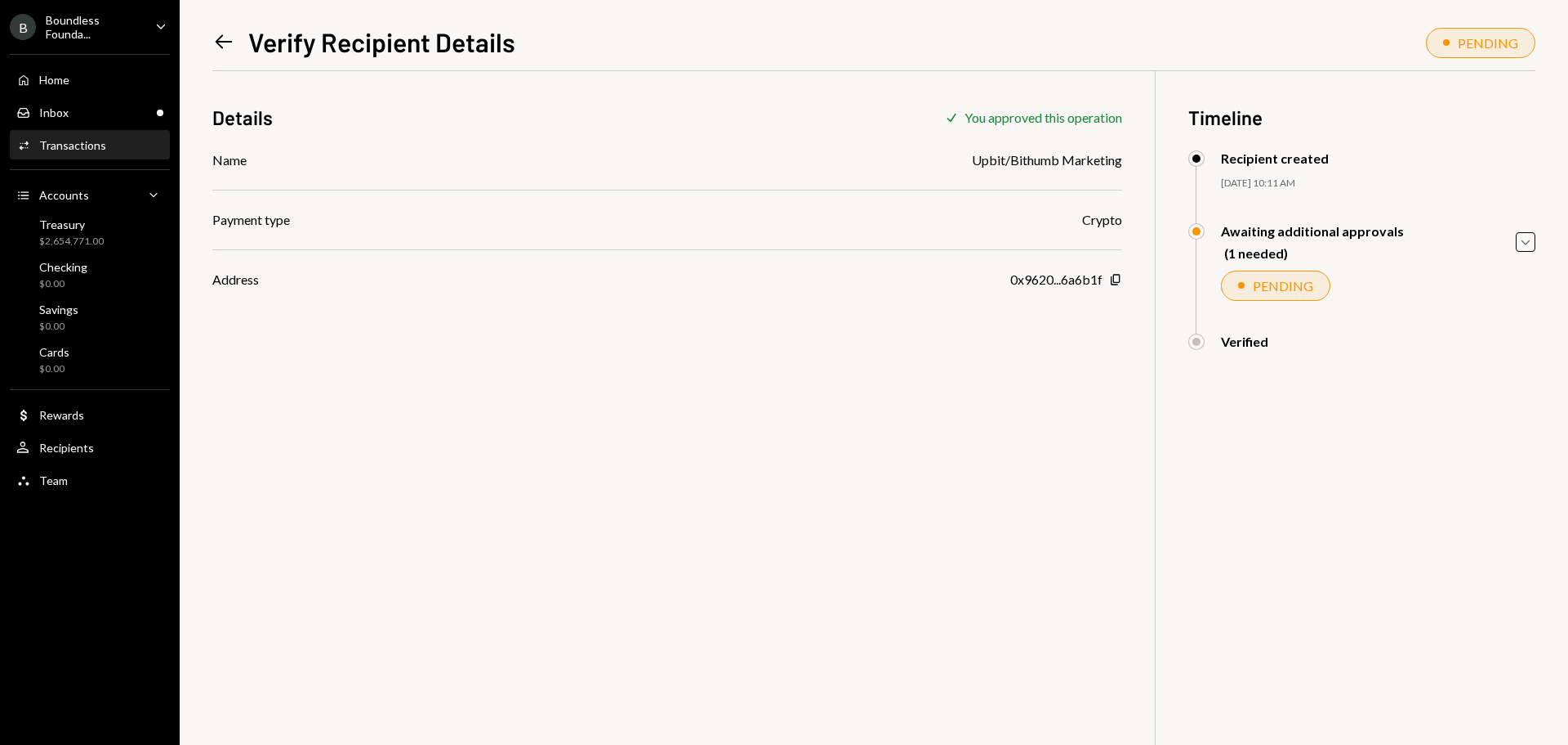
click at [229, 43] on icon at bounding box center [224, 42] width 17 height 14
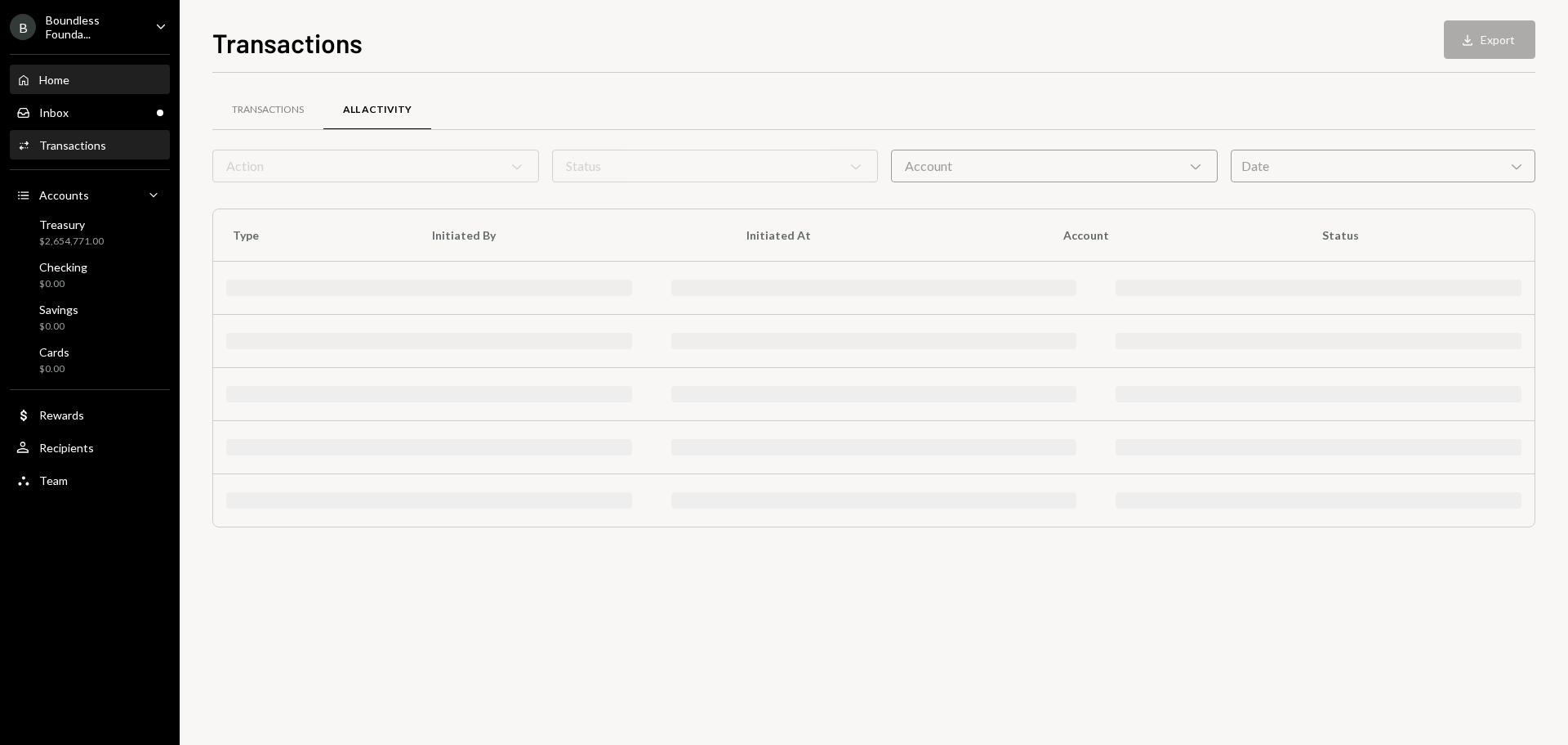
click at [53, 87] on div "Home Home" at bounding box center [90, 80] width 147 height 28
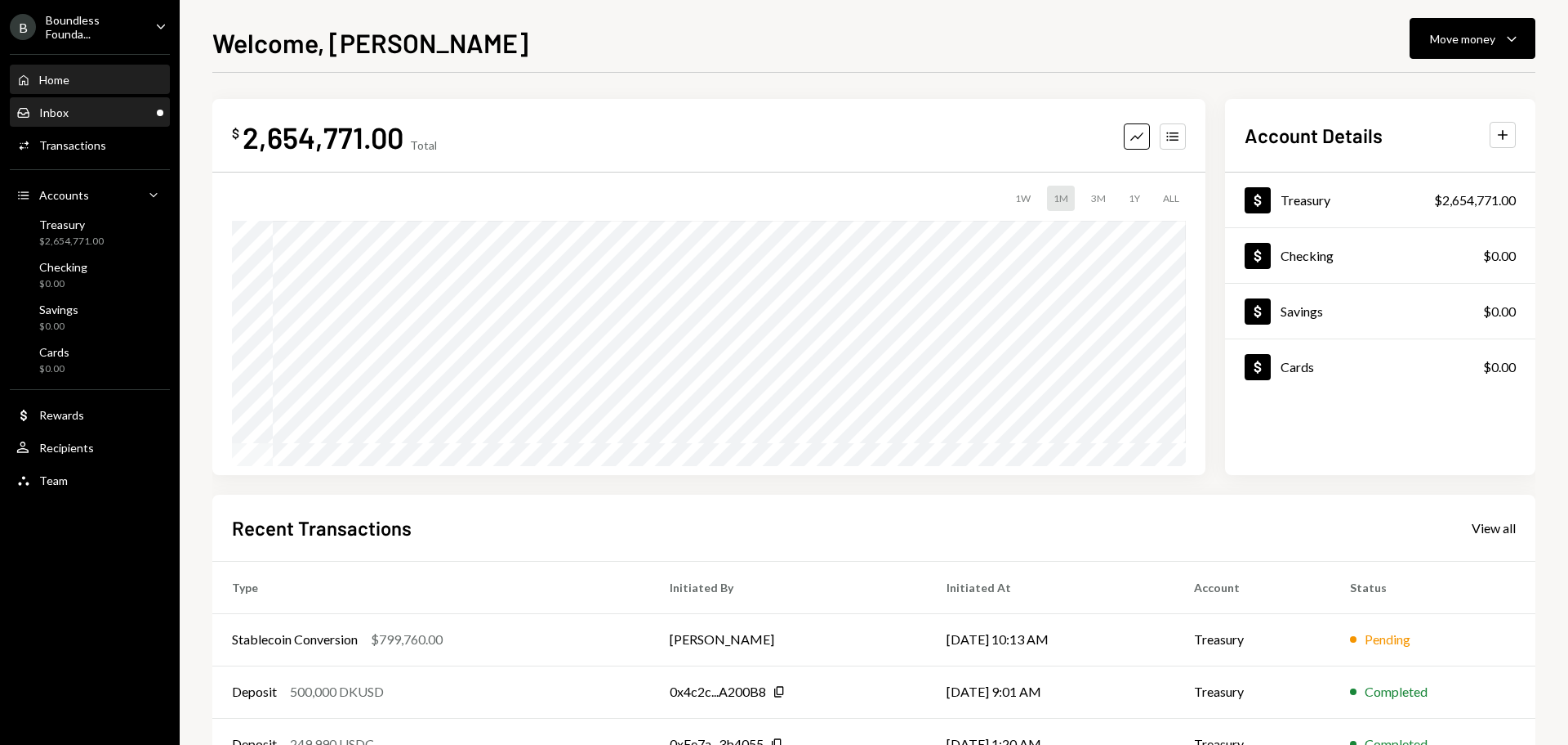
click at [65, 102] on div "Inbox Inbox" at bounding box center [90, 112] width 147 height 28
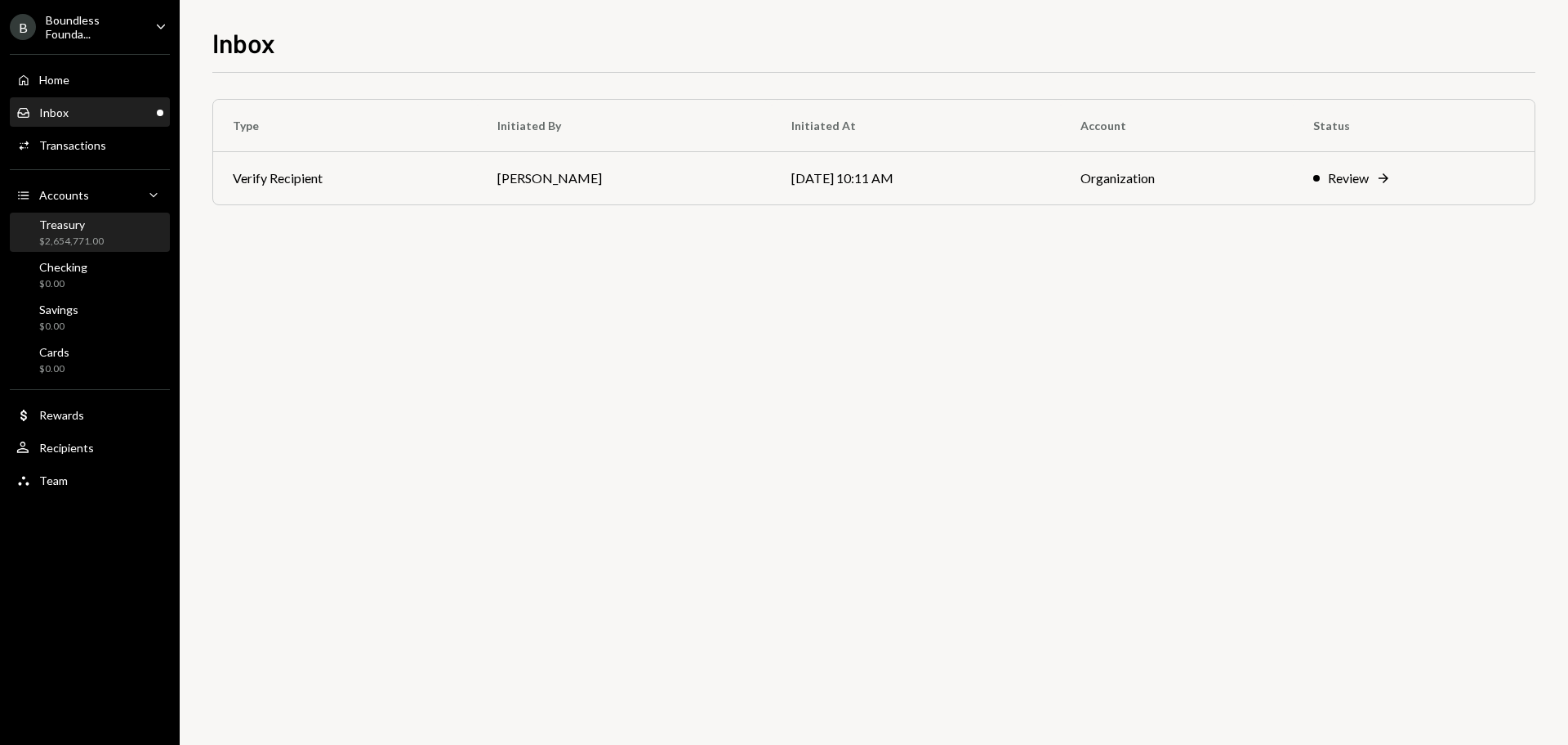
click at [97, 229] on div "Treasury" at bounding box center [71, 224] width 65 height 14
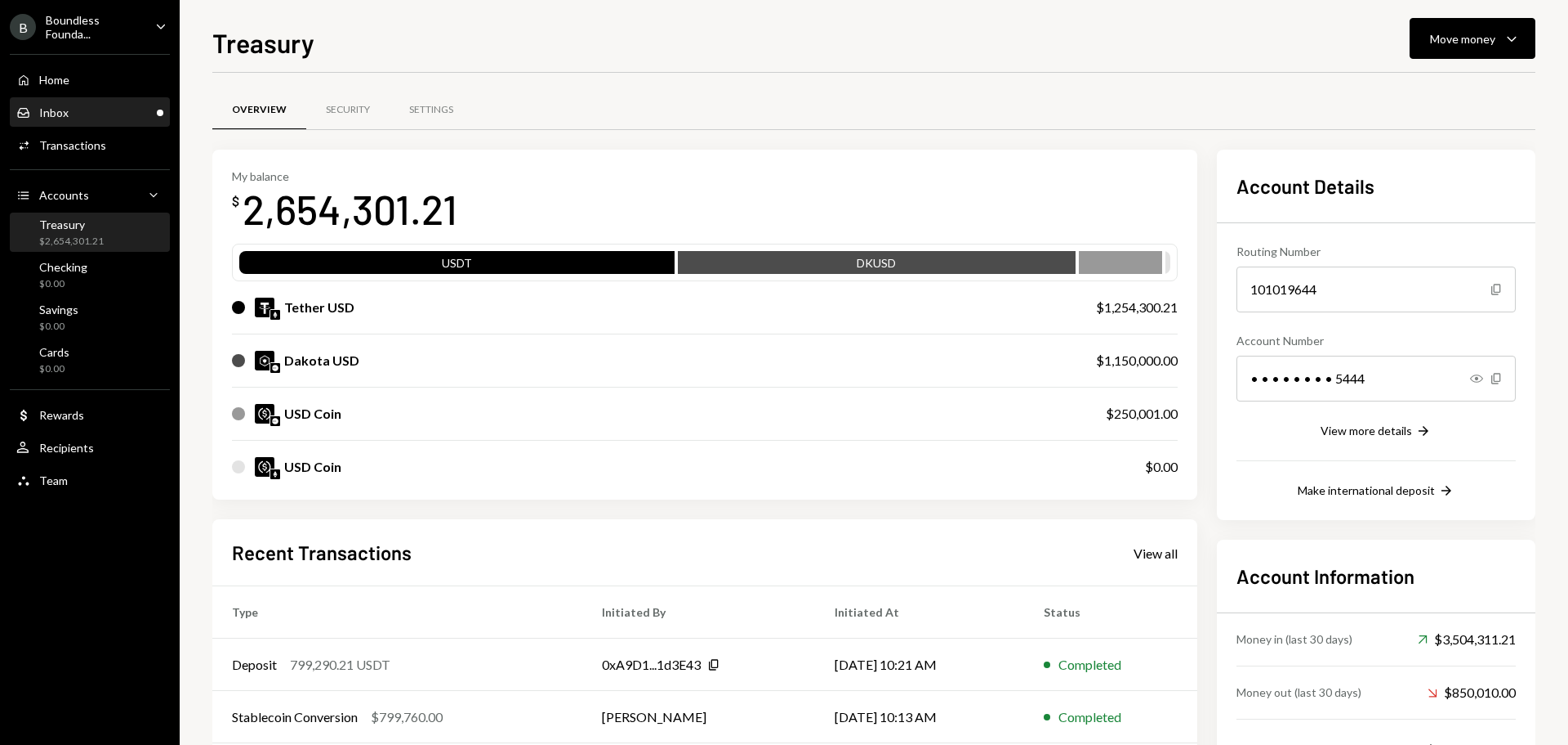
click at [105, 117] on div "Inbox Inbox" at bounding box center [90, 113] width 147 height 15
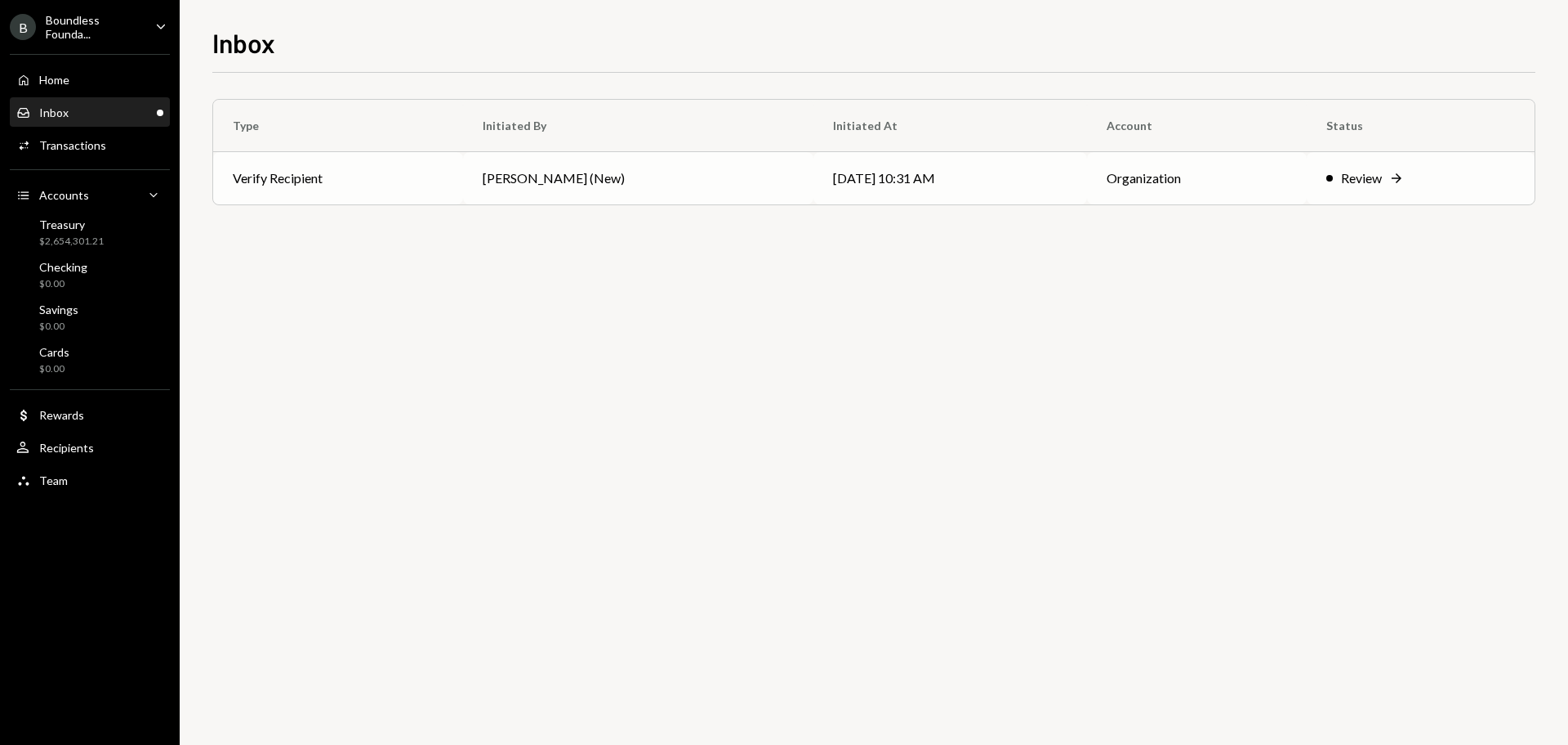
click at [664, 183] on td "[PERSON_NAME] (New)" at bounding box center [639, 178] width 351 height 52
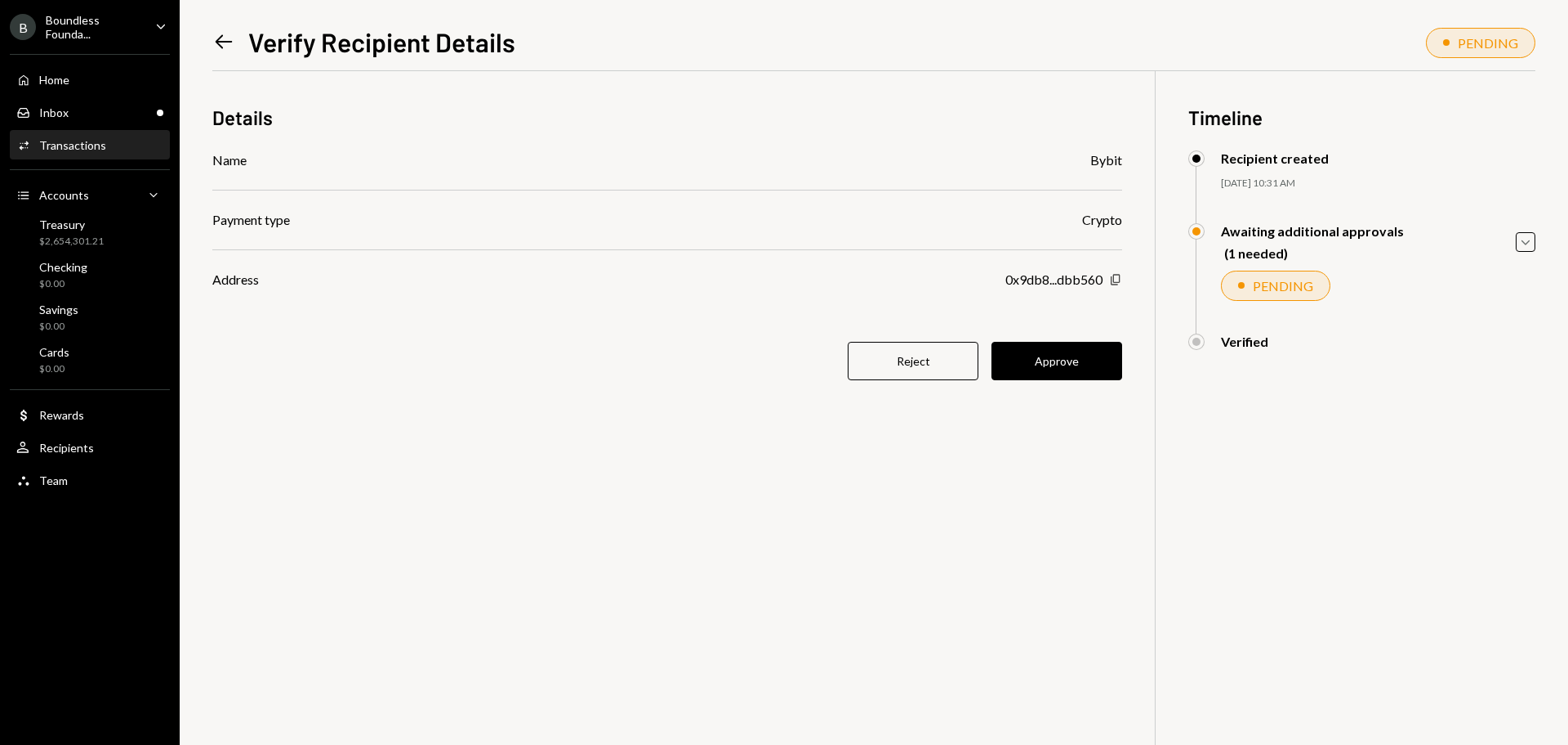
click at [1112, 280] on icon "button" at bounding box center [1116, 279] width 9 height 10
click at [1083, 358] on button "Approve" at bounding box center [1056, 360] width 131 height 38
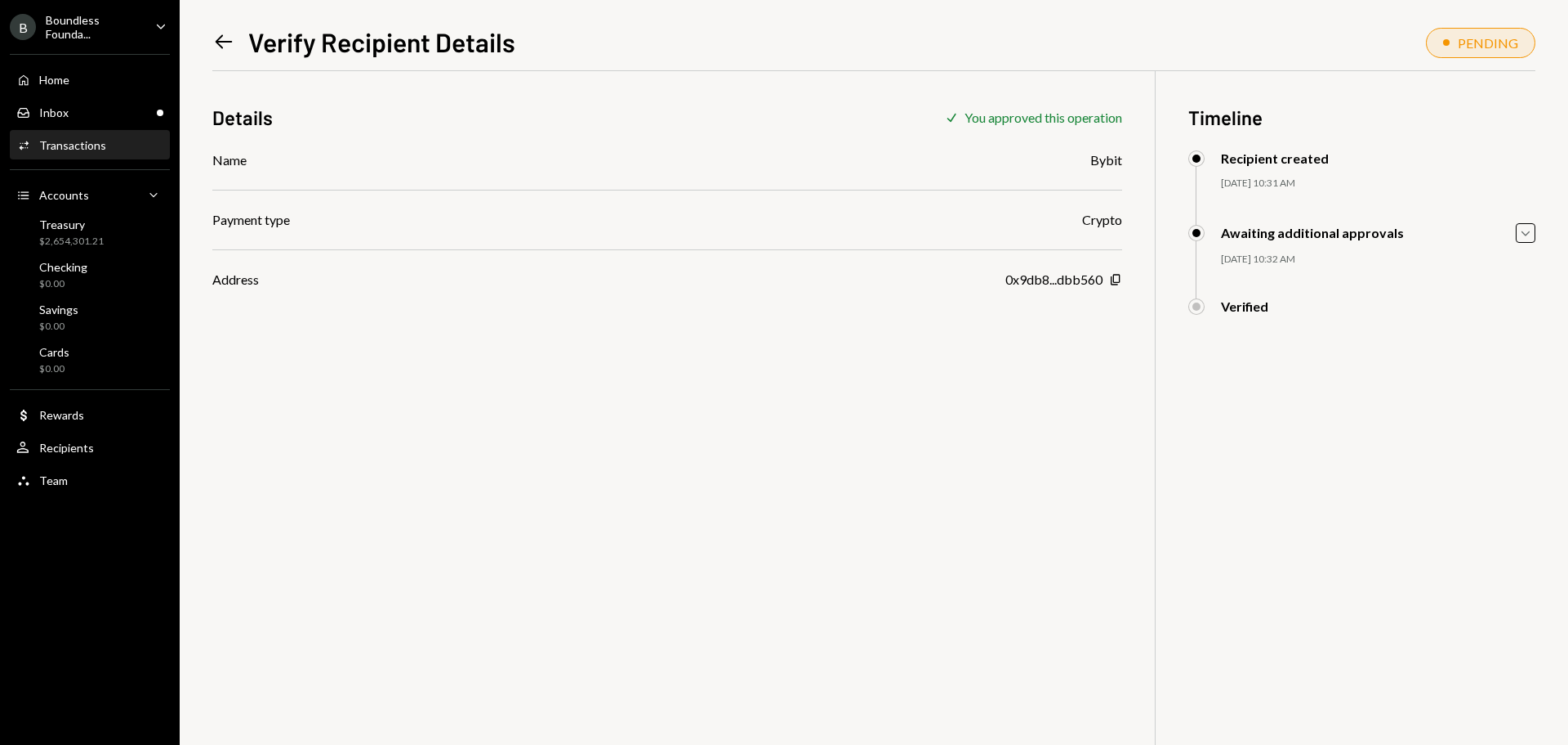
click at [222, 37] on icon "Left Arrow" at bounding box center [224, 42] width 23 height 23
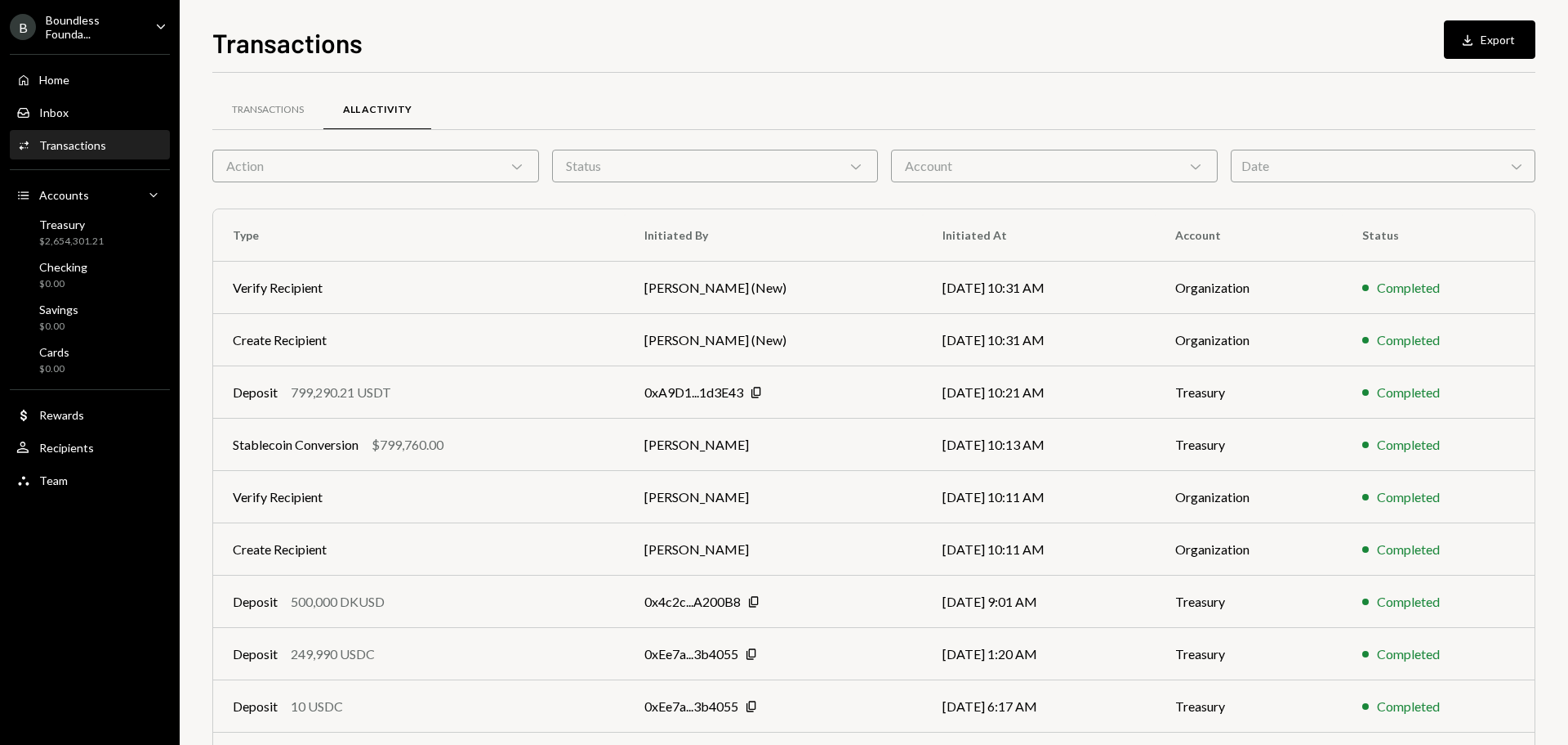
drag, startPoint x: 676, startPoint y: 78, endPoint x: 795, endPoint y: 5, distance: 139.6
click at [676, 78] on div "Transactions All Activity Action Chevron Down Status Chevron Down Account Chevr…" at bounding box center [874, 463] width 1323 height 780
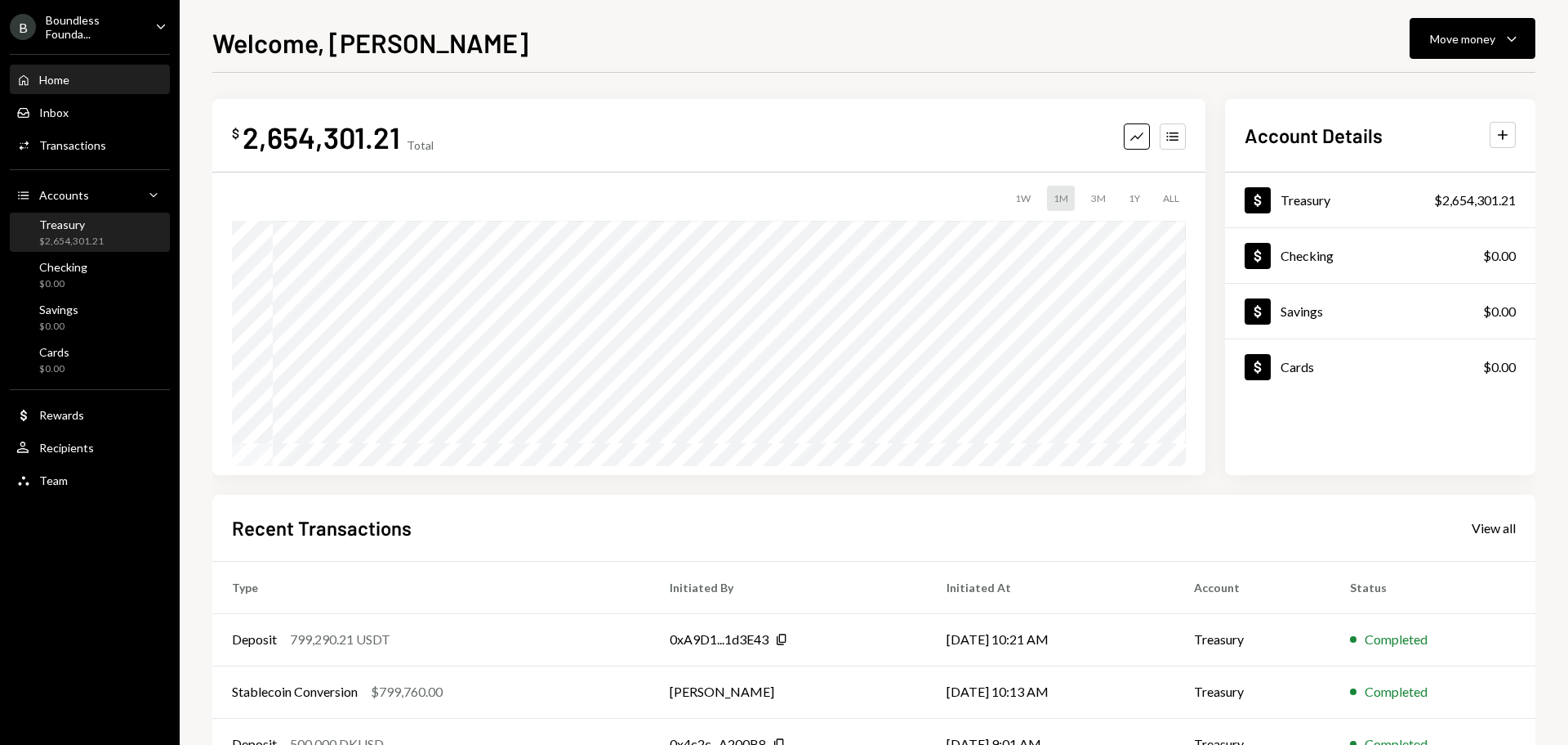
click at [51, 235] on div "$2,654,301.21" at bounding box center [71, 242] width 65 height 14
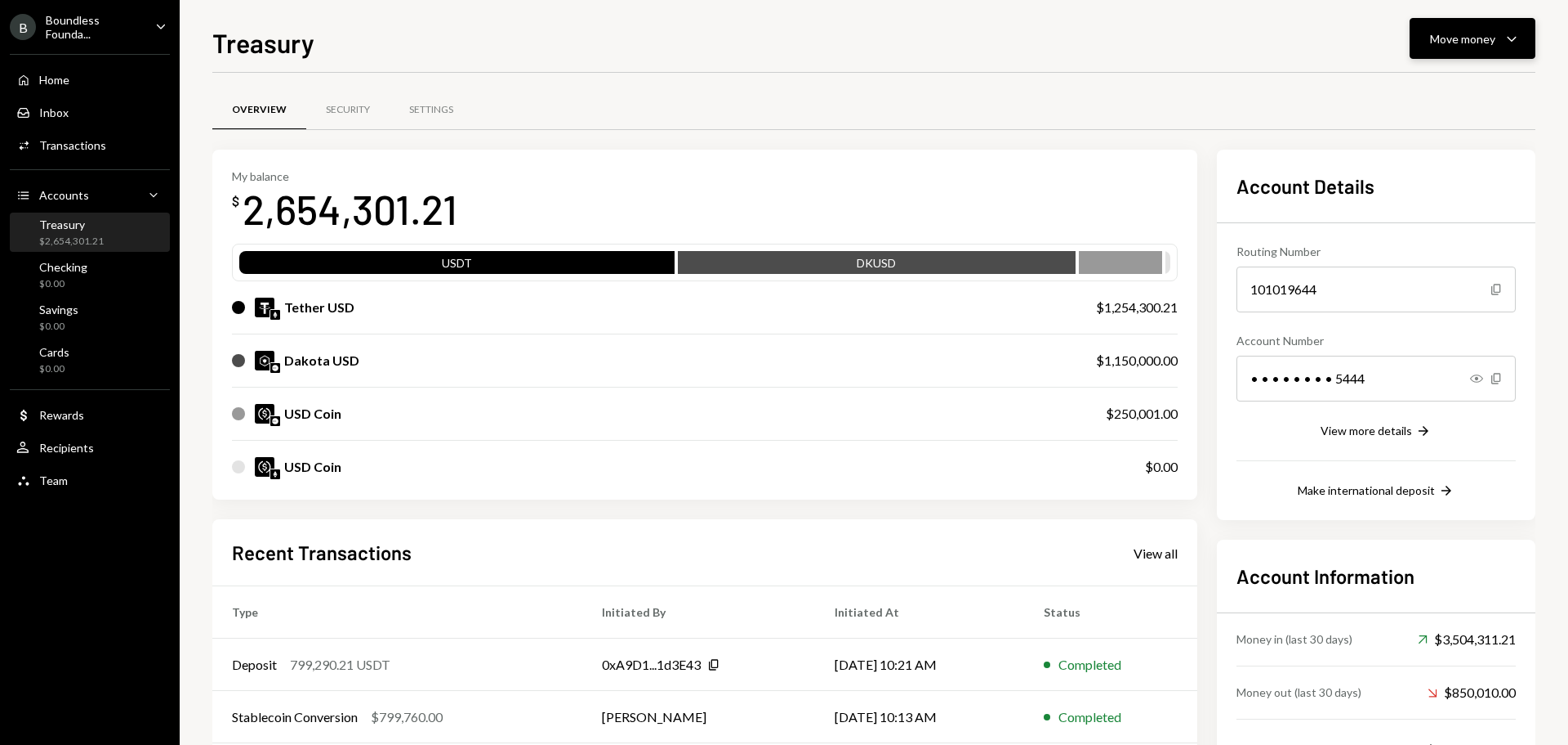
click at [1523, 20] on button "Move money Caret Down" at bounding box center [1473, 38] width 126 height 41
click at [1428, 89] on div "Send" at bounding box center [1459, 87] width 119 height 17
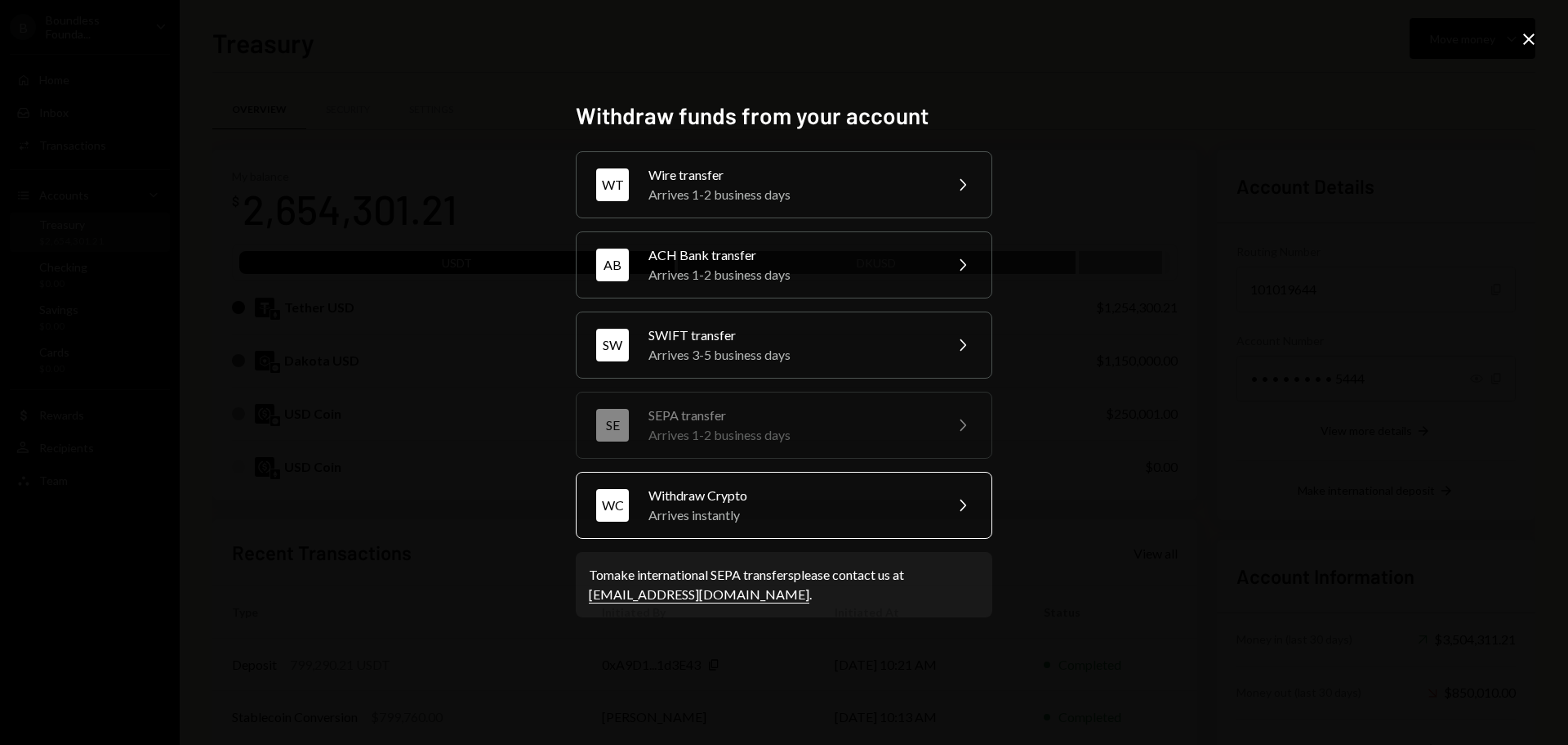
click at [801, 521] on div "Arrives instantly" at bounding box center [791, 515] width 284 height 20
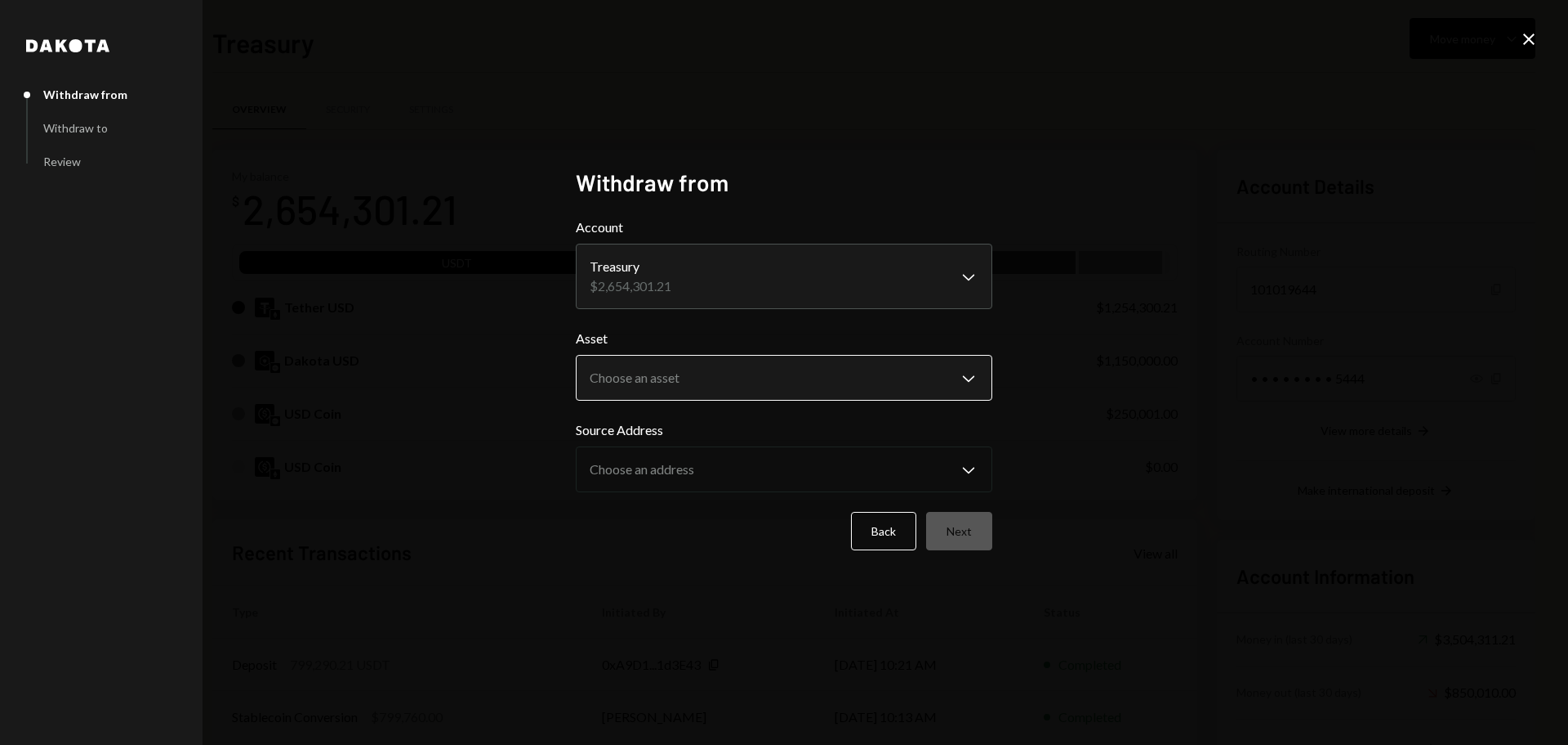
click at [655, 363] on body "B Boundless Founda... Caret Down Home Home Inbox Inbox Activities Transactions …" at bounding box center [784, 372] width 1568 height 745
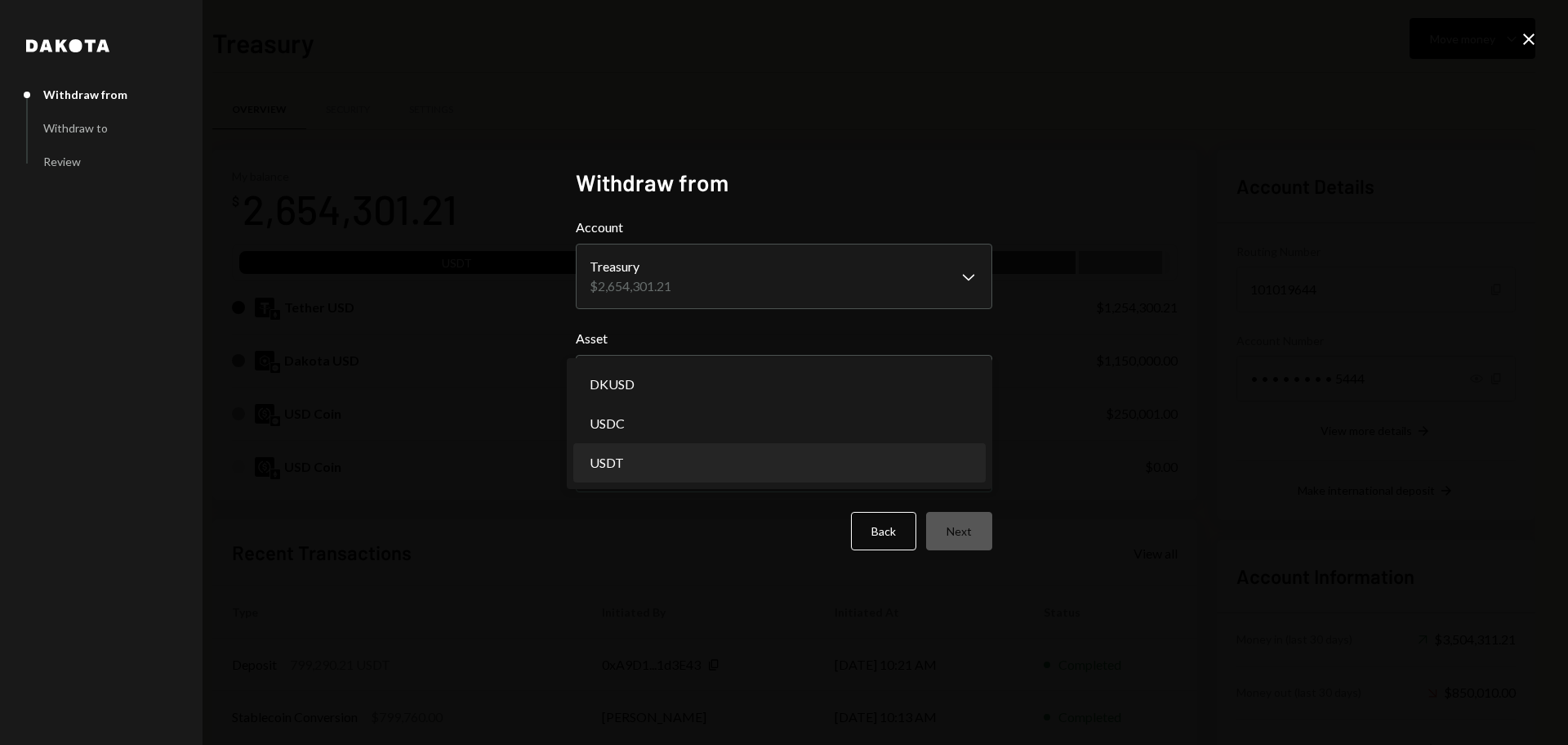
select select "****"
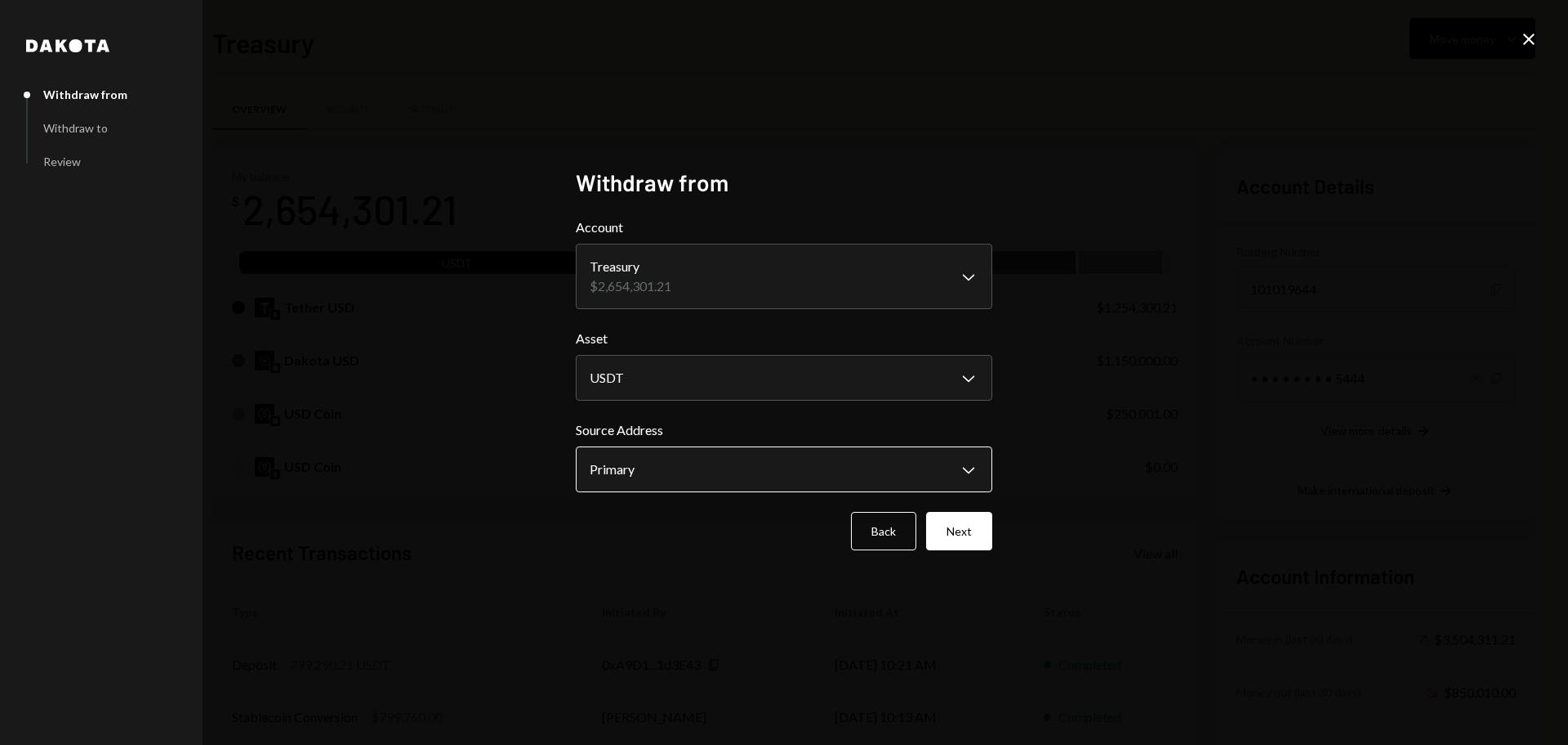
click at [628, 464] on body "B Boundless Founda... Caret Down Home Home Inbox Inbox Activities Transactions …" at bounding box center [784, 372] width 1568 height 745
click at [938, 517] on button "Next" at bounding box center [959, 530] width 66 height 38
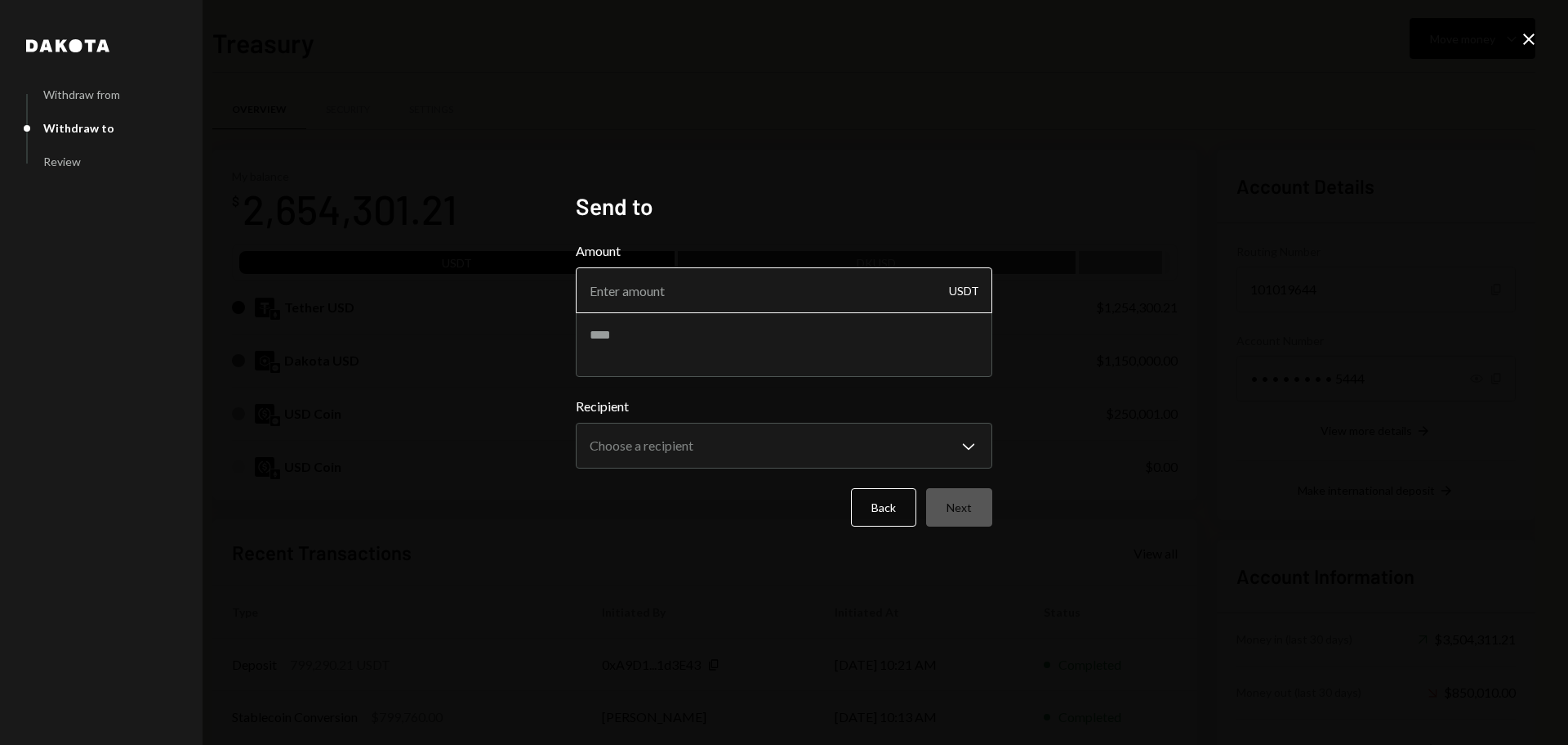
click at [602, 282] on input "Amount" at bounding box center [784, 290] width 417 height 46
type input "10"
click at [655, 347] on textarea at bounding box center [784, 344] width 417 height 65
type textarea "*******"
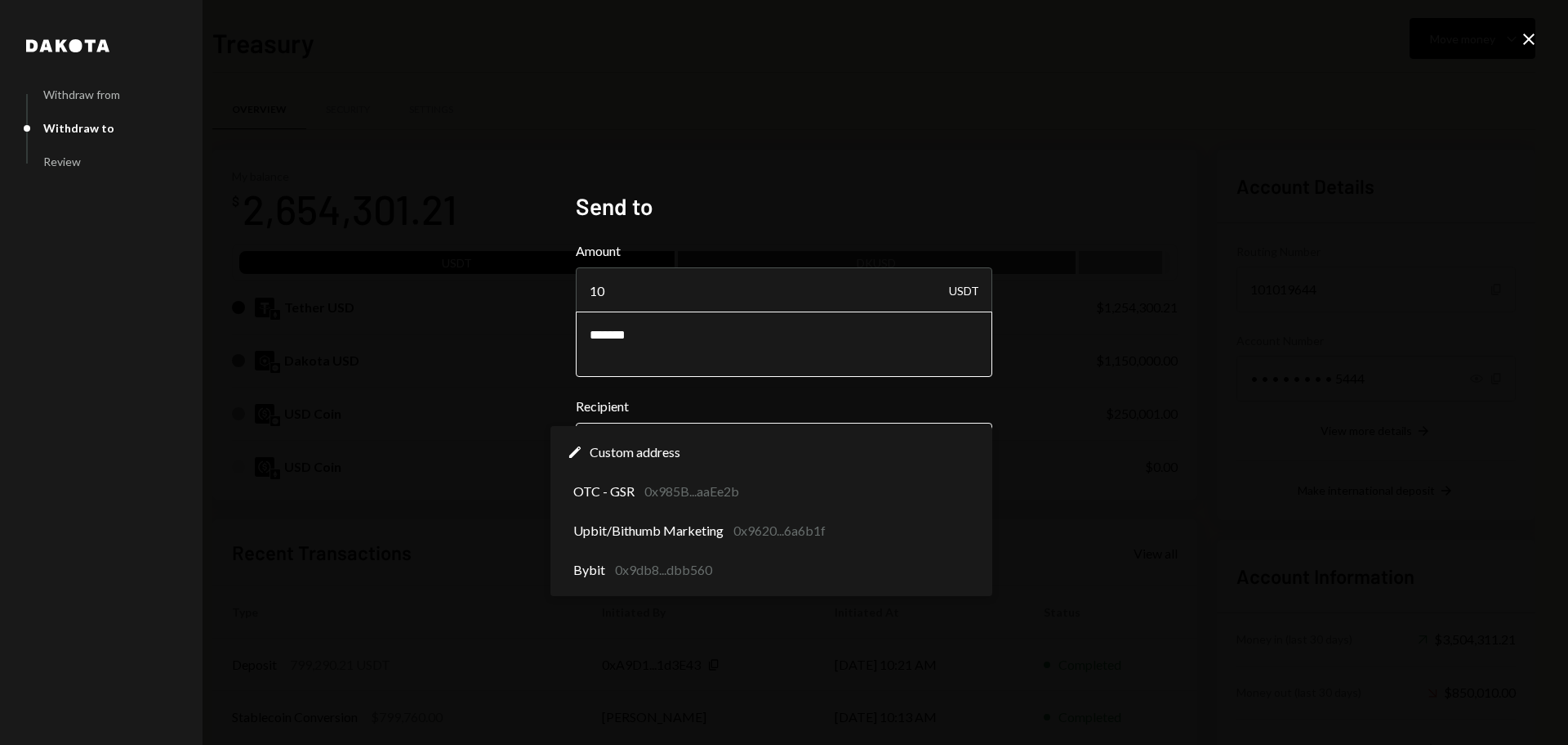
click at [688, 456] on body "B Boundless Founda... Caret Down Home Home Inbox Inbox Activities Transactions …" at bounding box center [784, 372] width 1568 height 745
select select "**********"
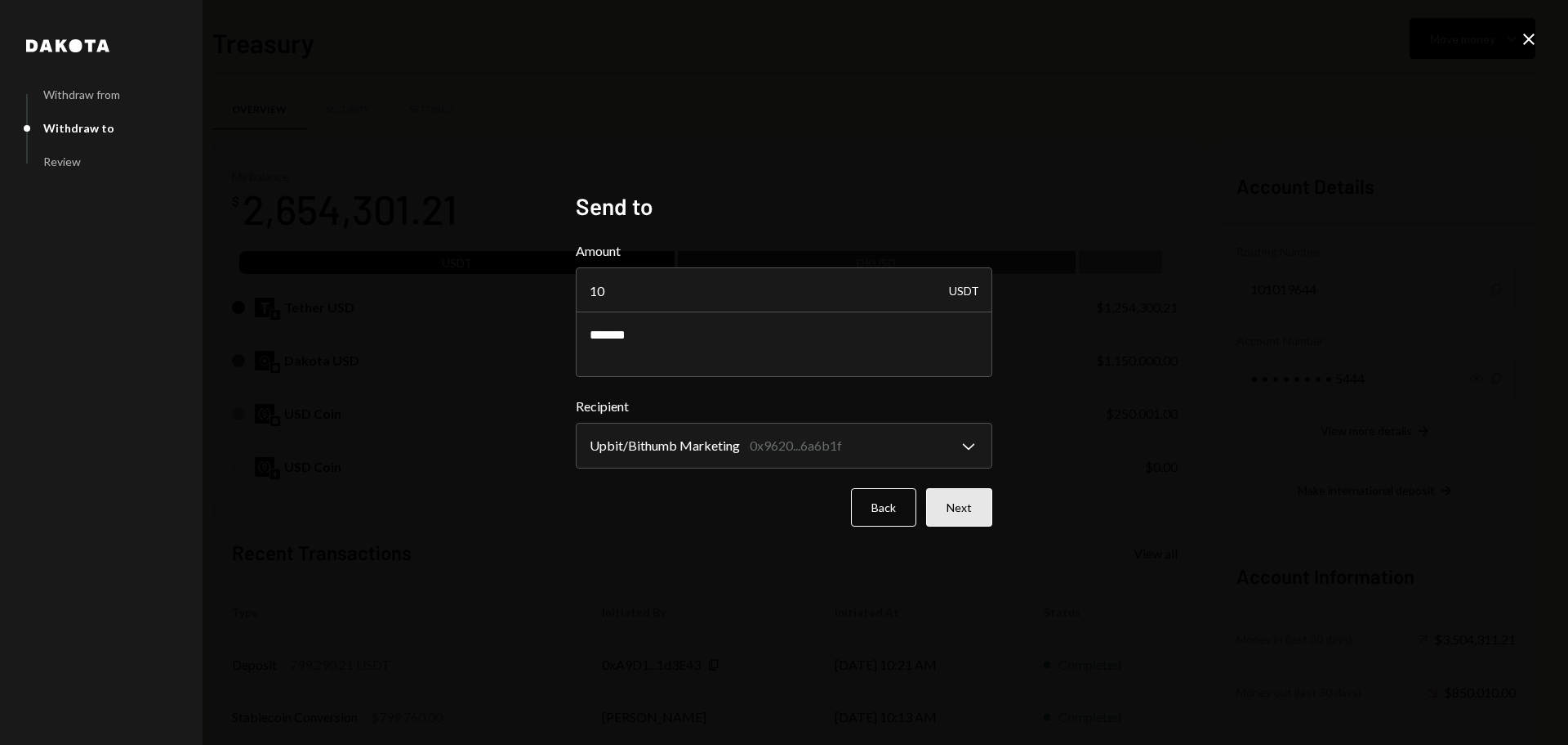
click at [967, 515] on button "Next" at bounding box center [959, 506] width 66 height 38
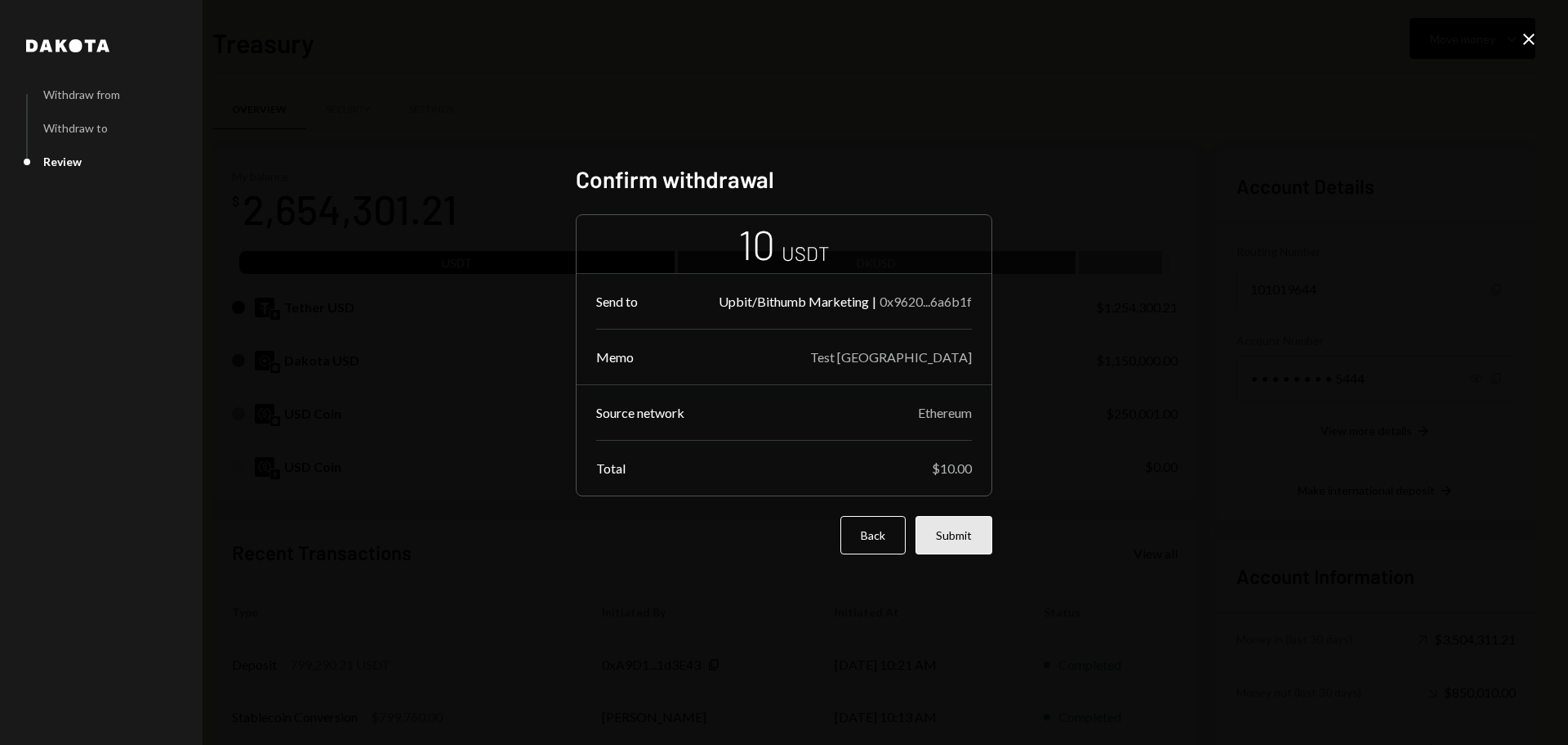
click at [962, 536] on button "Submit" at bounding box center [953, 534] width 77 height 38
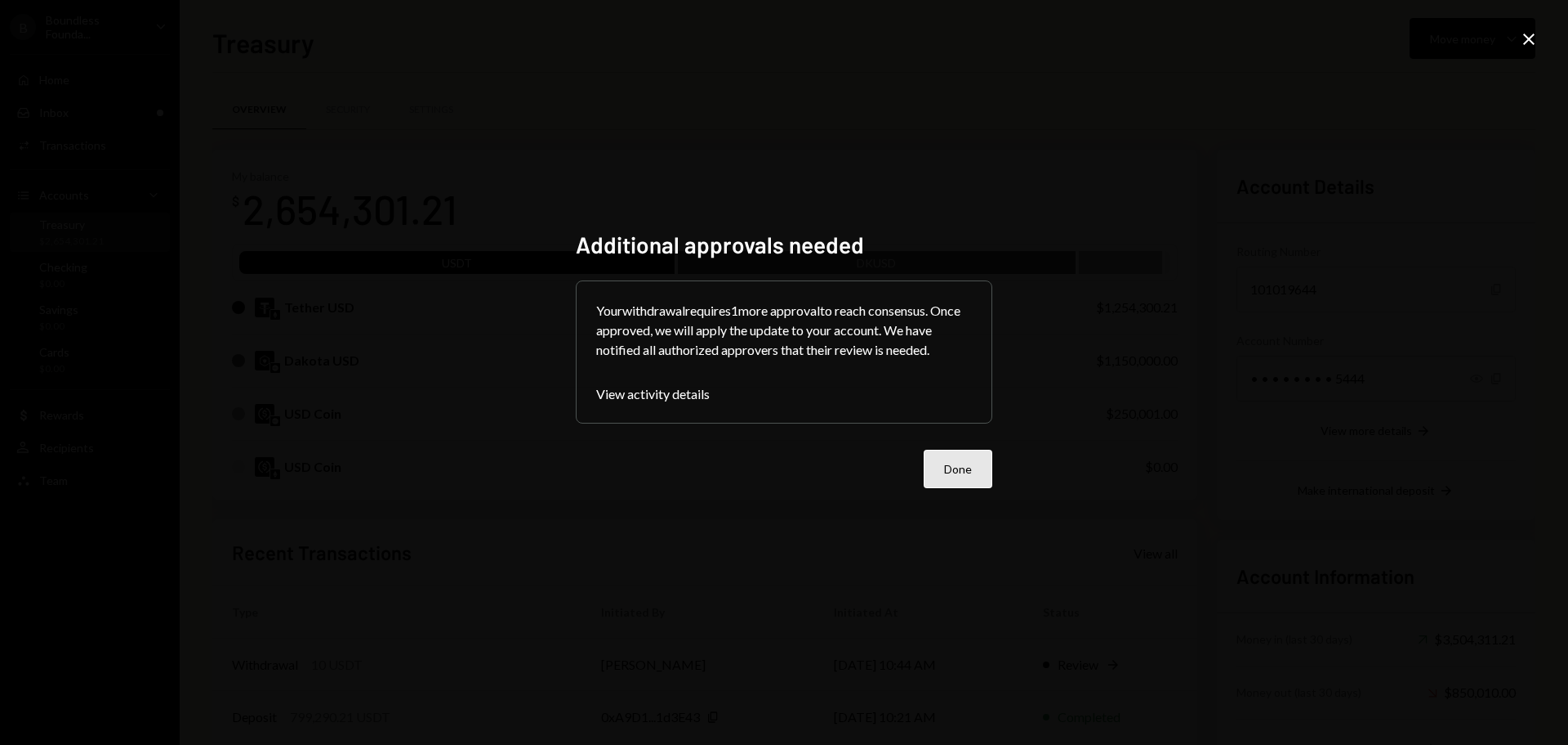
click at [986, 463] on button "Done" at bounding box center [958, 468] width 69 height 38
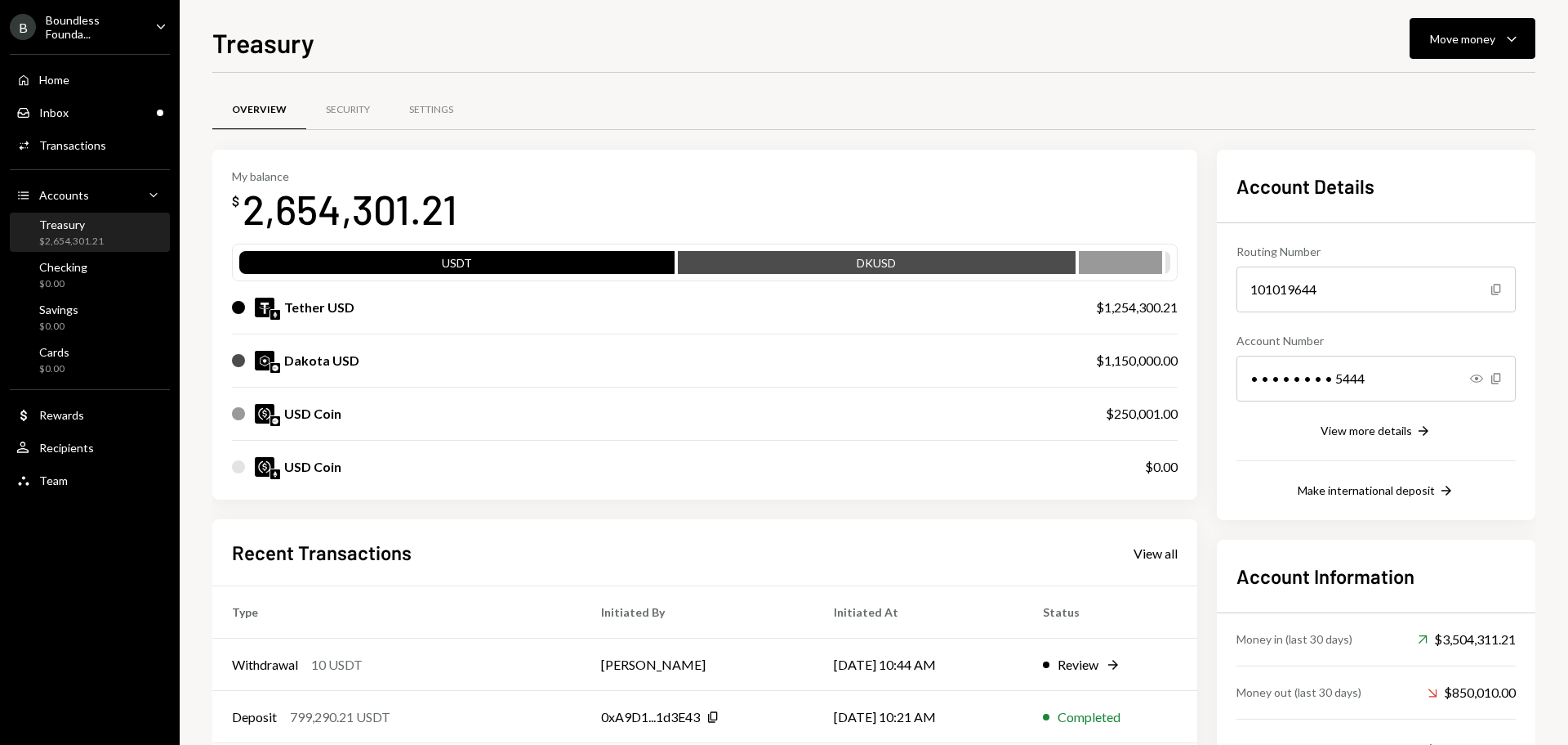
click at [712, 43] on div "Treasury Move money Caret Down" at bounding box center [874, 41] width 1323 height 36
click at [76, 112] on div "Inbox Inbox" at bounding box center [90, 113] width 147 height 15
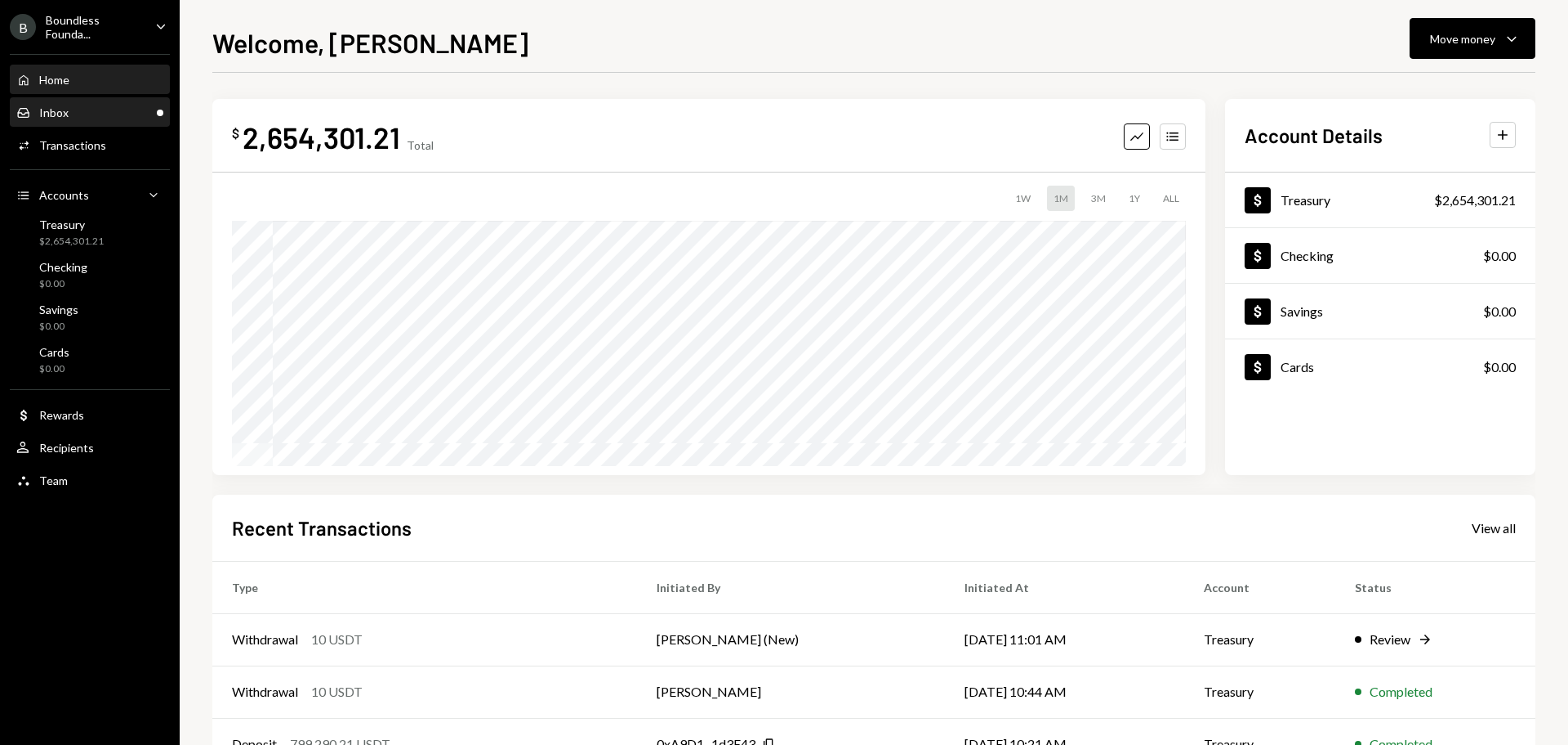
click at [71, 108] on div "Inbox Inbox" at bounding box center [90, 113] width 147 height 15
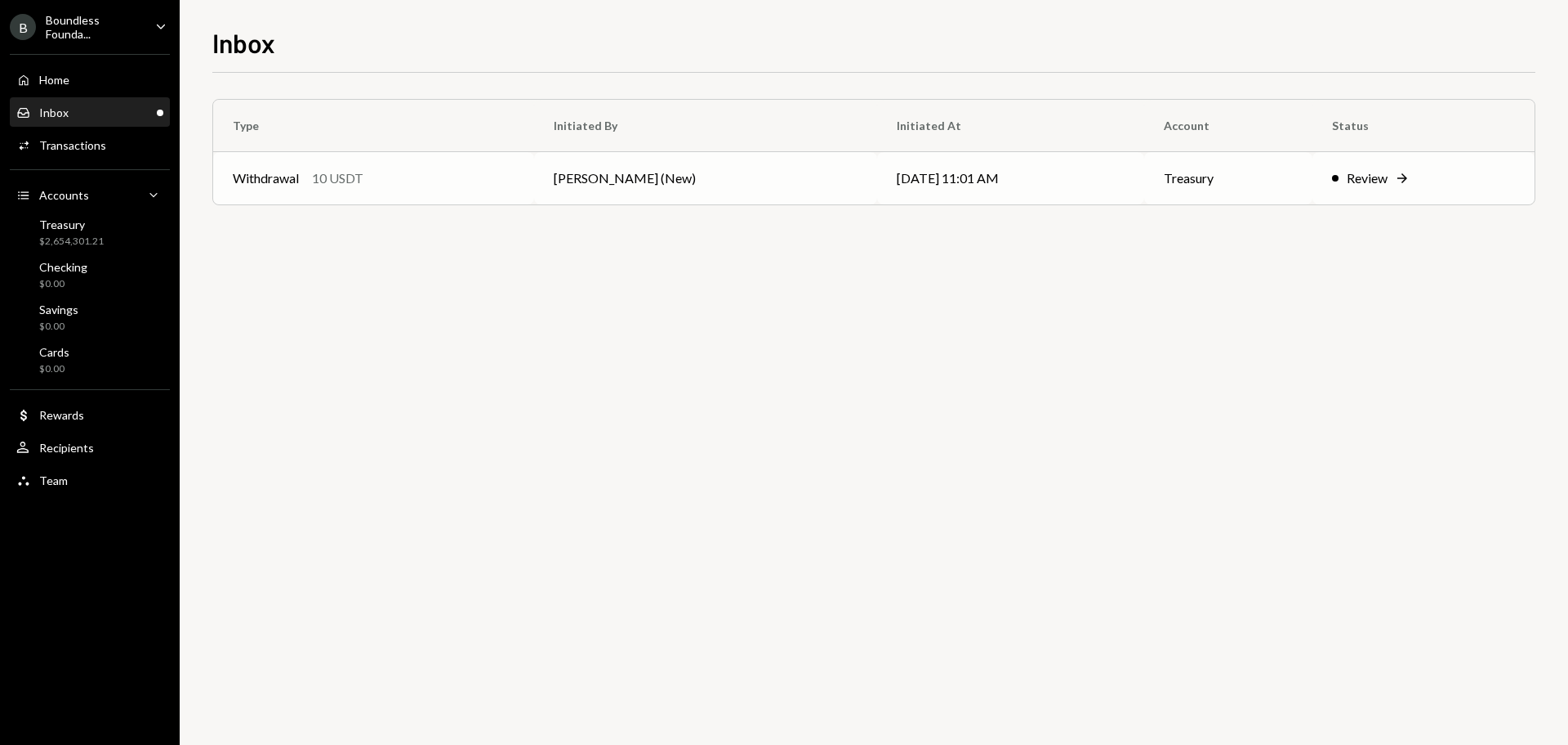
click at [616, 180] on td "[PERSON_NAME] (New)" at bounding box center [706, 178] width 343 height 52
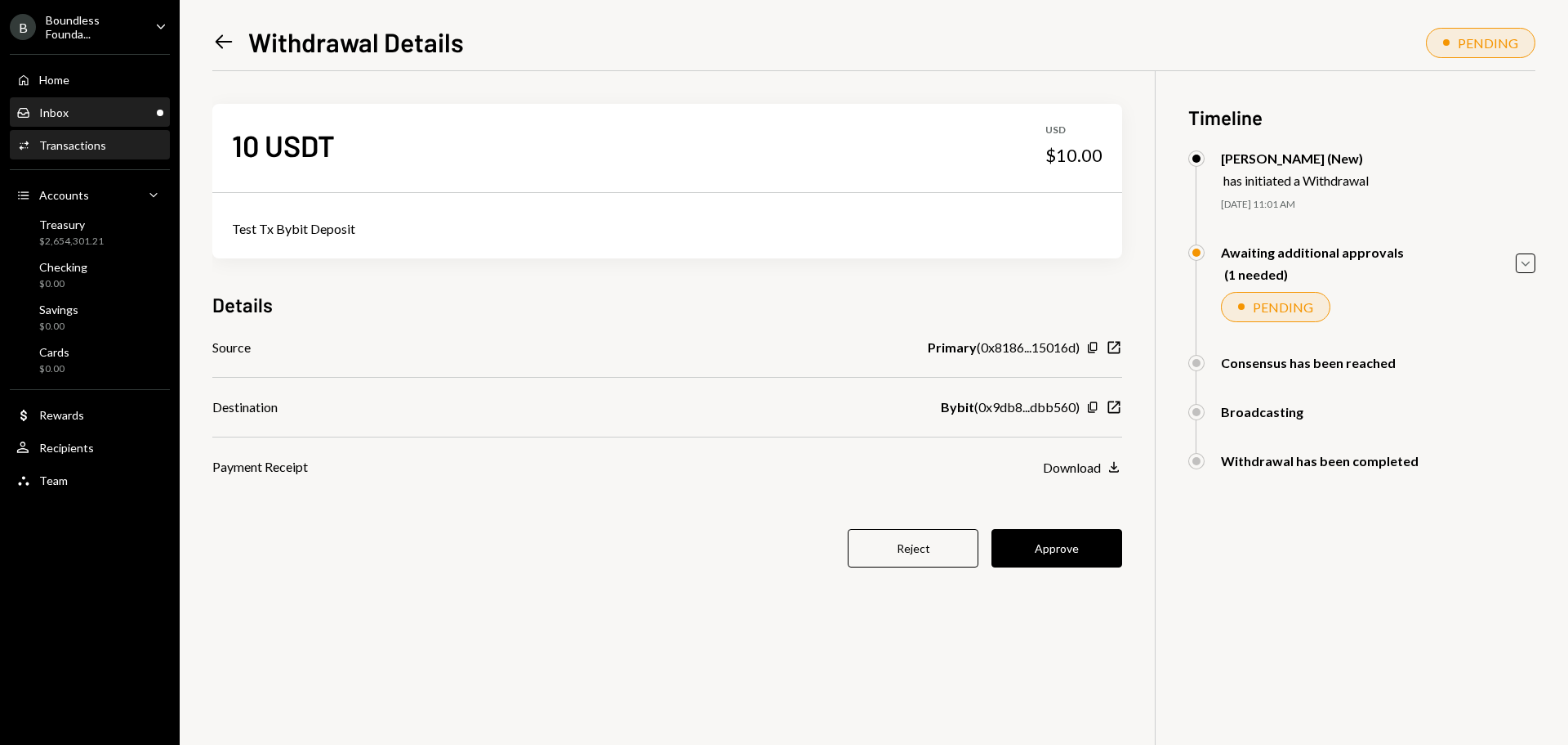
click at [84, 106] on div "Inbox Inbox" at bounding box center [90, 113] width 147 height 15
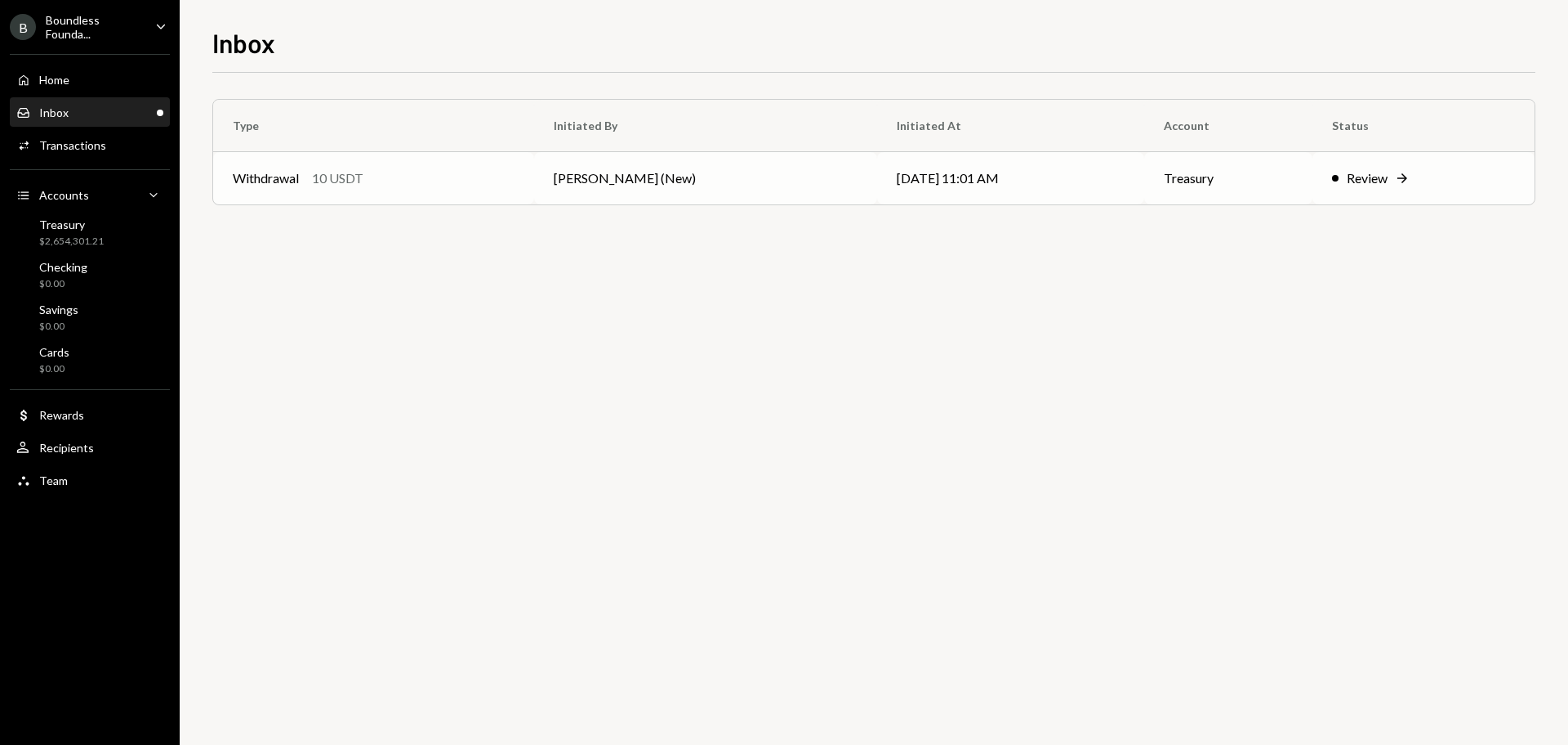
click at [371, 179] on div "Withdrawal 10 USDT" at bounding box center [374, 177] width 282 height 20
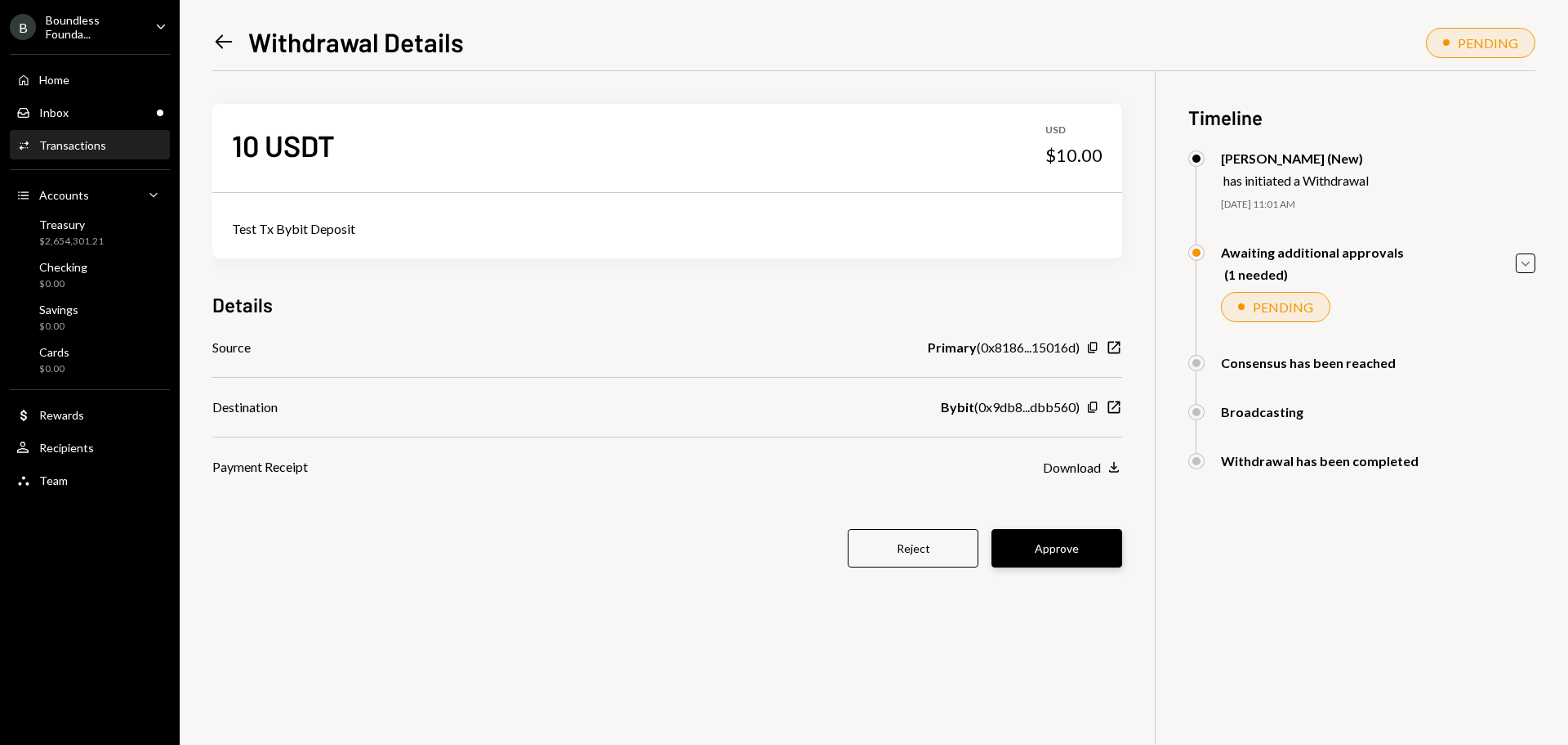
click at [1080, 544] on button "Approve" at bounding box center [1056, 547] width 131 height 38
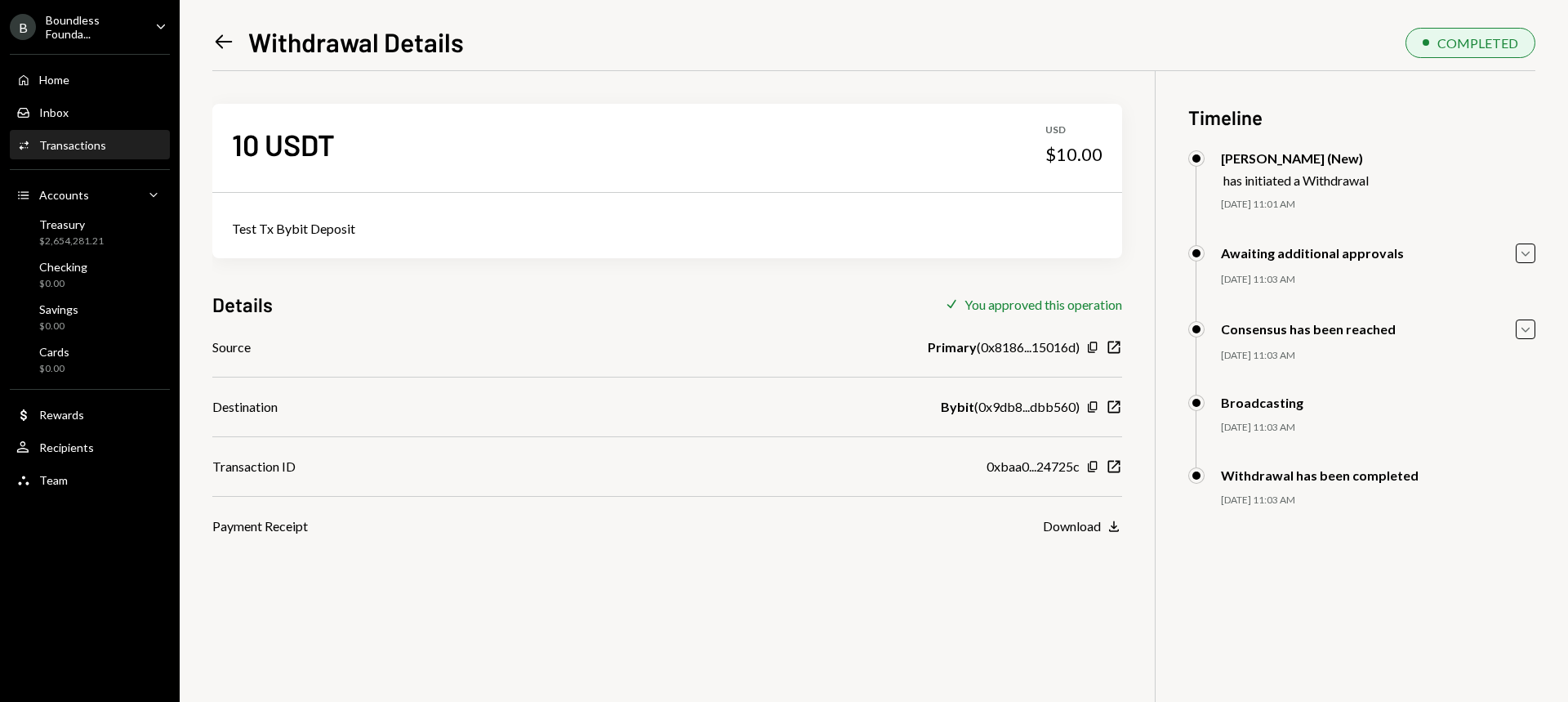
scroll to position [72, 0]
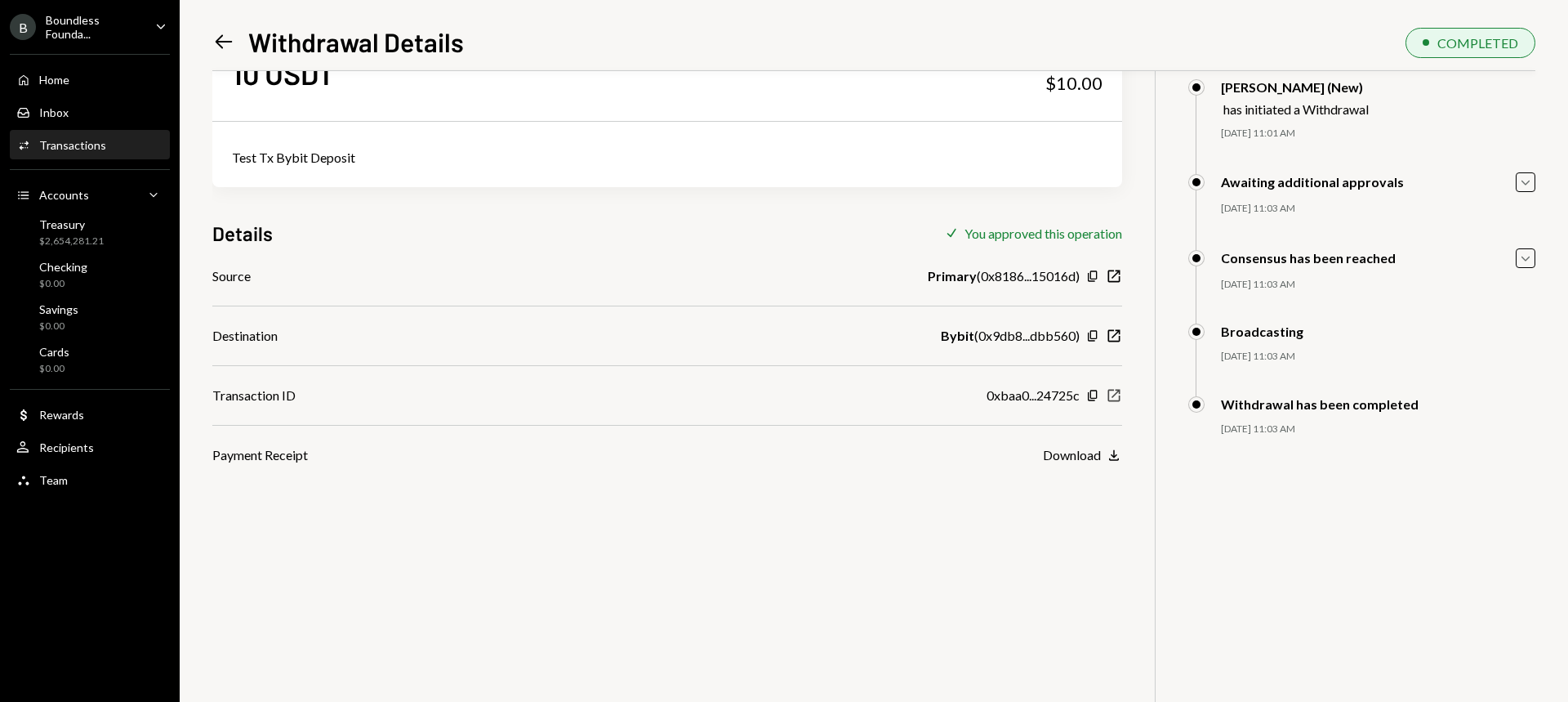
click at [1117, 393] on icon "button" at bounding box center [1114, 395] width 12 height 12
click at [58, 233] on div "Treasury $2,654,281.21" at bounding box center [71, 232] width 65 height 31
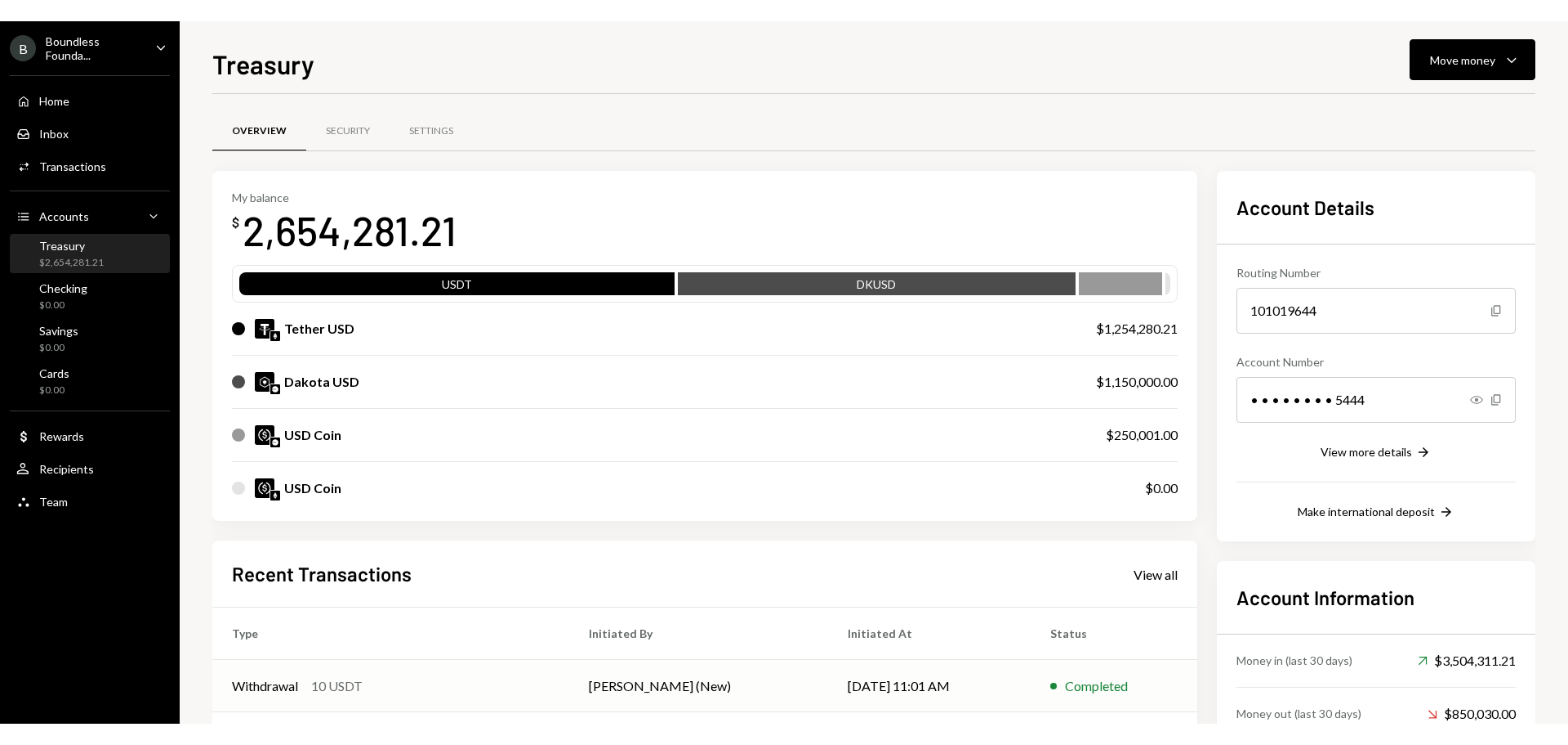
scroll to position [230, 0]
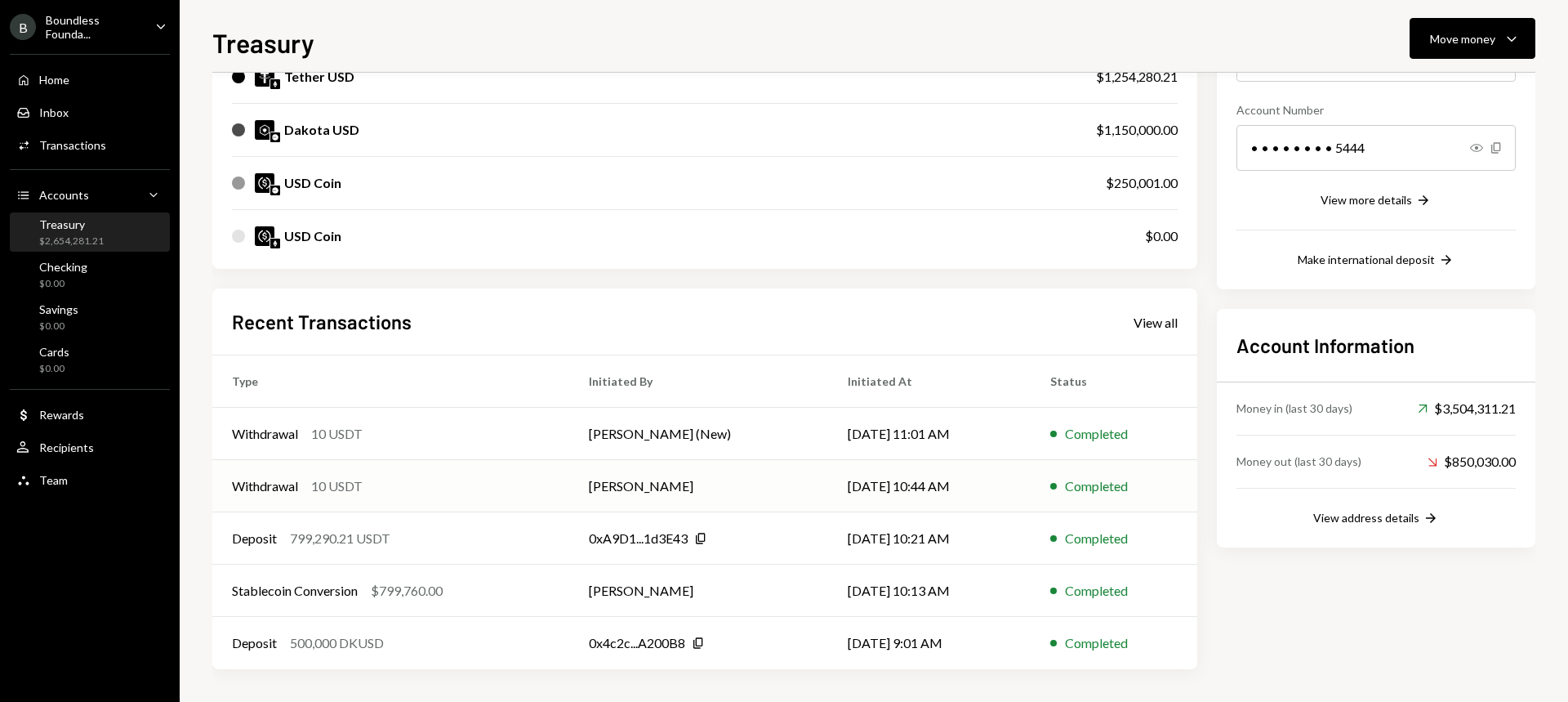
click at [370, 482] on div "Withdrawal 10 USDT" at bounding box center [391, 486] width 317 height 20
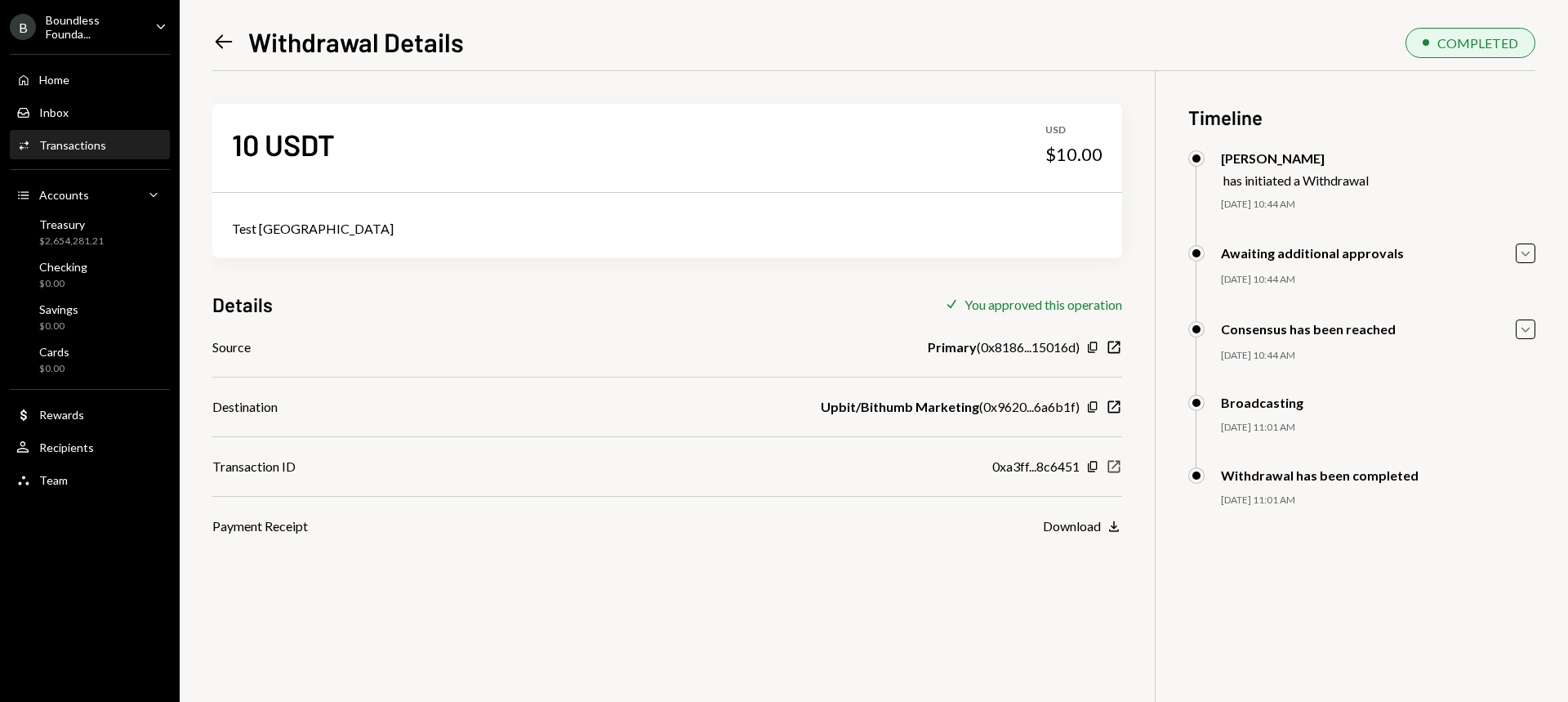
click at [1115, 465] on icon "button" at bounding box center [1114, 465] width 12 height 12
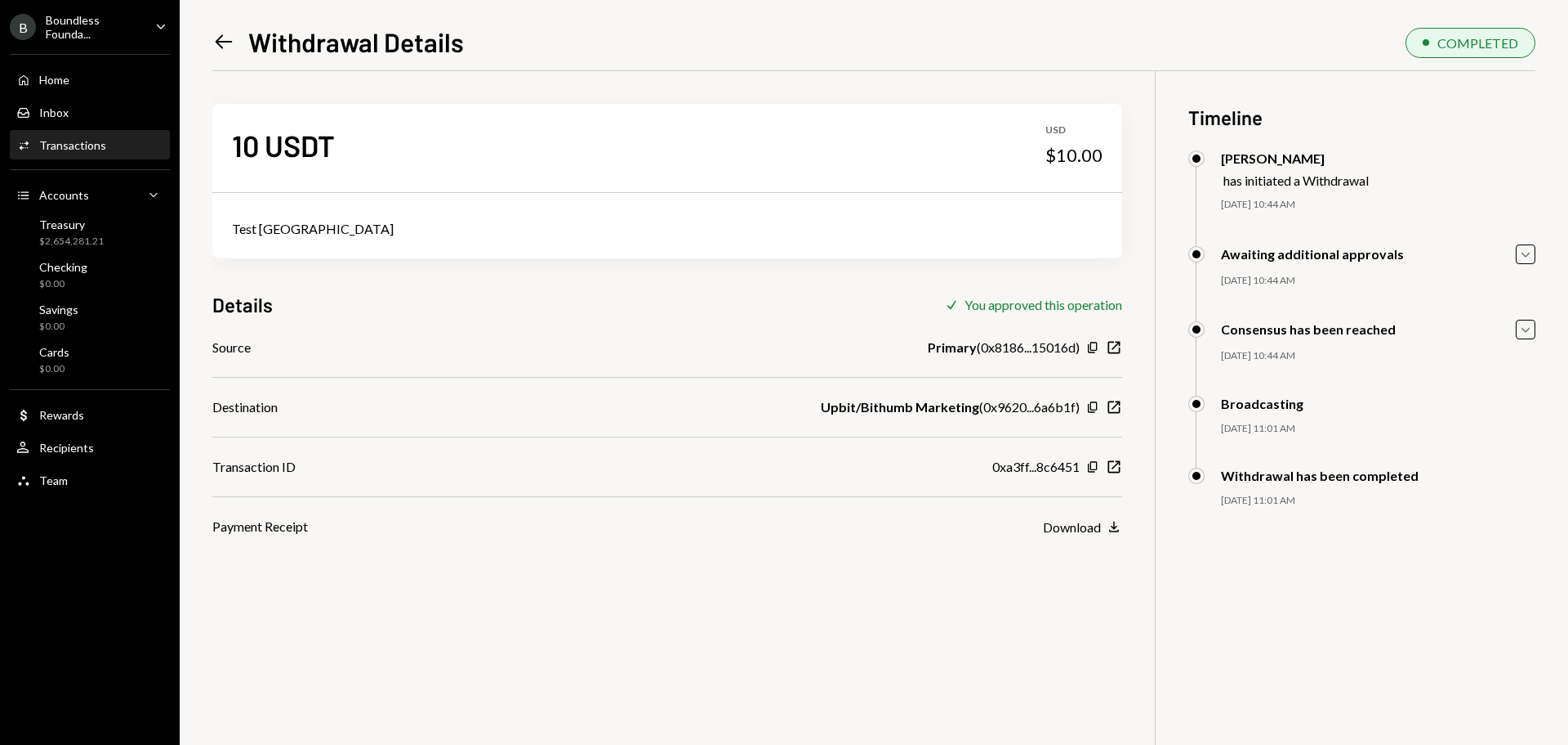
click at [225, 38] on icon "Left Arrow" at bounding box center [224, 42] width 23 height 23
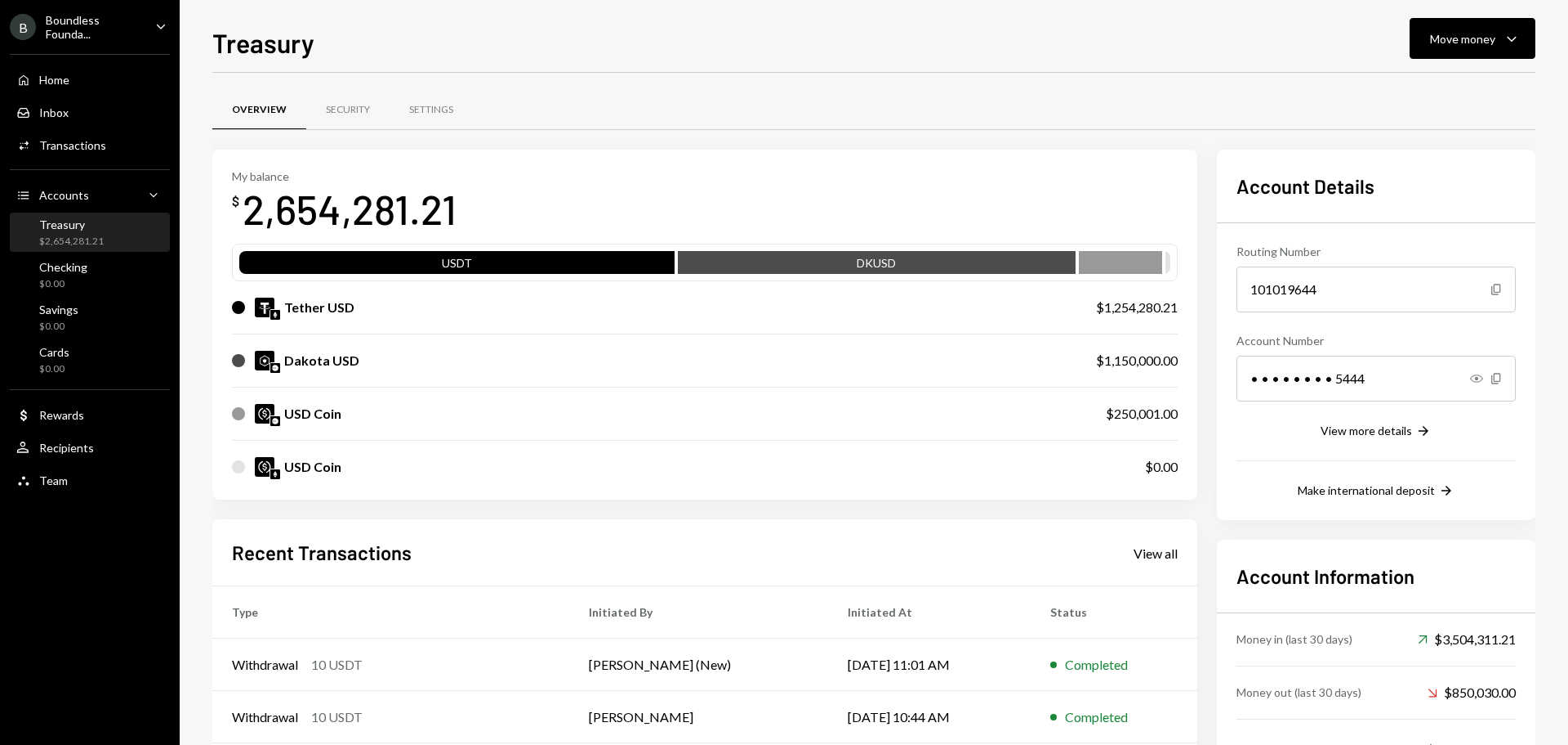
scroll to position [163, 0]
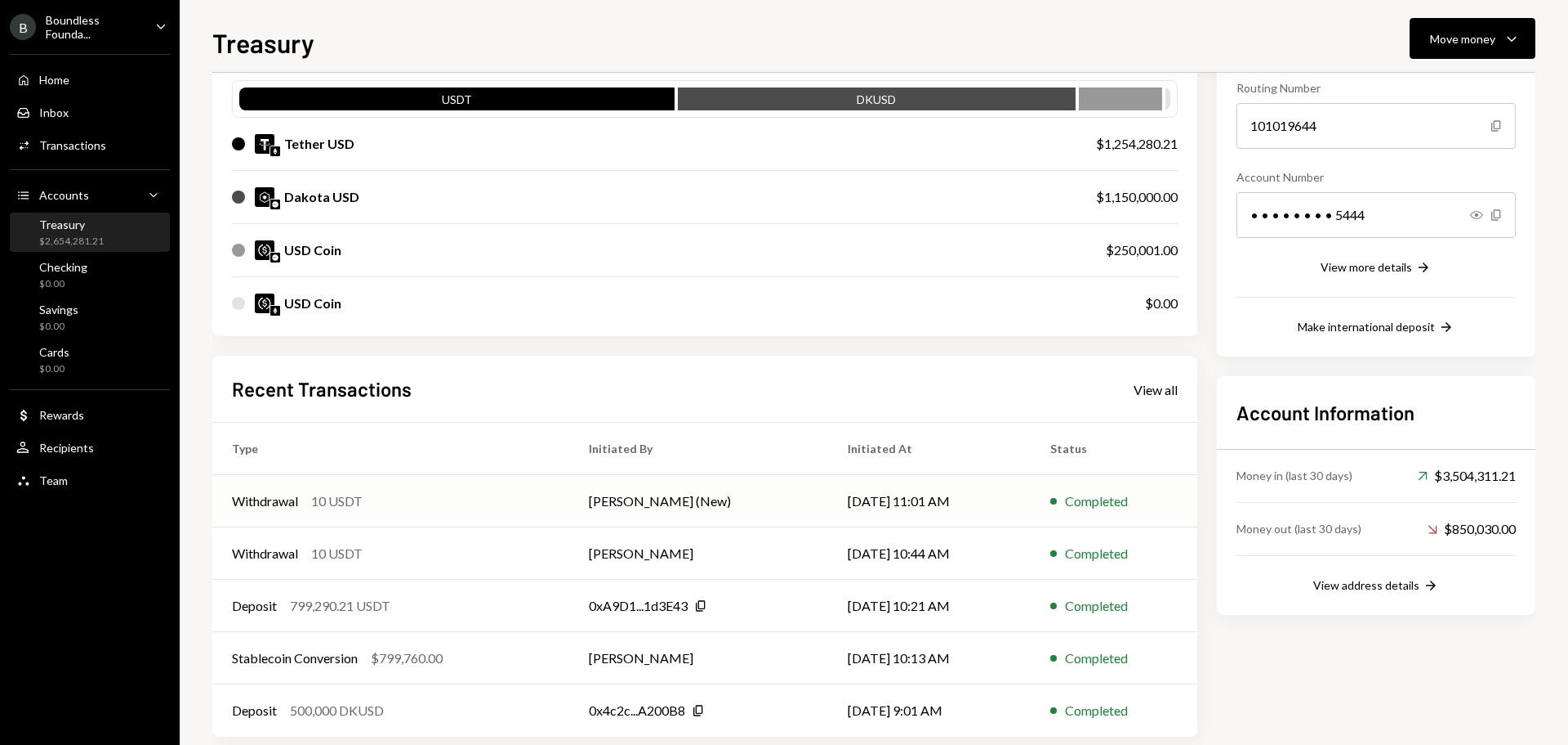
click at [569, 490] on td "Withdrawal 10 USDT" at bounding box center [391, 501] width 357 height 52
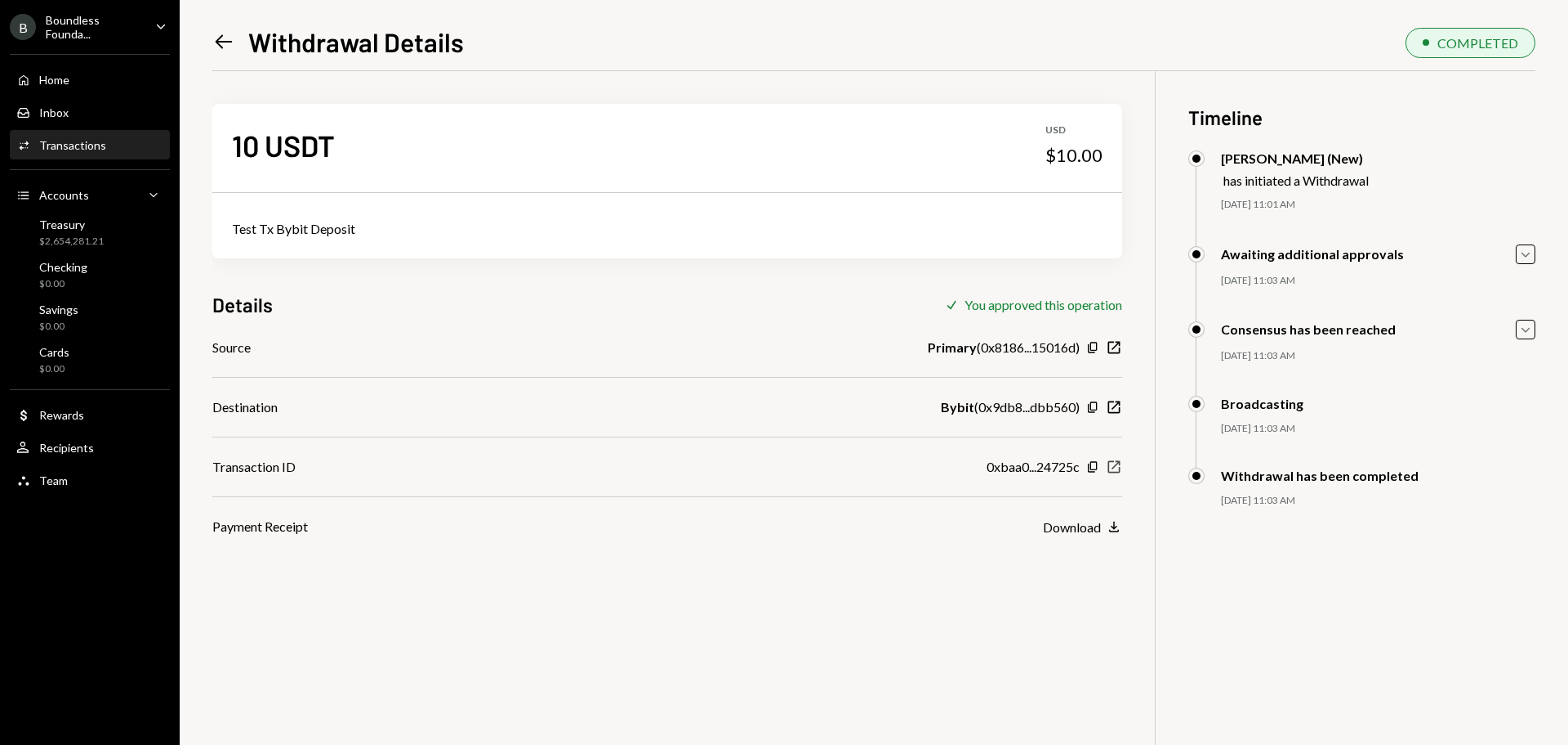
click at [1114, 464] on icon "New Window" at bounding box center [1114, 467] width 17 height 17
click at [224, 37] on icon "Left Arrow" at bounding box center [224, 42] width 23 height 23
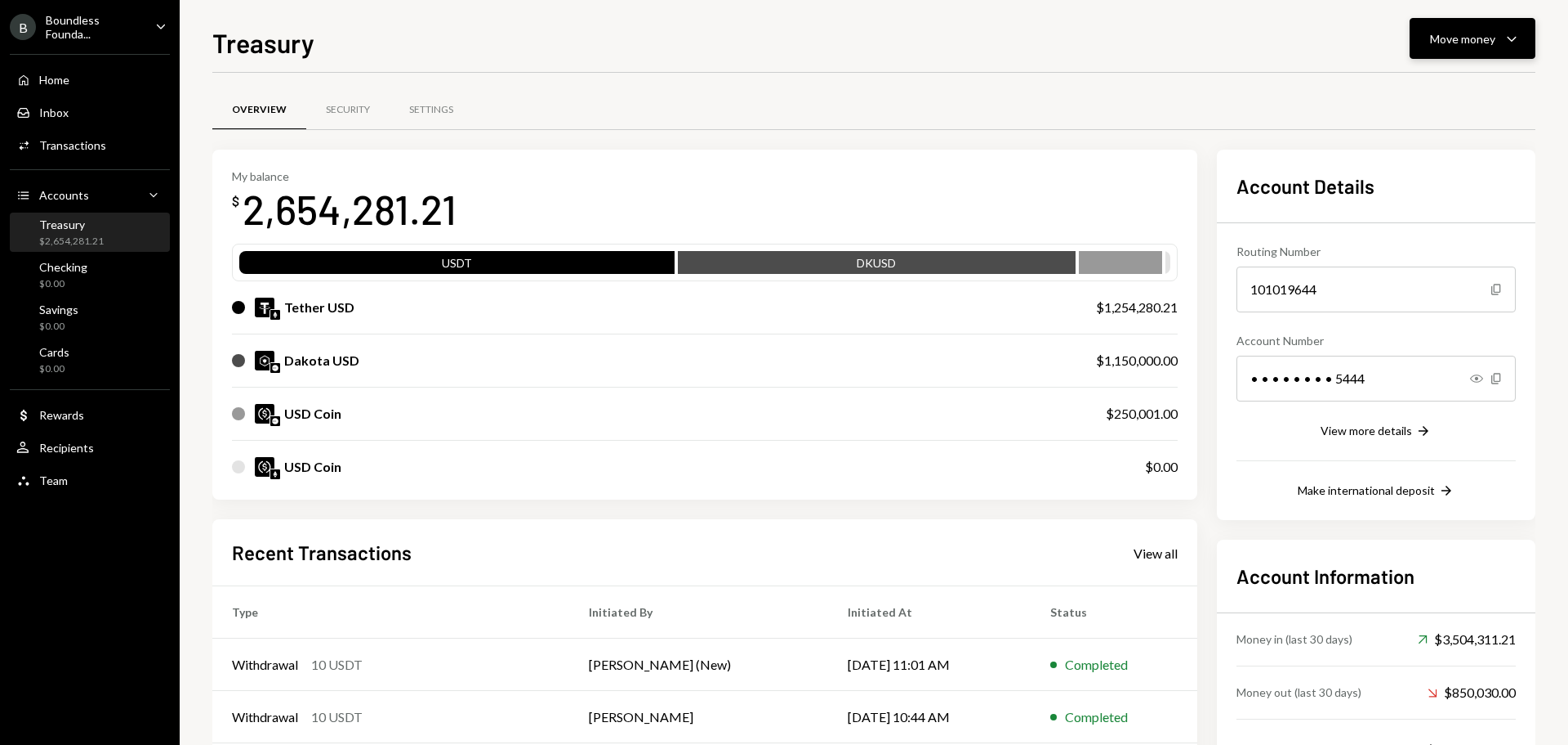
click at [1432, 40] on div "Move money" at bounding box center [1463, 39] width 65 height 17
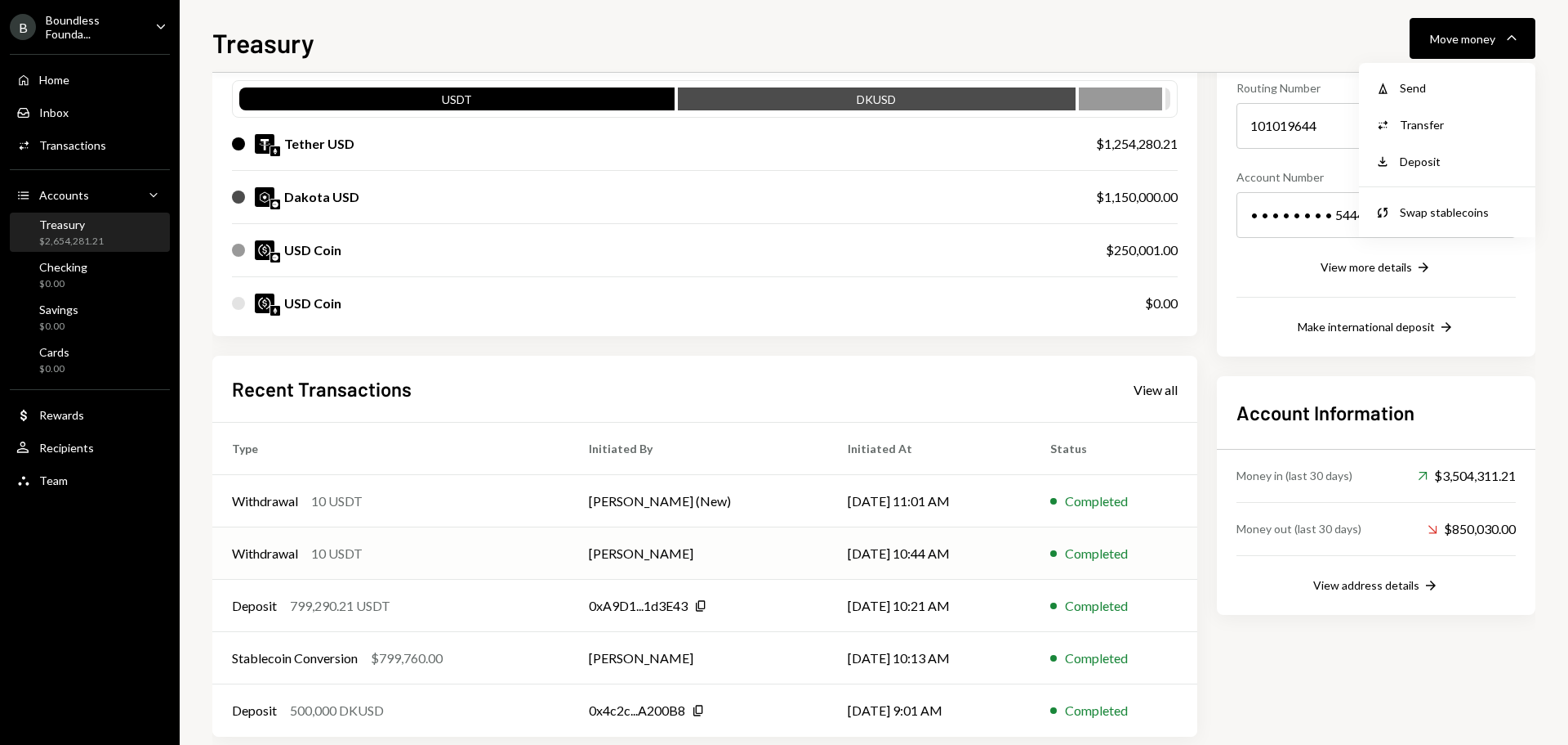
click at [628, 548] on td "[PERSON_NAME]" at bounding box center [698, 554] width 259 height 52
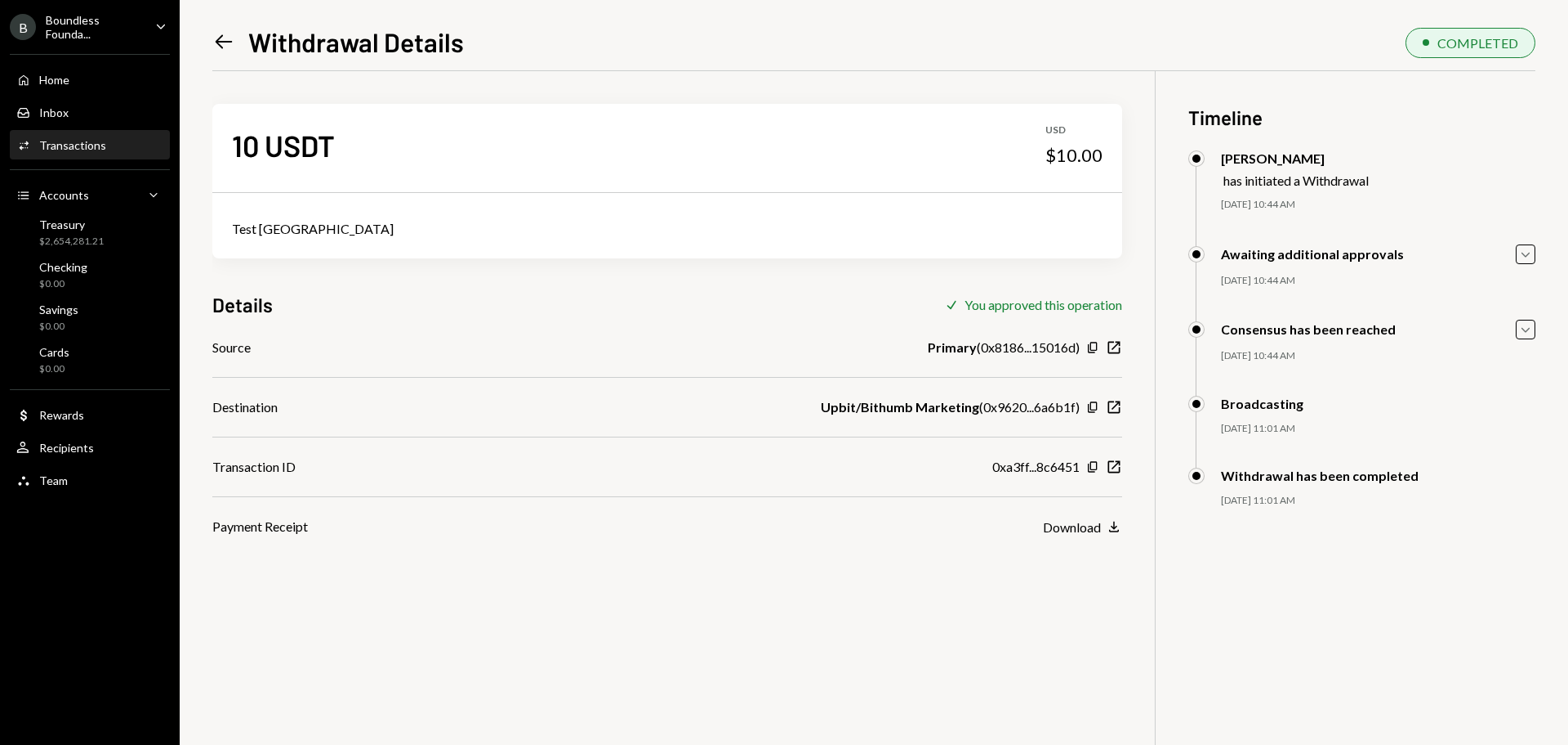
click at [222, 36] on icon at bounding box center [224, 42] width 17 height 14
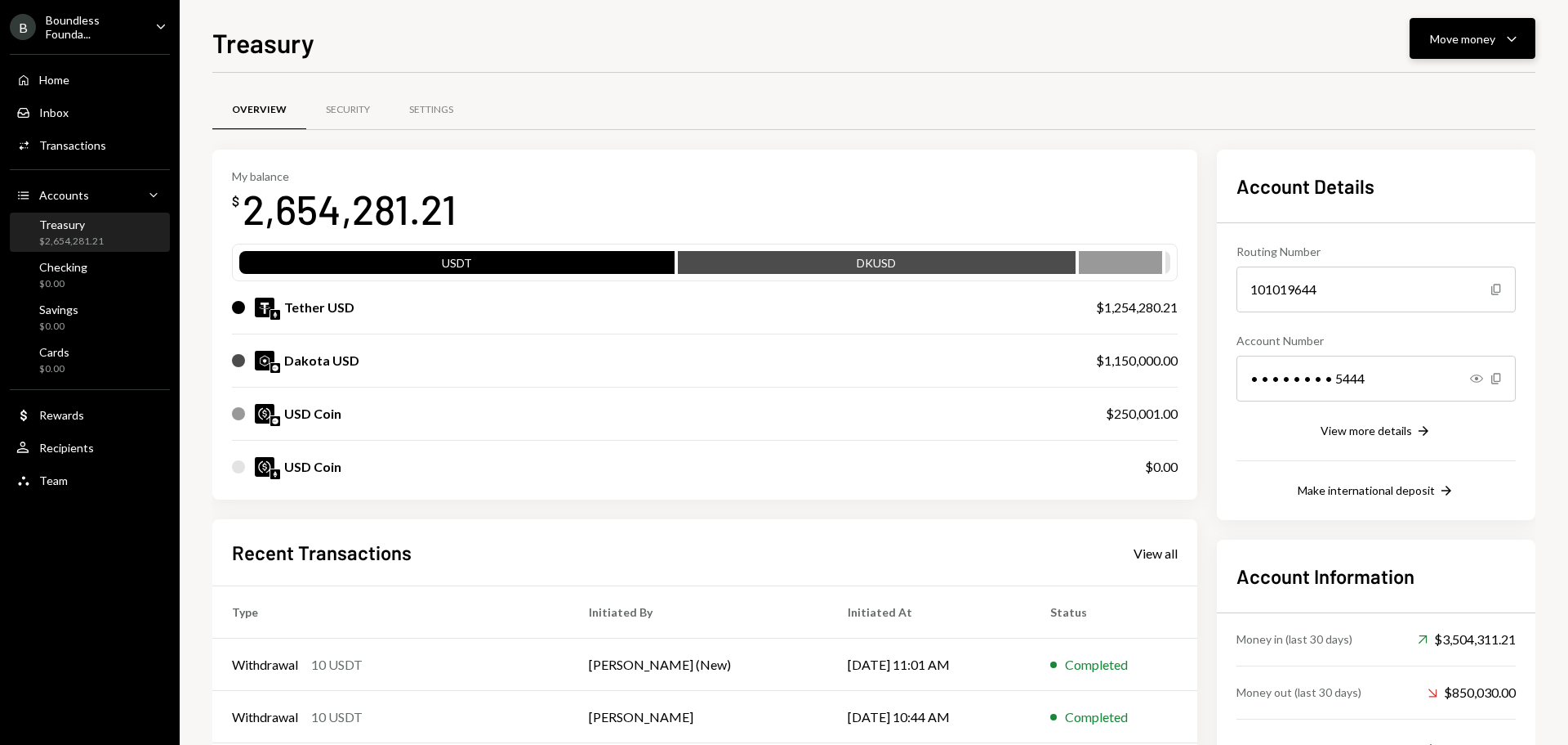
click at [1454, 46] on div "Move money" at bounding box center [1463, 39] width 65 height 17
click at [1409, 85] on div "Send" at bounding box center [1459, 87] width 119 height 17
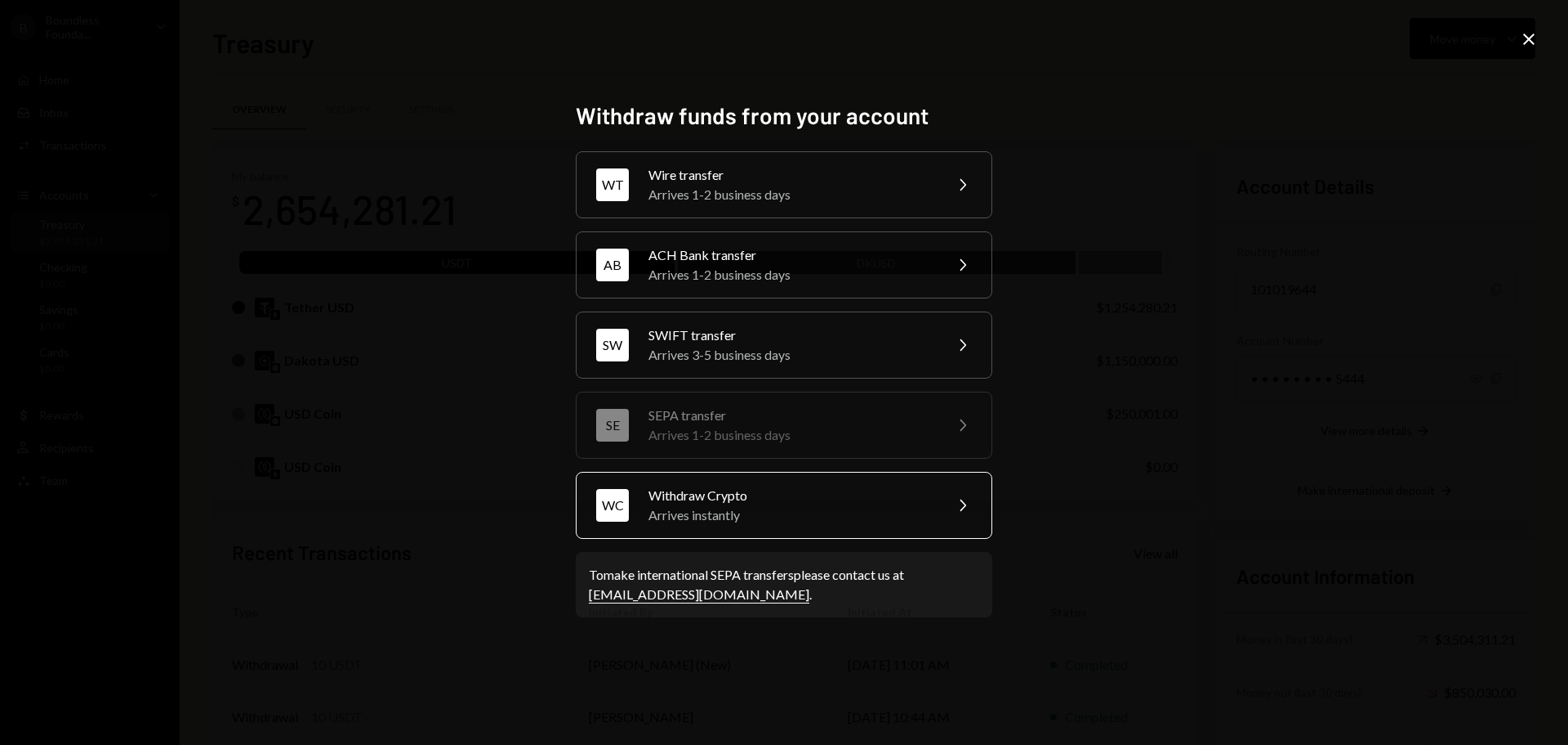
click at [713, 490] on div "Withdraw Crypto" at bounding box center [791, 495] width 284 height 20
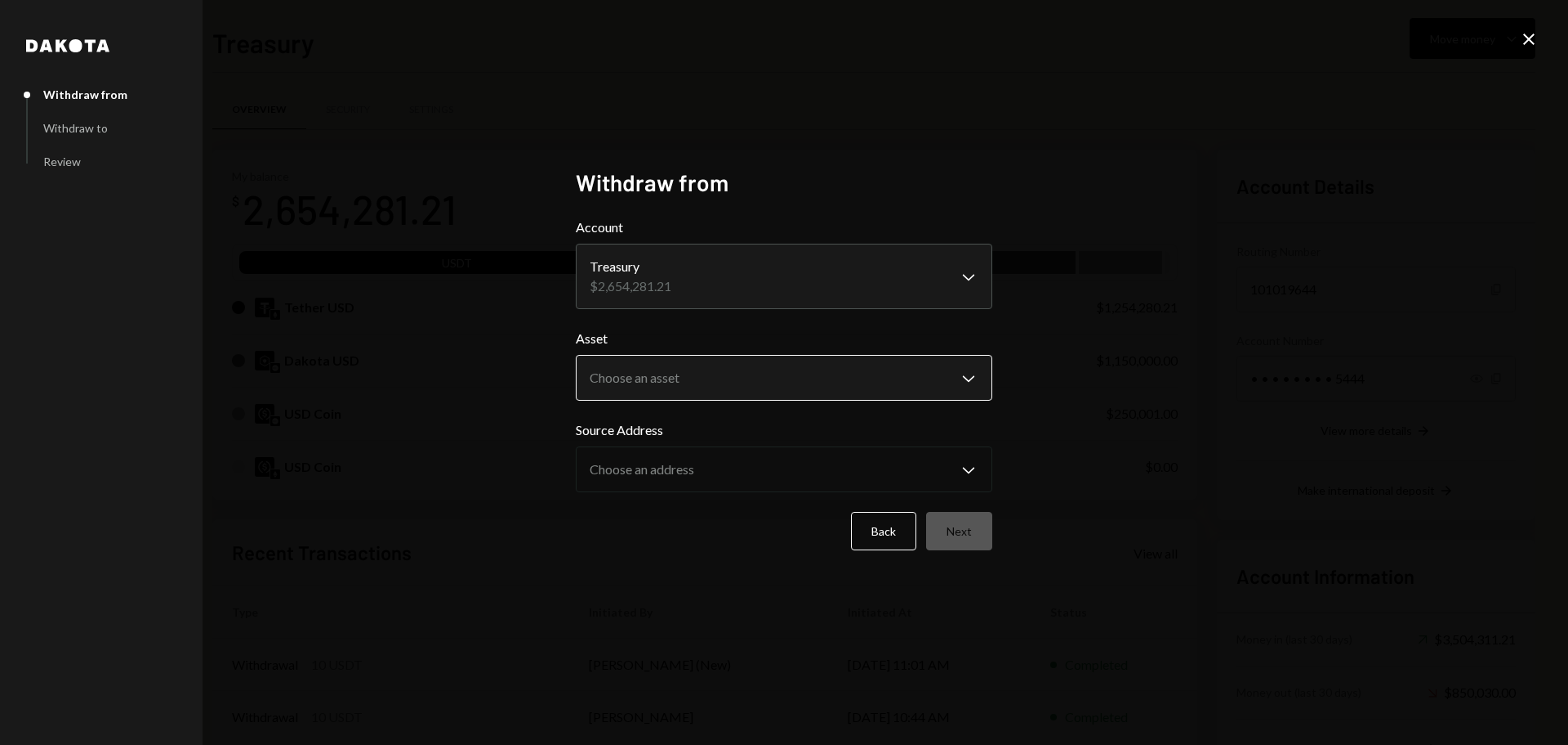
click at [664, 388] on body "B Boundless Founda... Caret Down Home Home Inbox Inbox Activities Transactions …" at bounding box center [784, 372] width 1568 height 745
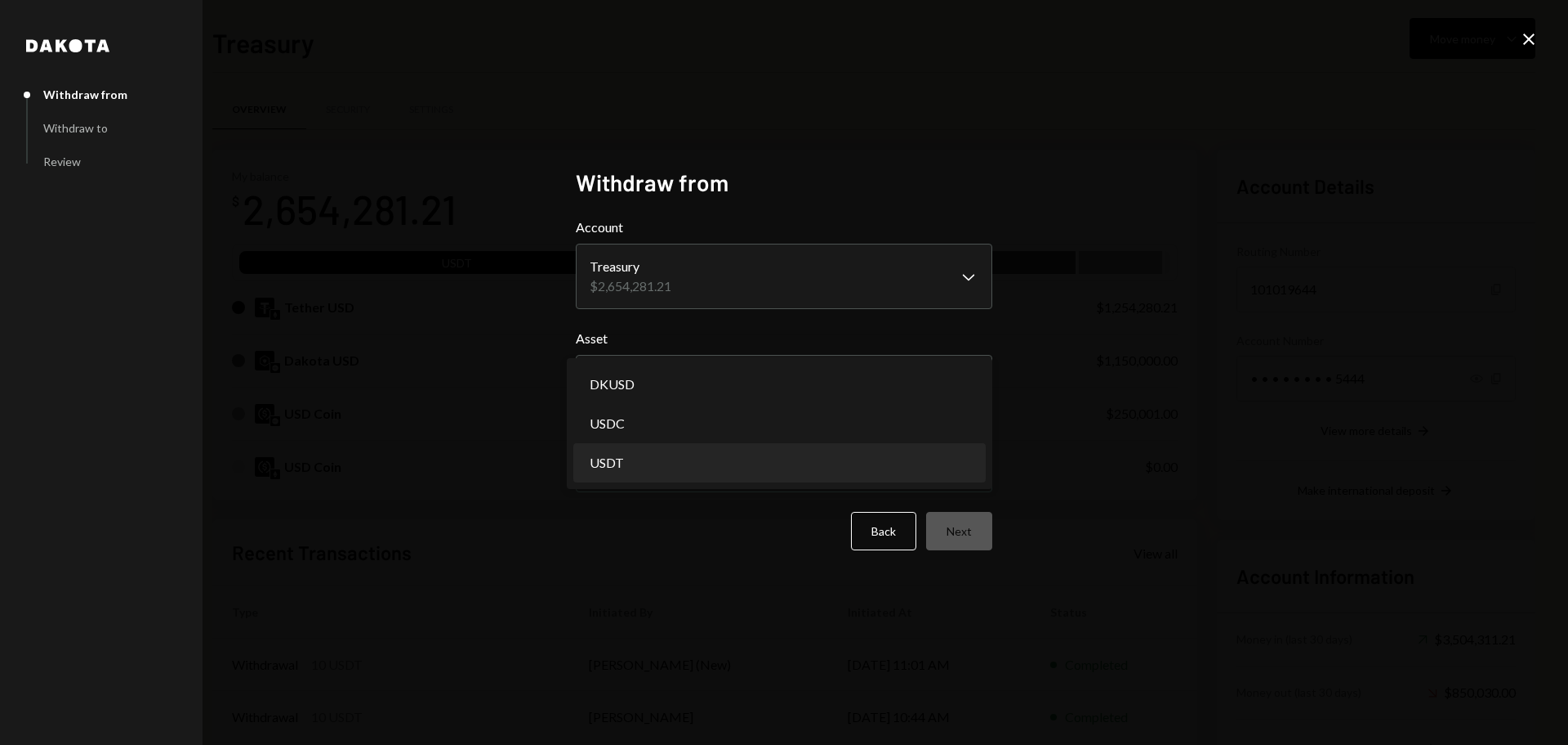
select select "****"
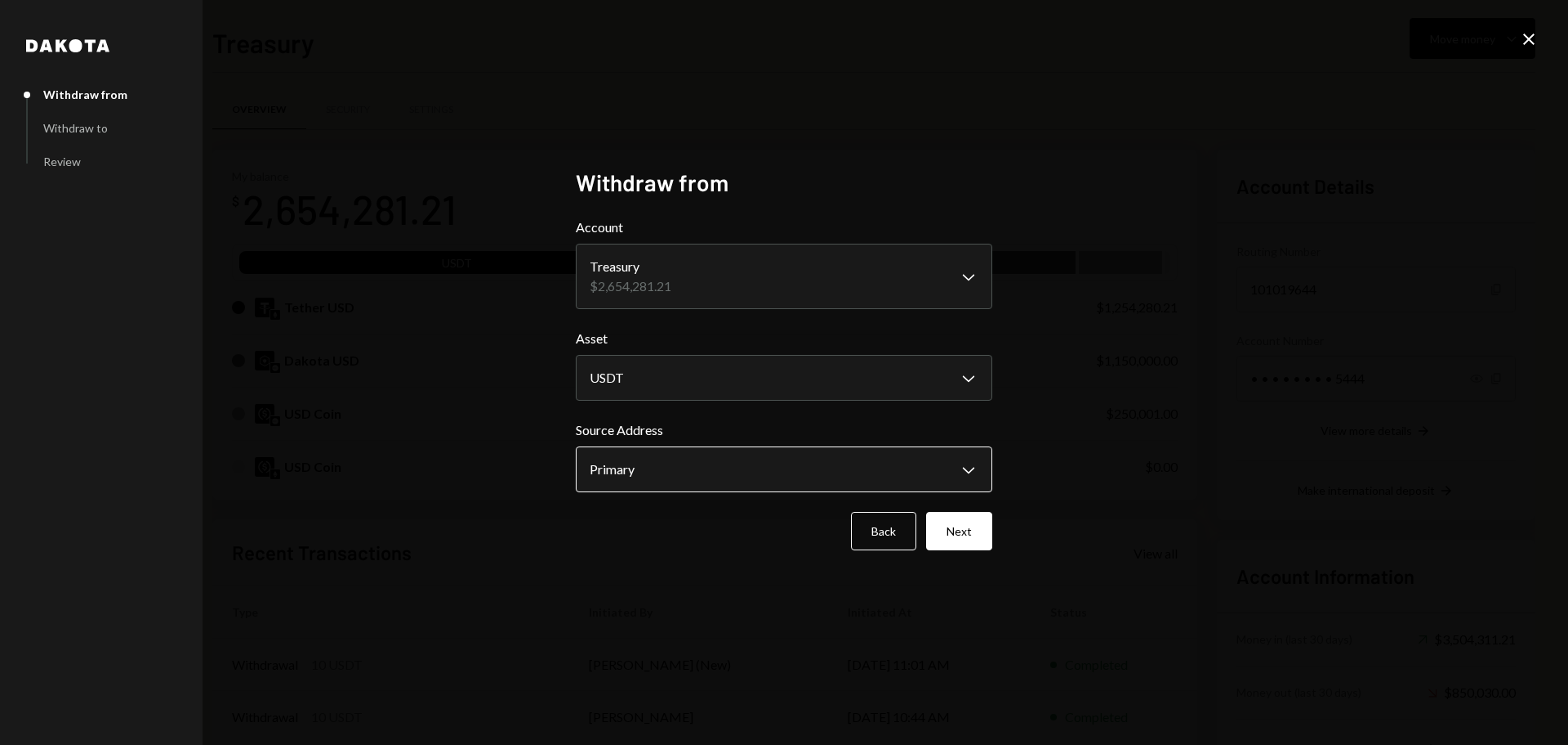
click at [624, 468] on body "B Boundless Founda... Caret Down Home Home Inbox Inbox Activities Transactions …" at bounding box center [784, 372] width 1568 height 745
drag, startPoint x: 636, startPoint y: 472, endPoint x: 656, endPoint y: 484, distance: 23.3
click at [950, 545] on button "Next" at bounding box center [959, 530] width 66 height 38
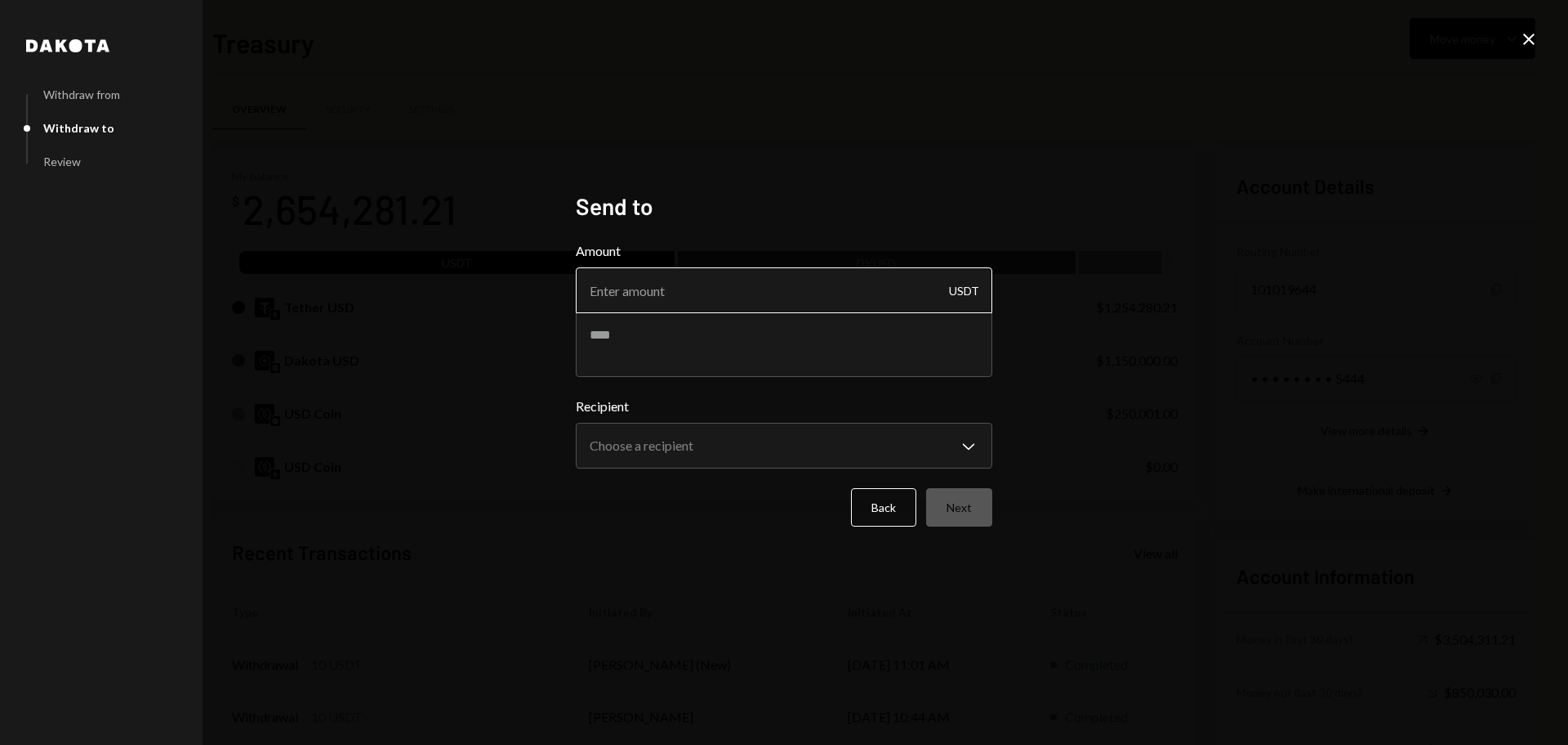
click at [677, 290] on input "Amount" at bounding box center [784, 290] width 417 height 46
type input "999990"
click at [714, 330] on textarea at bounding box center [784, 344] width 417 height 65
type textarea "*******"
click at [629, 451] on body "B Boundless Founda... Caret Down Home Home Inbox Inbox Activities Transactions …" at bounding box center [784, 372] width 1568 height 745
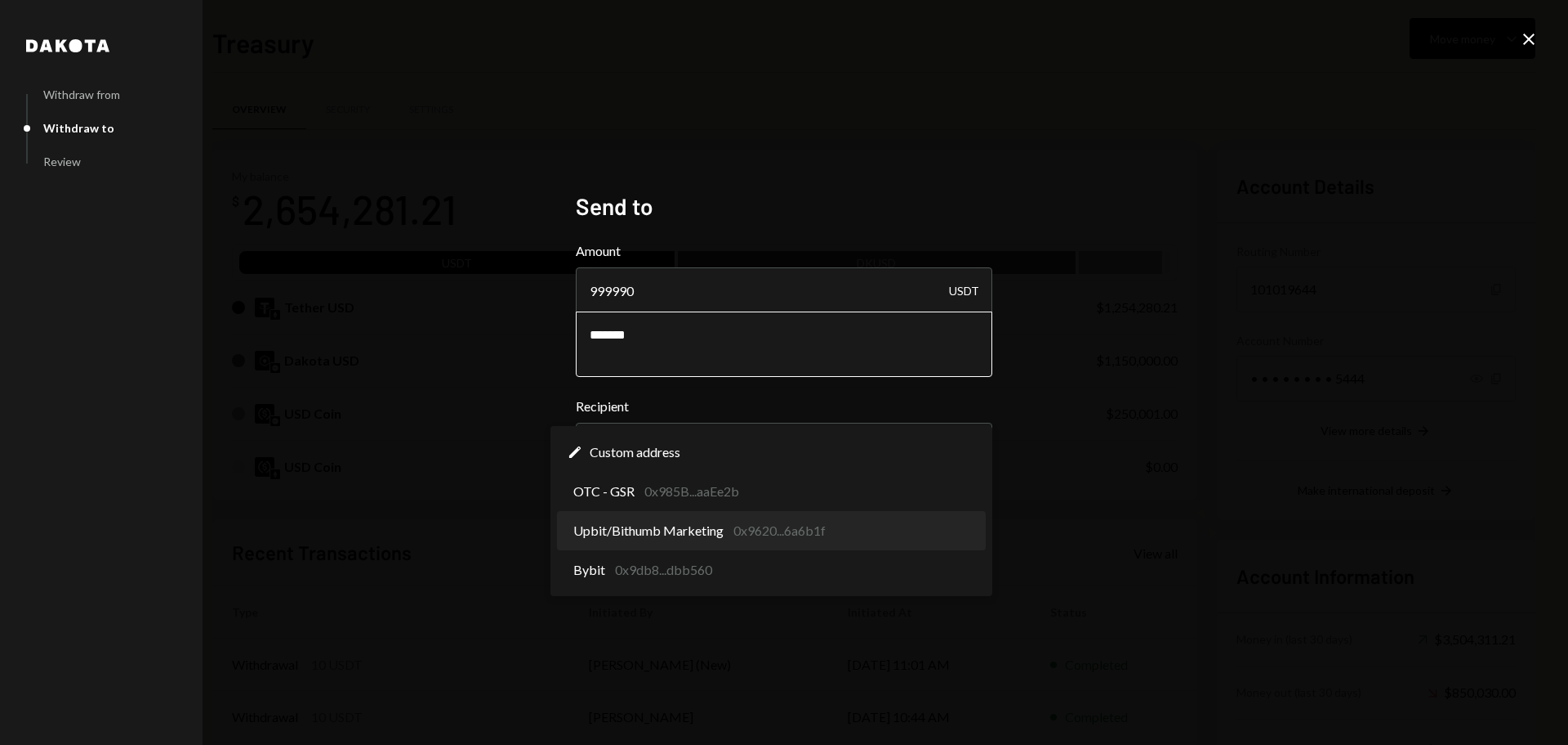
select select "**********"
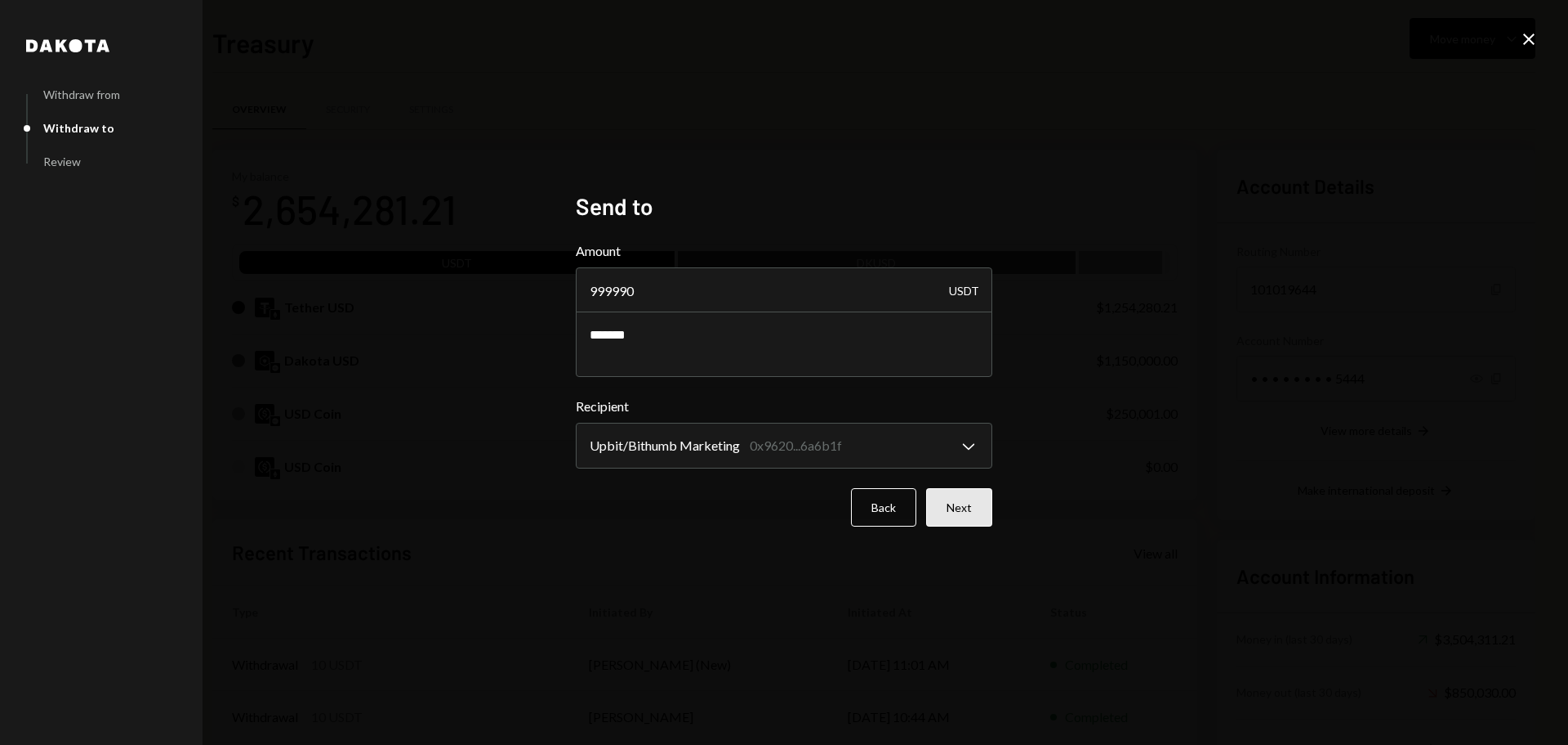
click at [956, 503] on button "Next" at bounding box center [959, 506] width 66 height 38
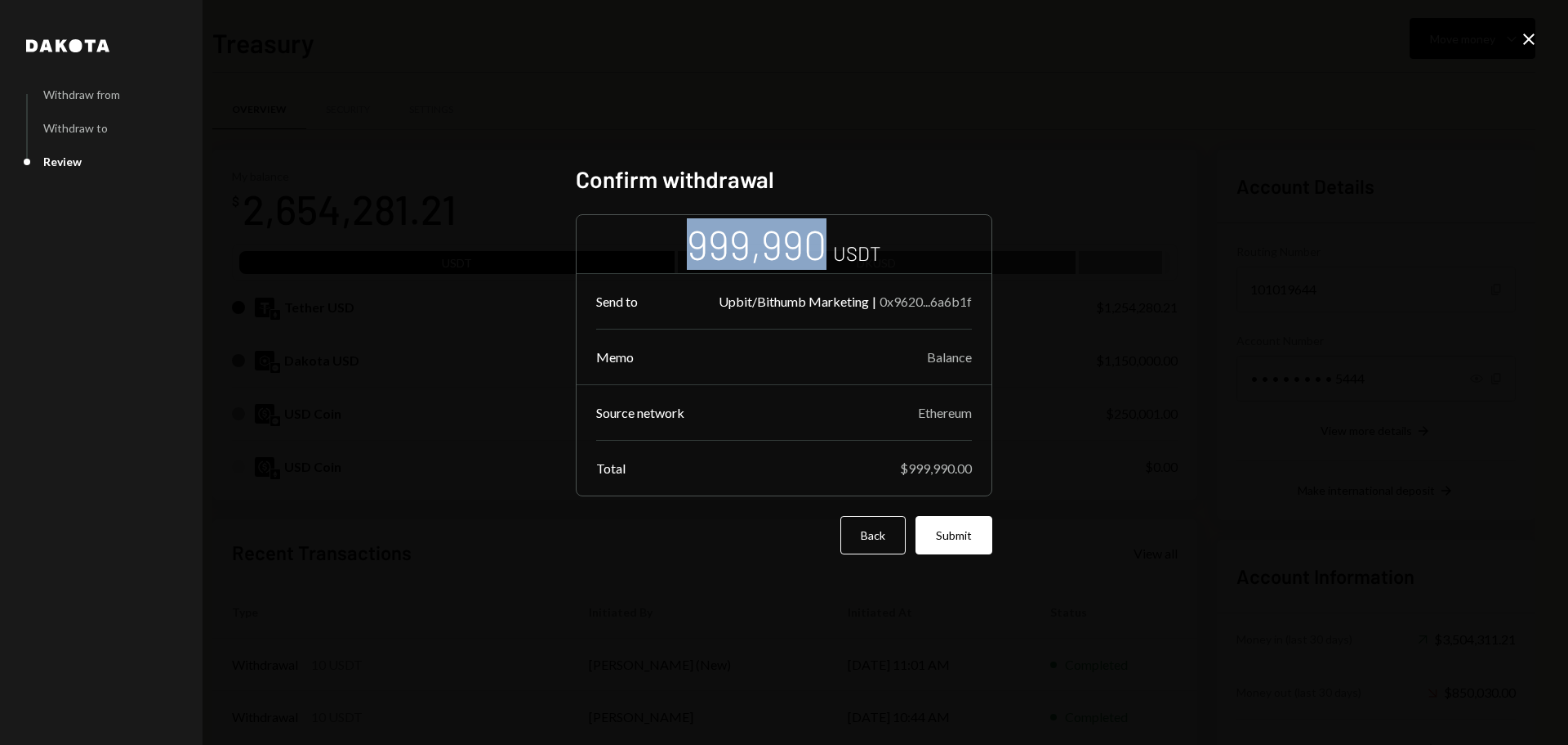
drag, startPoint x: 689, startPoint y: 245, endPoint x: 817, endPoint y: 242, distance: 128.0
click at [817, 242] on div "999,990" at bounding box center [757, 243] width 139 height 51
click at [955, 526] on button "Submit" at bounding box center [953, 534] width 77 height 38
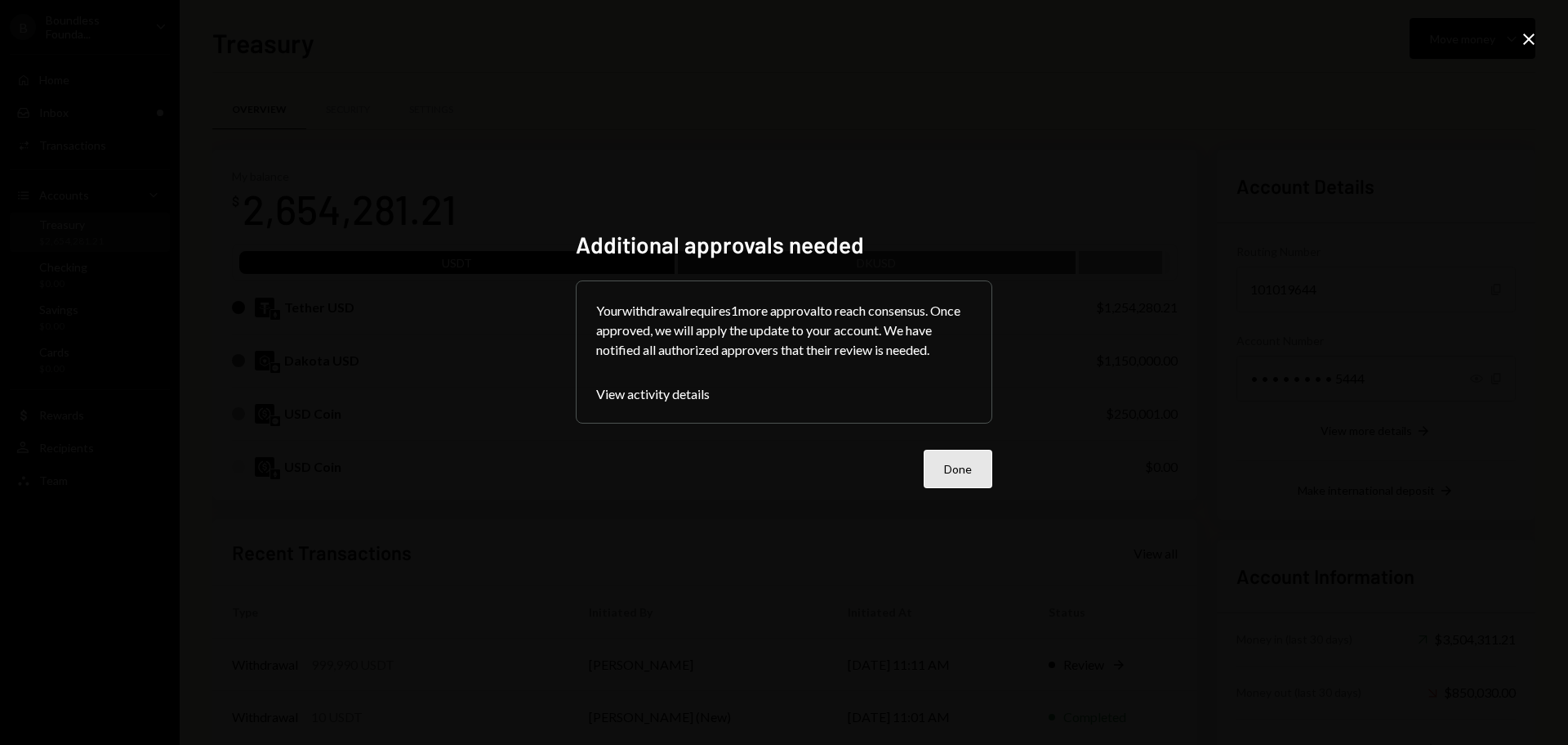
click at [966, 465] on button "Done" at bounding box center [958, 468] width 69 height 38
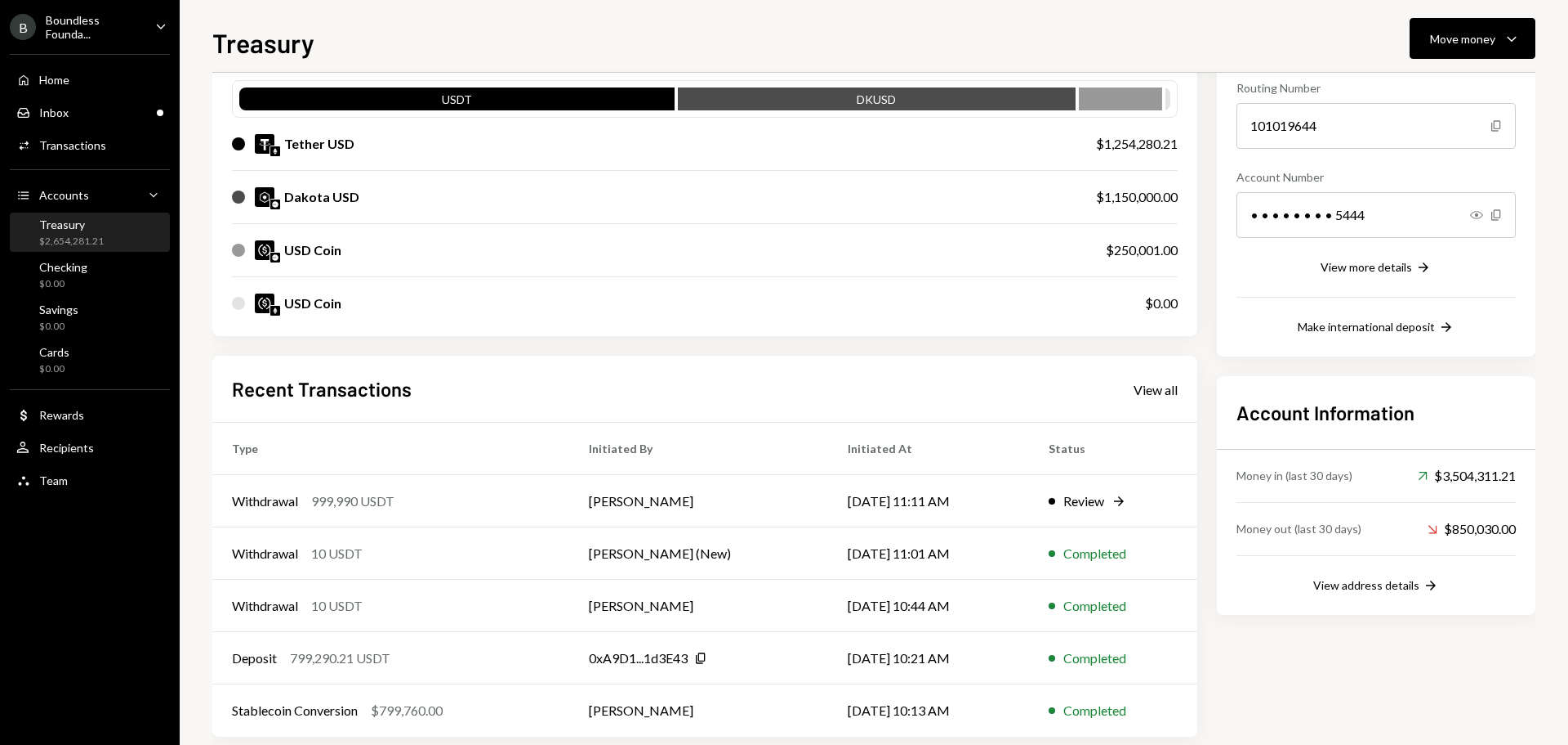
scroll to position [188, 0]
